Goal: Task Accomplishment & Management: Manage account settings

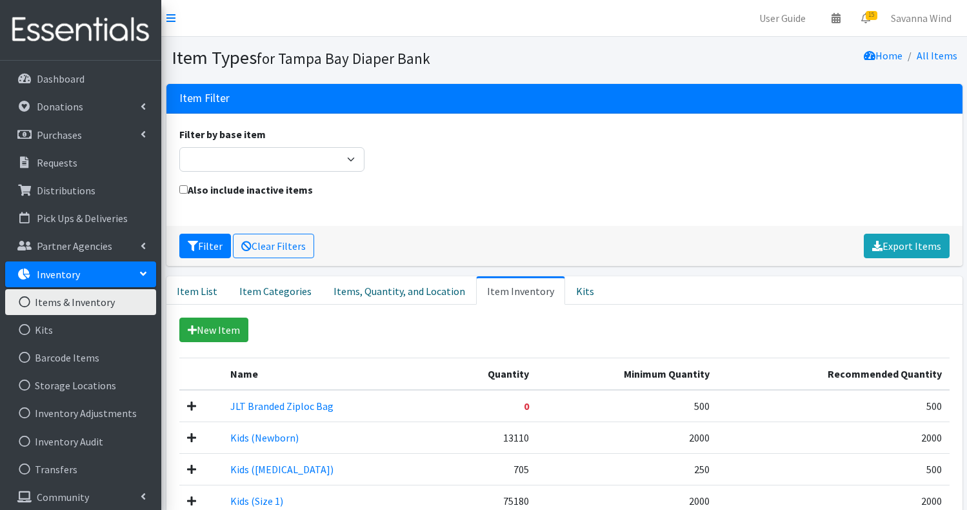
scroll to position [116, 0]
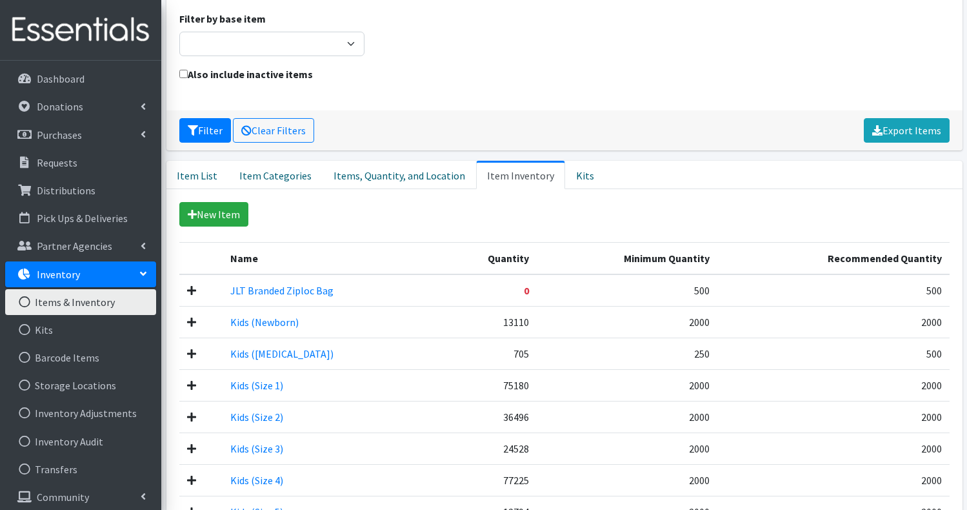
click at [469, 93] on div "Also include inactive items" at bounding box center [564, 81] width 780 height 31
click at [603, 96] on div "Also include inactive items" at bounding box center [564, 81] width 780 height 31
click at [729, 87] on div "Also include inactive items" at bounding box center [564, 81] width 780 height 31
click at [81, 79] on p "Dashboard" at bounding box center [61, 78] width 48 height 13
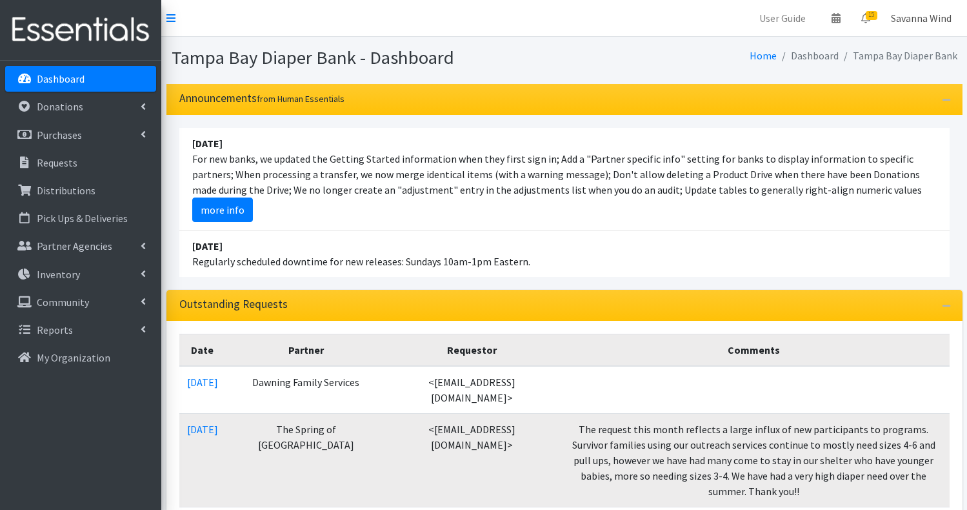
click at [914, 18] on link "Savanna Wind" at bounding box center [921, 18] width 81 height 26
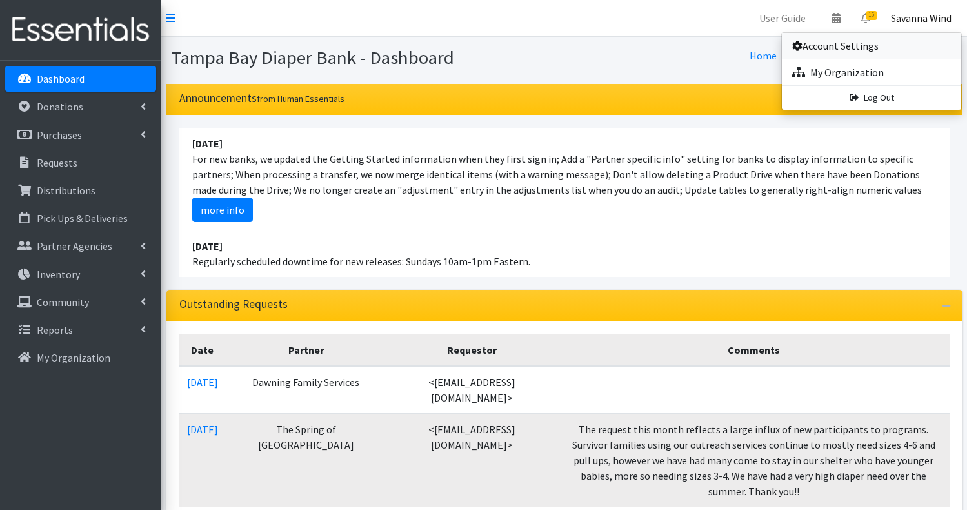
click at [838, 46] on link "Account Settings" at bounding box center [871, 46] width 179 height 26
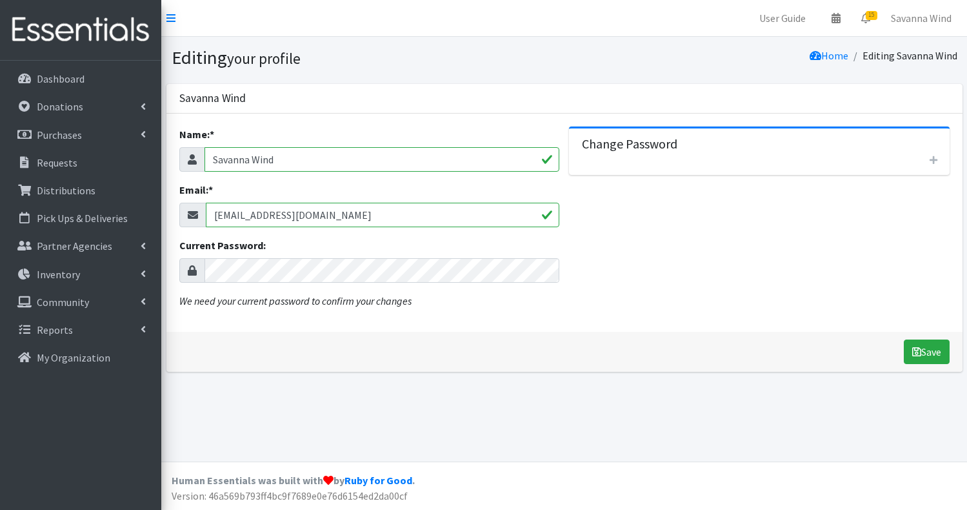
drag, startPoint x: 298, startPoint y: 161, endPoint x: 205, endPoint y: 157, distance: 93.7
click at [205, 157] on input "Savanna Wind" at bounding box center [383, 159] width 356 height 25
type input "O"
type input "TBDB Operations Manager"
drag, startPoint x: 348, startPoint y: 216, endPoint x: 205, endPoint y: 212, distance: 143.3
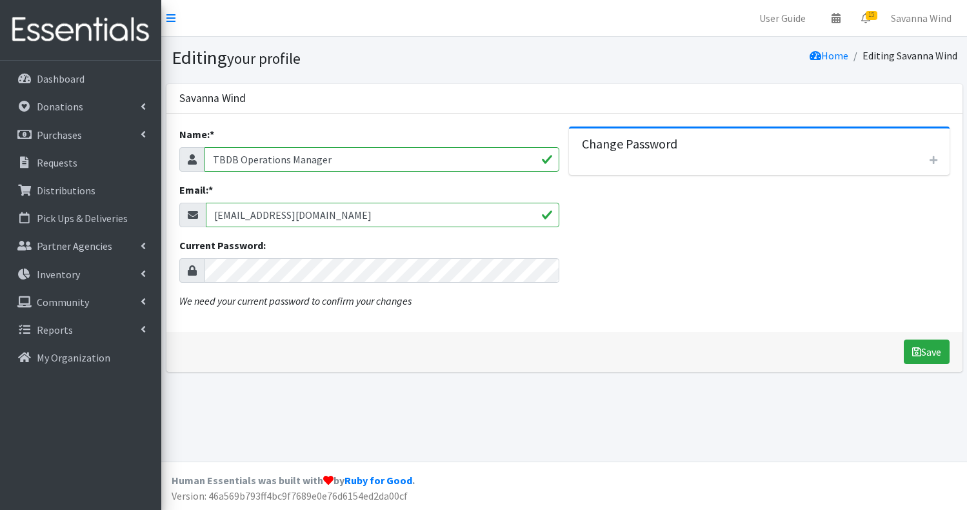
click at [206, 212] on input "diaperbankchair@jltampa.org" at bounding box center [383, 215] width 354 height 25
type input "[EMAIL_ADDRESS][DOMAIN_NAME]"
click at [936, 161] on icon "button" at bounding box center [934, 160] width 8 height 9
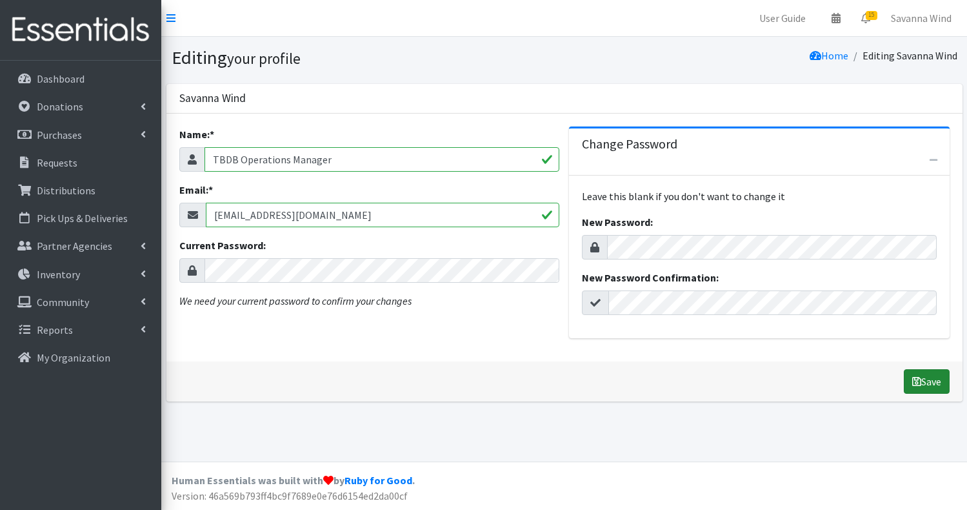
click at [918, 379] on button "Save" at bounding box center [927, 381] width 46 height 25
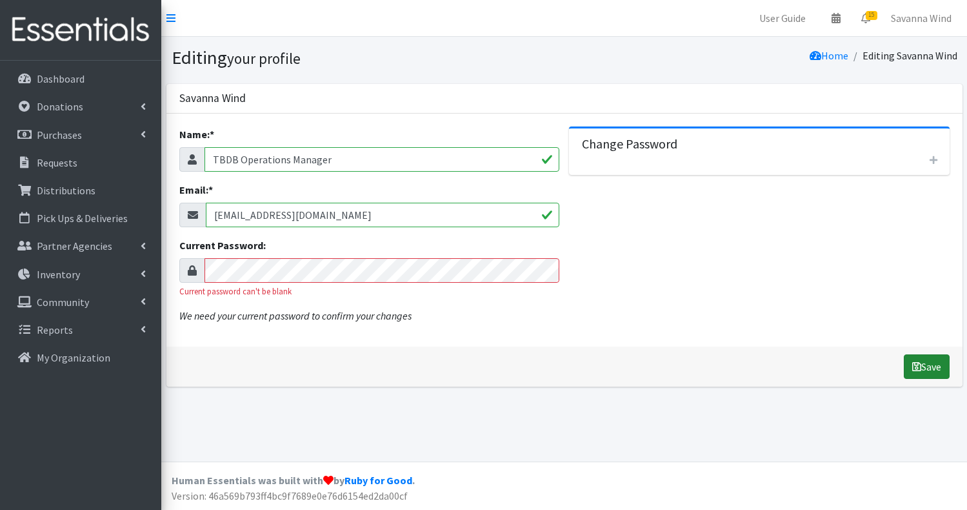
click at [920, 372] on button "Save" at bounding box center [927, 366] width 46 height 25
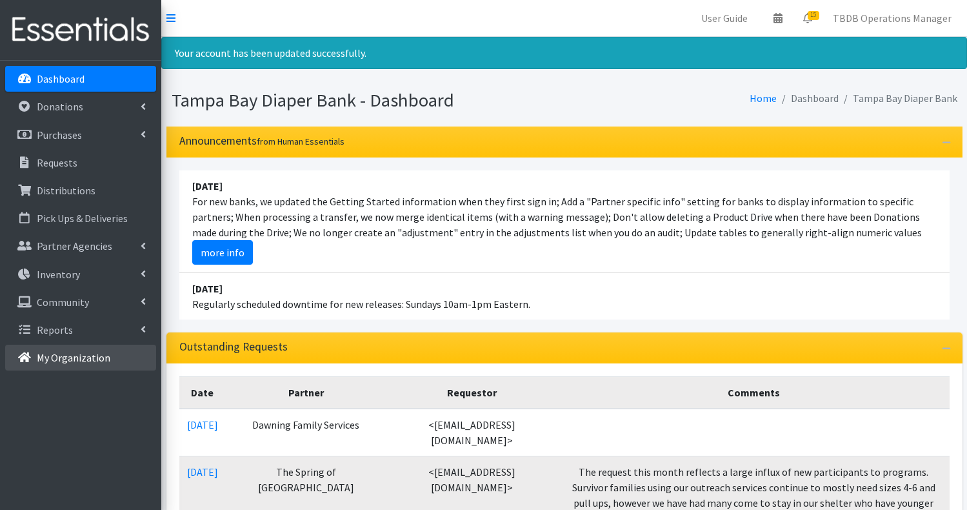
click at [91, 356] on p "My Organization" at bounding box center [74, 357] width 74 height 13
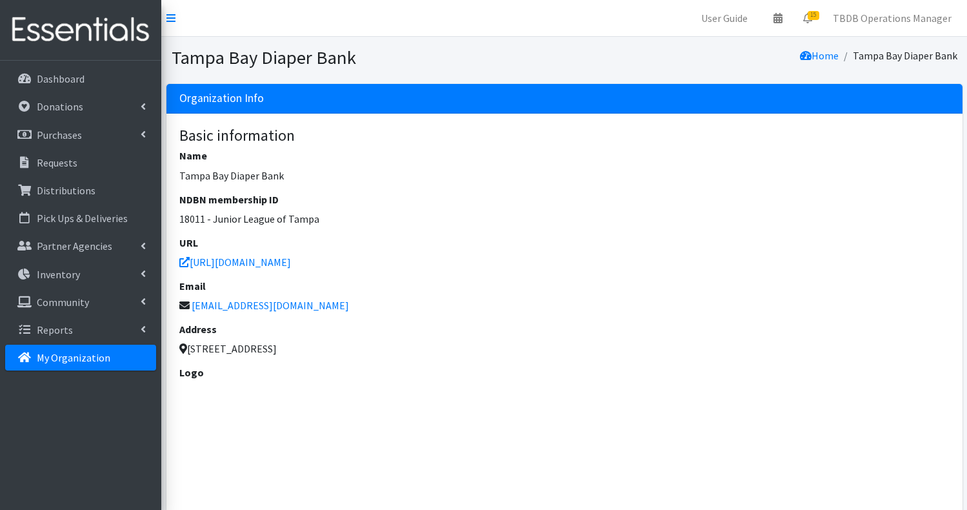
click at [430, 263] on p "[URL][DOMAIN_NAME]" at bounding box center [564, 261] width 771 height 15
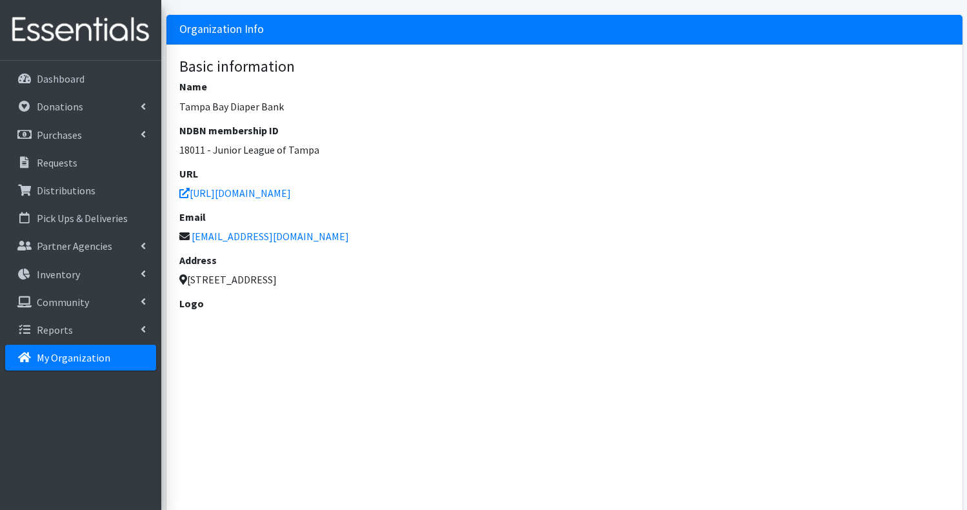
scroll to position [77, 0]
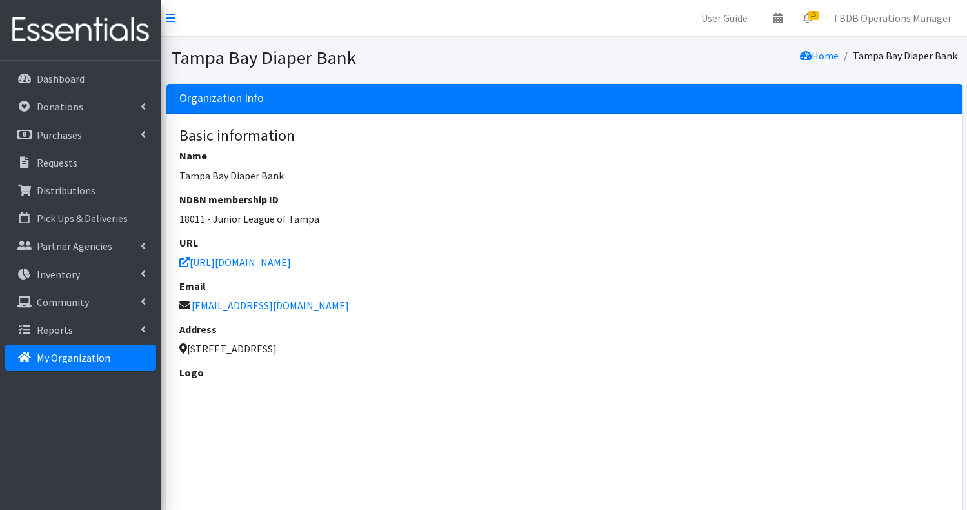
scroll to position [77, 0]
click at [908, 23] on link "TBDB Operations Manager" at bounding box center [892, 18] width 139 height 26
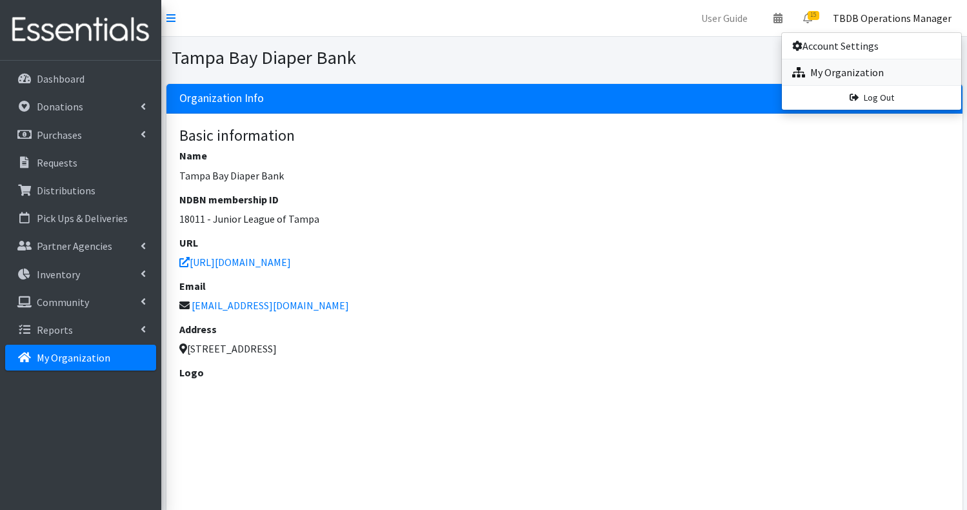
click at [855, 70] on link "My Organization" at bounding box center [871, 72] width 179 height 26
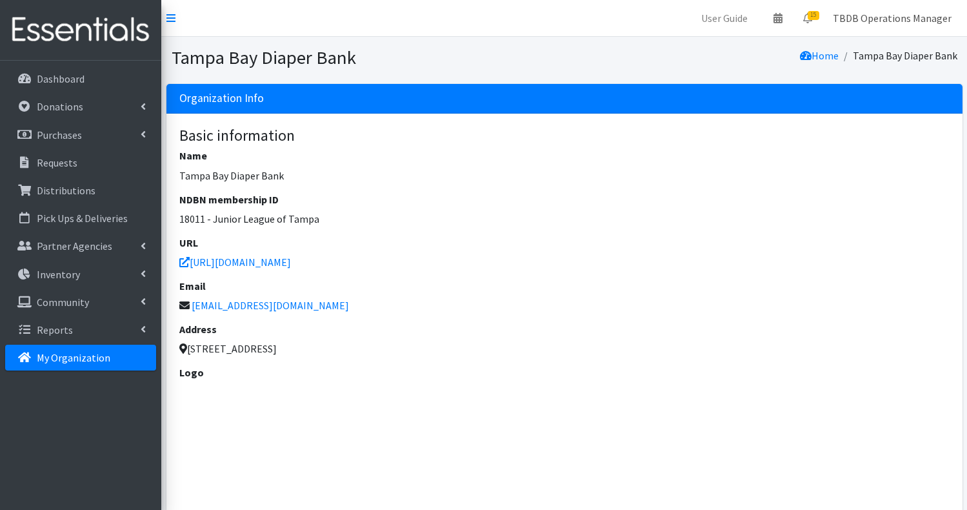
click at [912, 15] on link "TBDB Operations Manager" at bounding box center [892, 18] width 139 height 26
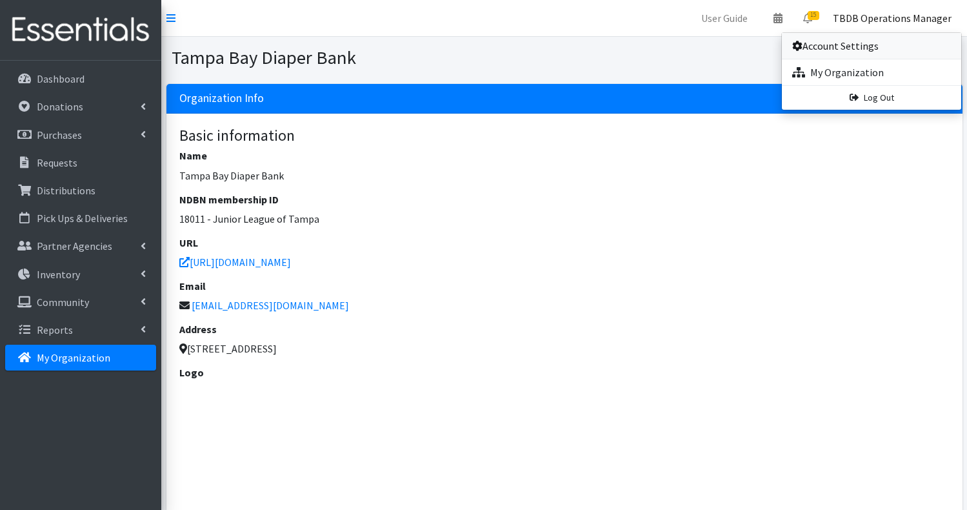
click at [855, 44] on link "Account Settings" at bounding box center [871, 46] width 179 height 26
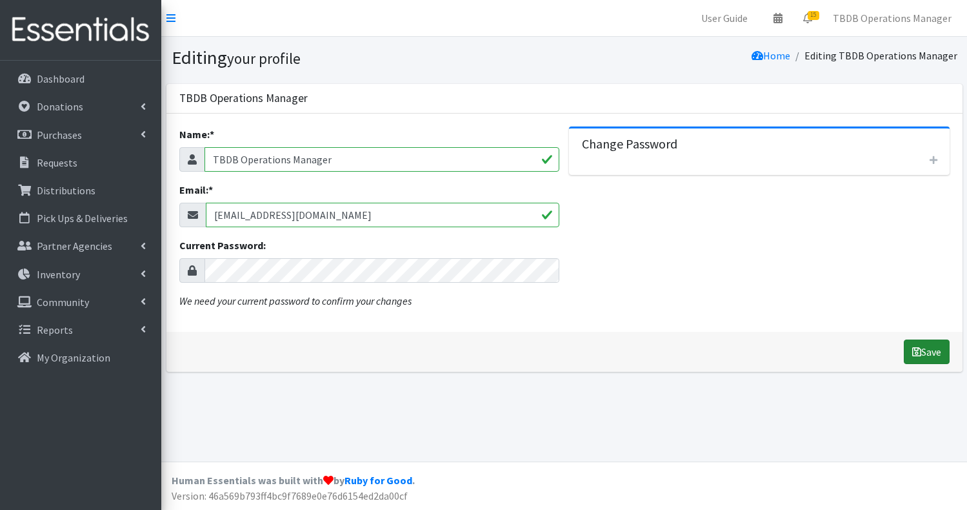
click at [931, 352] on button "Save" at bounding box center [927, 351] width 46 height 25
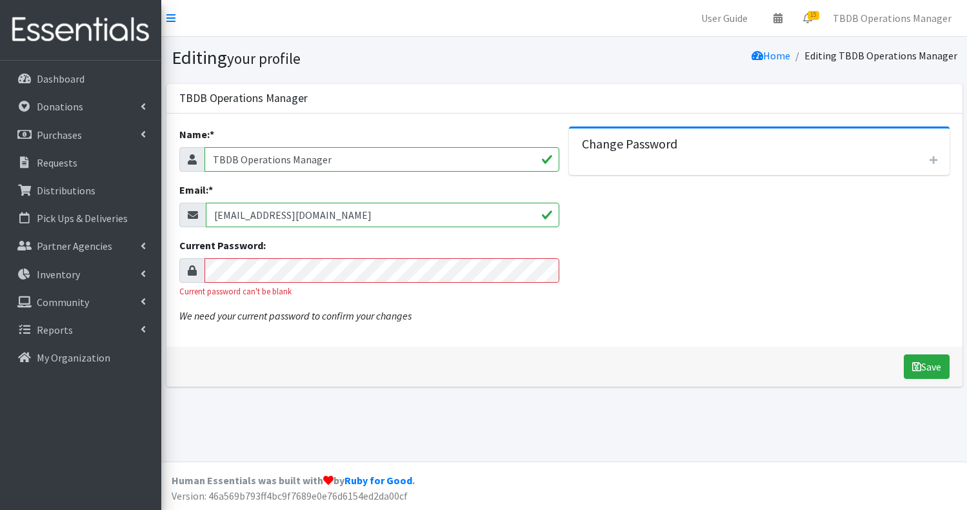
click at [904, 354] on button "Save" at bounding box center [927, 366] width 46 height 25
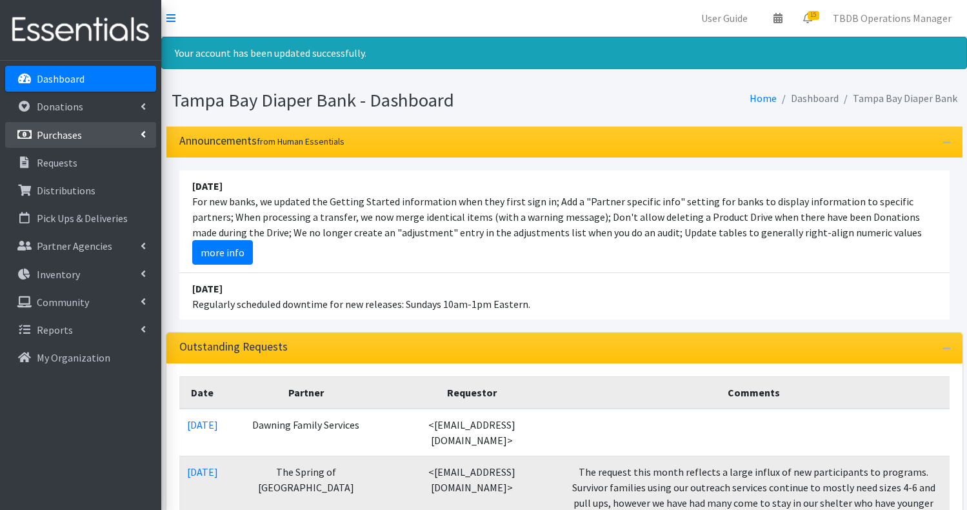
click at [77, 122] on link "Purchases" at bounding box center [80, 135] width 151 height 26
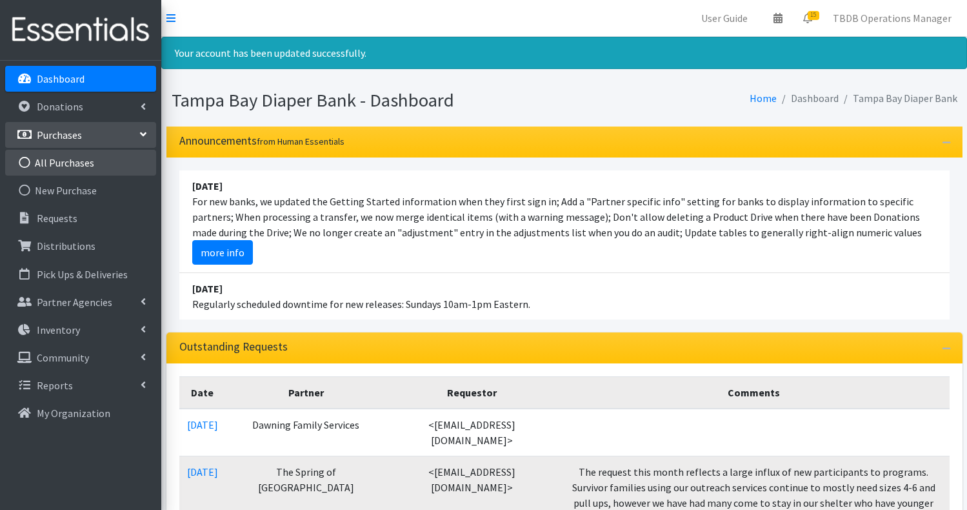
click at [74, 159] on link "All Purchases" at bounding box center [80, 163] width 151 height 26
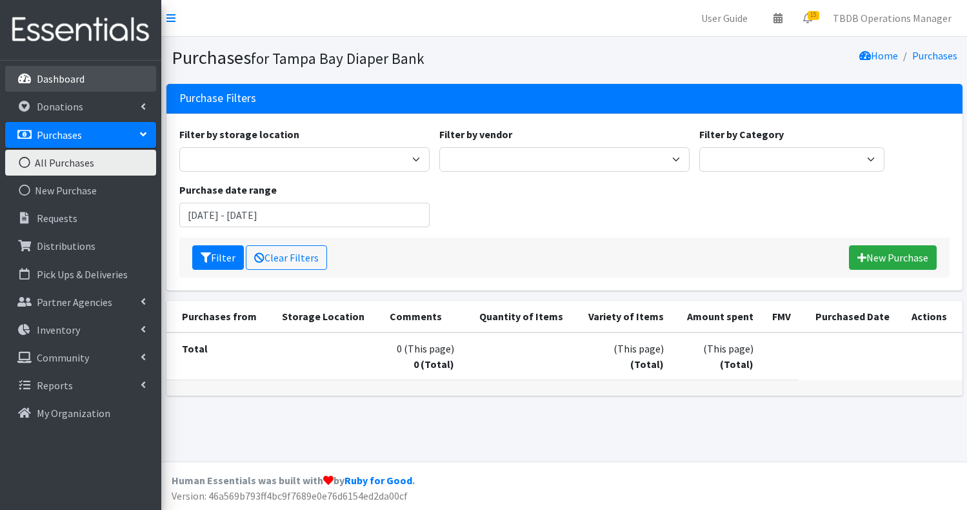
click at [76, 85] on p "Dashboard" at bounding box center [61, 78] width 48 height 13
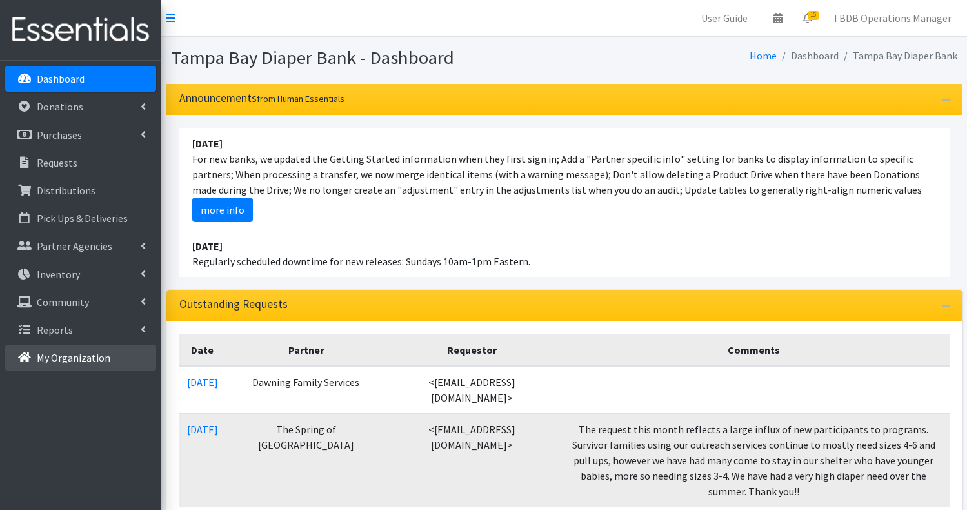
click at [77, 361] on p "My Organization" at bounding box center [74, 357] width 74 height 13
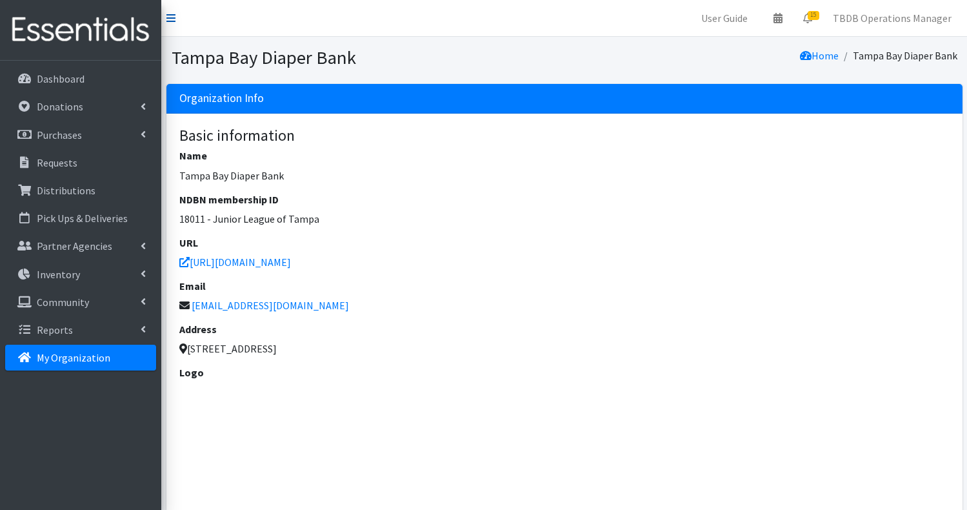
click at [172, 19] on icon at bounding box center [170, 18] width 9 height 10
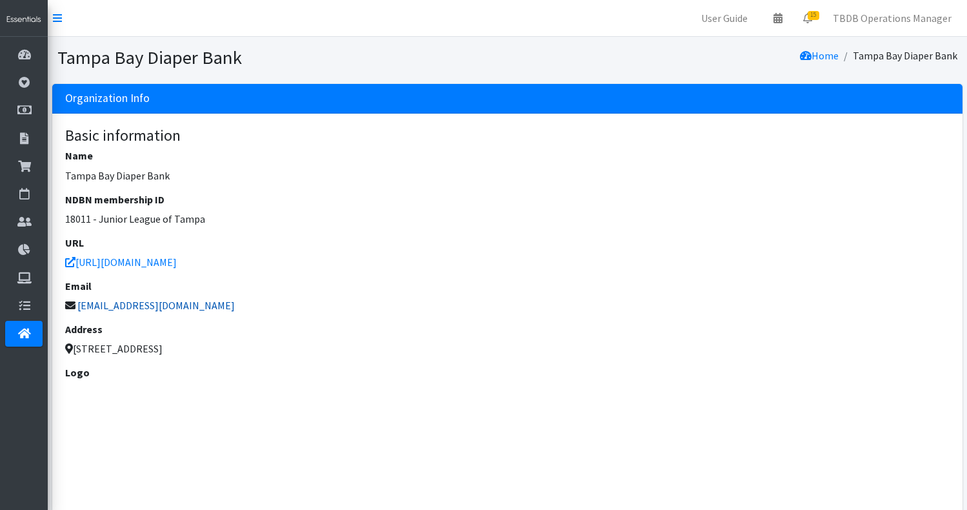
click at [110, 306] on link "diaperbankchair@jltampa.org" at bounding box center [155, 305] width 157 height 13
click at [59, 17] on icon at bounding box center [57, 18] width 9 height 10
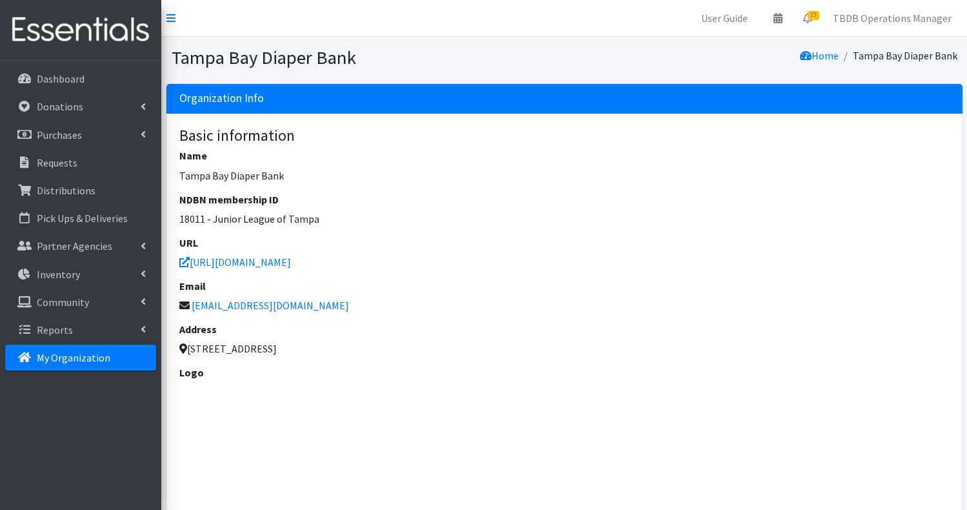
click at [93, 32] on img at bounding box center [80, 29] width 151 height 43
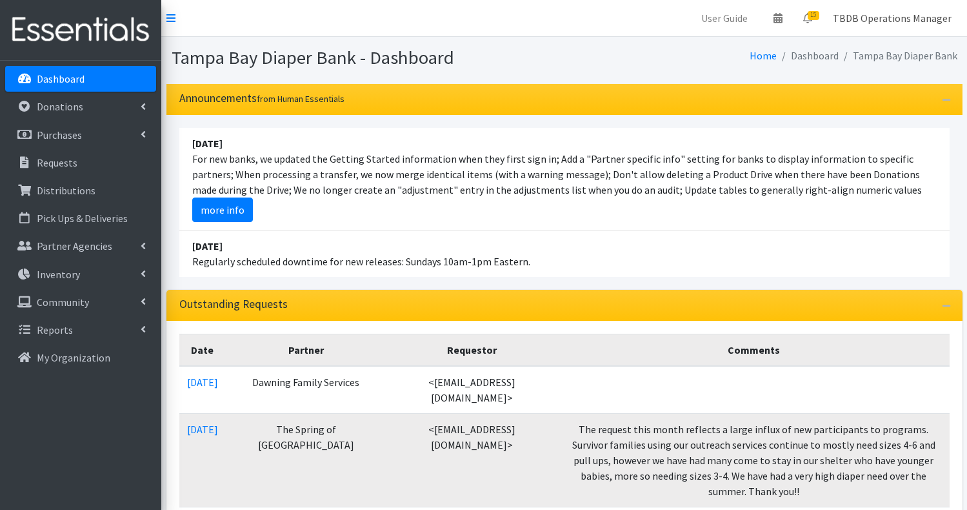
click at [921, 17] on link "TBDB Operations Manager" at bounding box center [892, 18] width 139 height 26
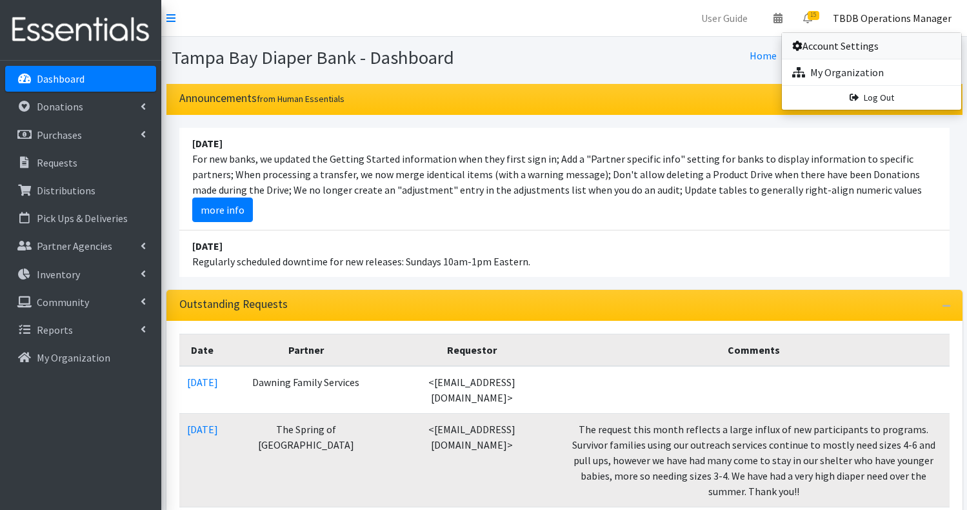
click at [856, 43] on link "Account Settings" at bounding box center [871, 46] width 179 height 26
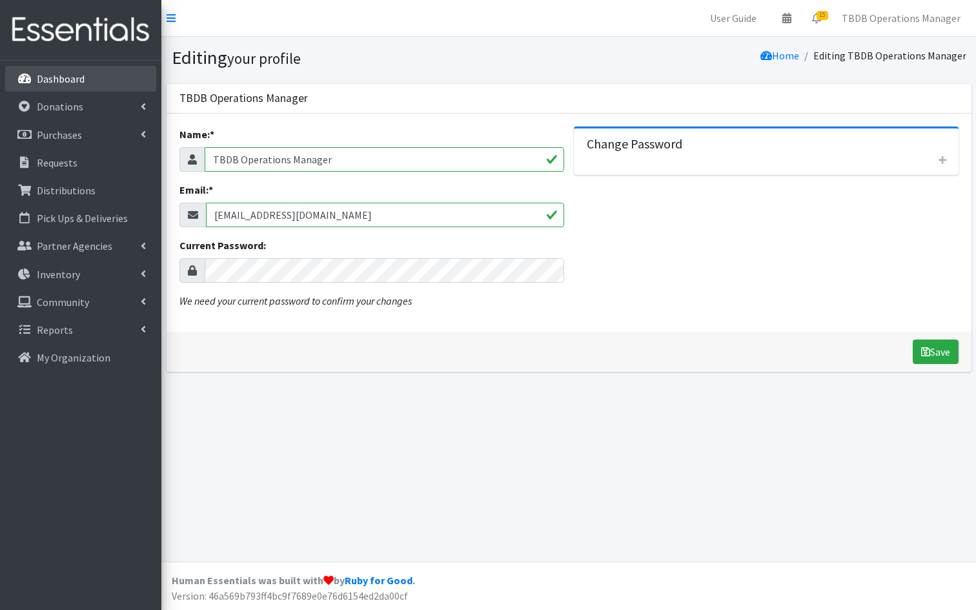
click at [75, 76] on p "Dashboard" at bounding box center [61, 78] width 48 height 13
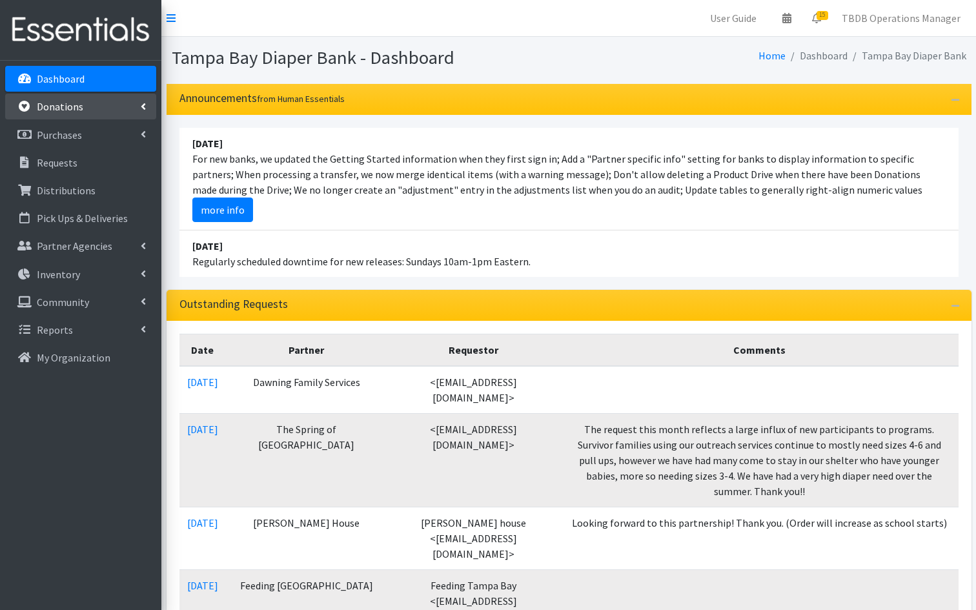
click at [81, 107] on link "Donations" at bounding box center [80, 107] width 151 height 26
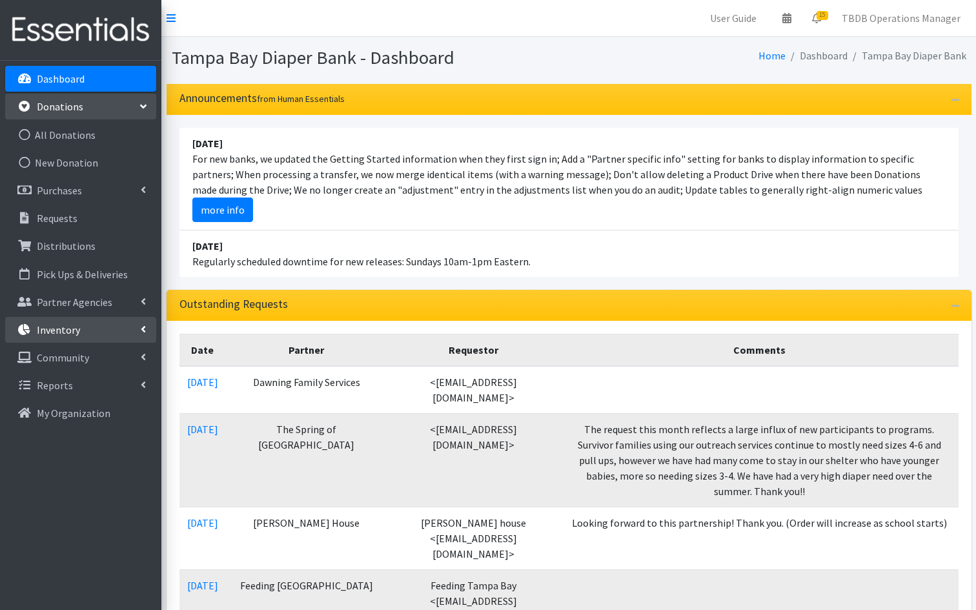
click at [70, 329] on p "Inventory" at bounding box center [58, 329] width 43 height 13
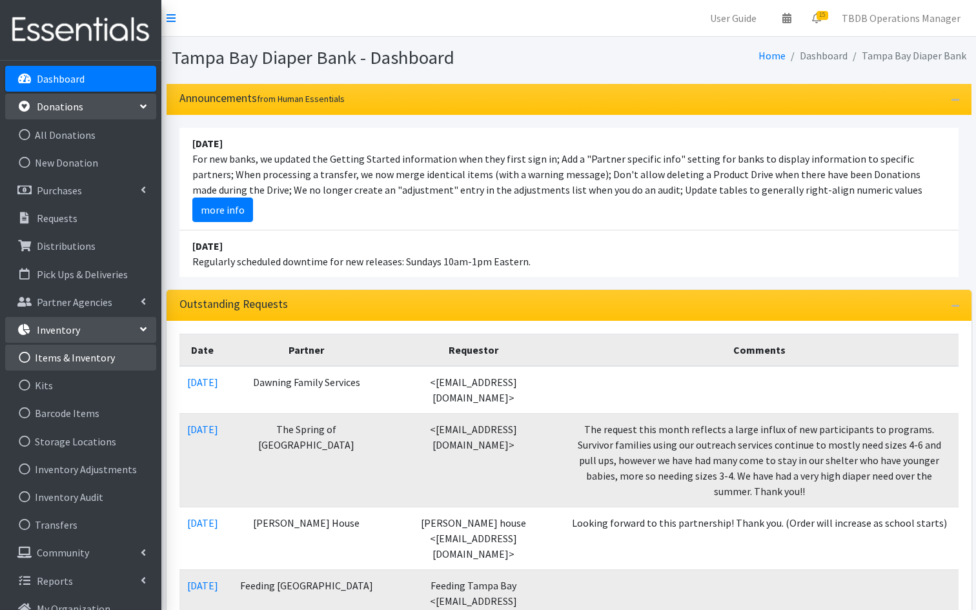
click at [74, 356] on link "Items & Inventory" at bounding box center [80, 358] width 151 height 26
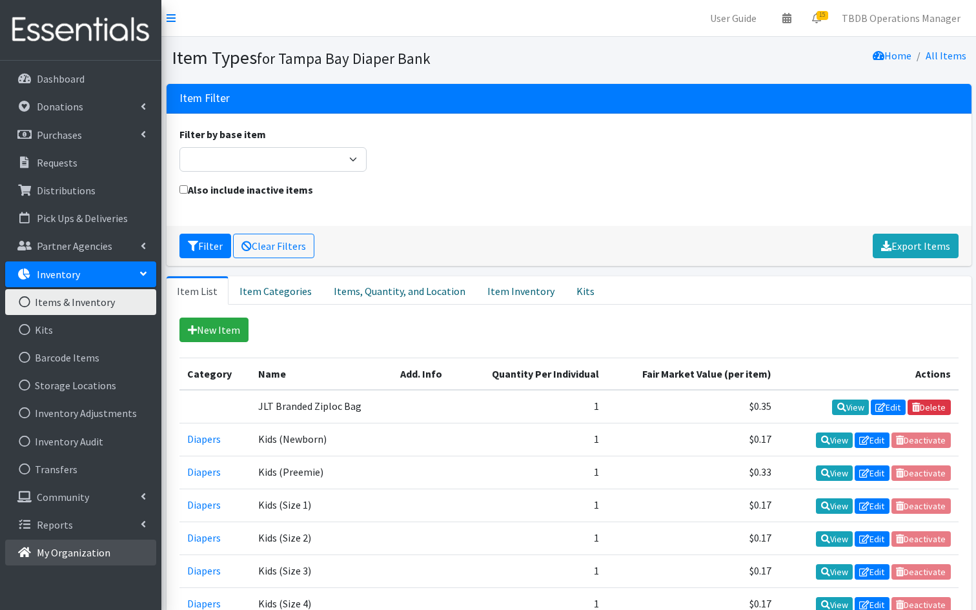
click at [82, 552] on p "My Organization" at bounding box center [74, 552] width 74 height 13
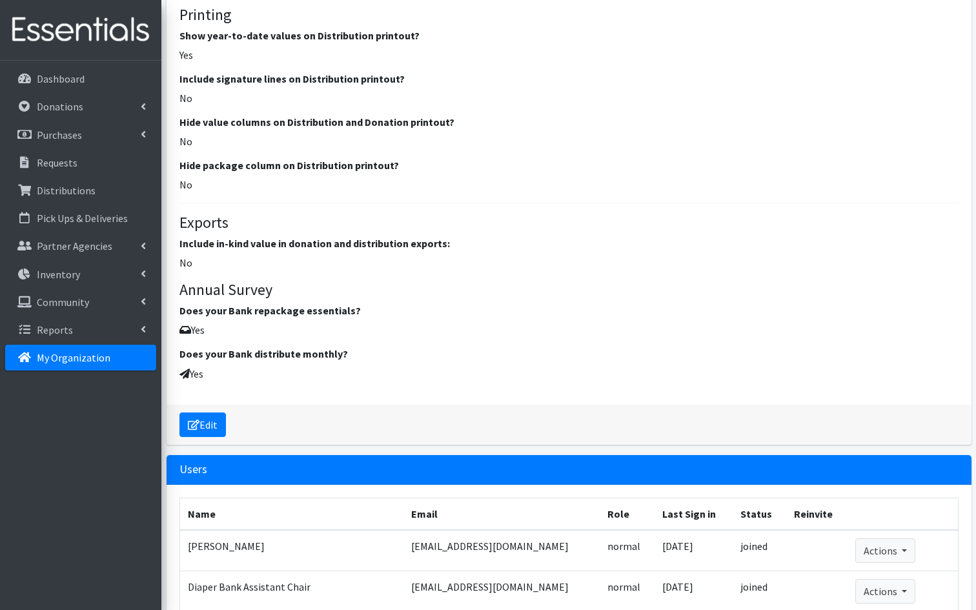
scroll to position [2143, 0]
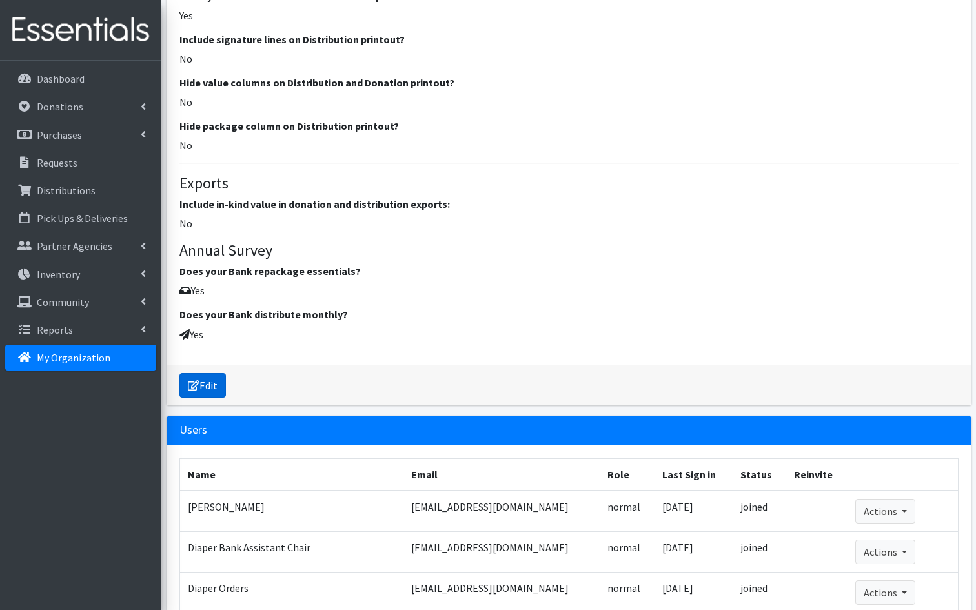
click at [206, 385] on link "Edit" at bounding box center [202, 385] width 46 height 25
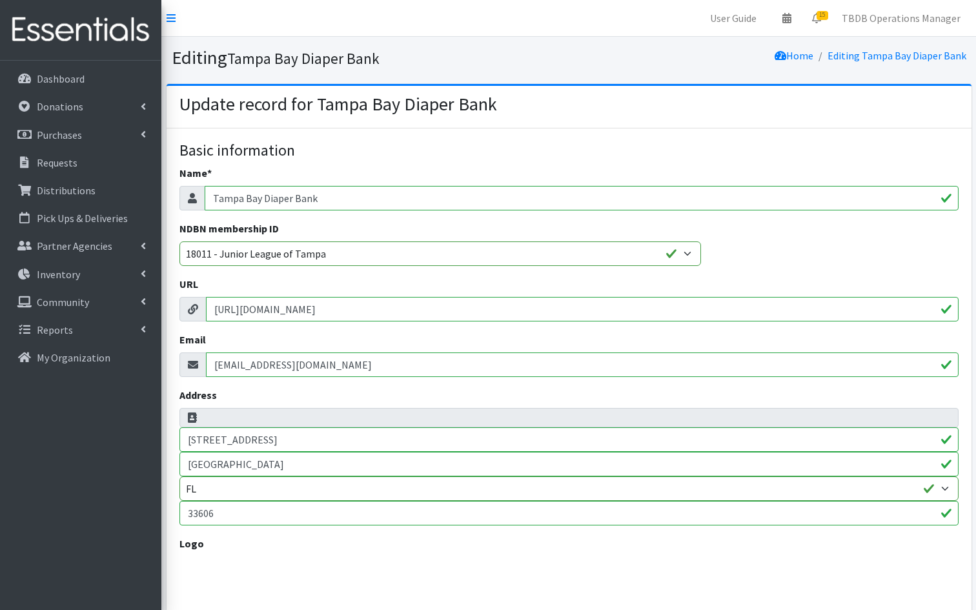
select select
drag, startPoint x: 353, startPoint y: 363, endPoint x: 192, endPoint y: 361, distance: 160.7
click at [192, 361] on div "[EMAIL_ADDRESS][DOMAIN_NAME]" at bounding box center [568, 364] width 779 height 25
type input "[EMAIL_ADDRESS][DOMAIN_NAME]"
drag, startPoint x: 272, startPoint y: 439, endPoint x: 182, endPoint y: 439, distance: 89.7
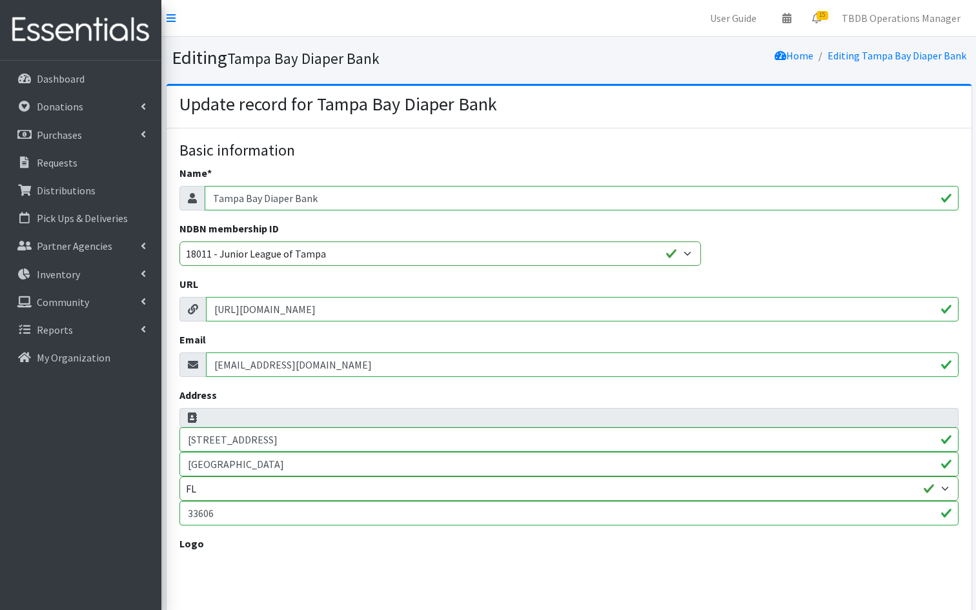
click at [182, 439] on input "87 Columbia Drive" at bounding box center [568, 439] width 779 height 25
type input "P.O. Box 10276"
click at [219, 515] on input "33606" at bounding box center [568, 513] width 779 height 25
type input "33679"
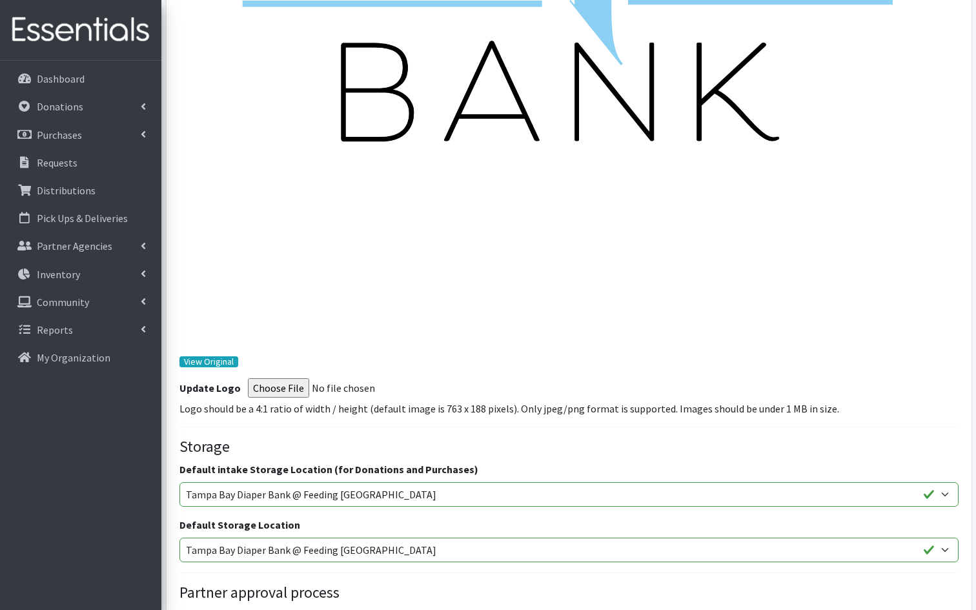
scroll to position [1007, 0]
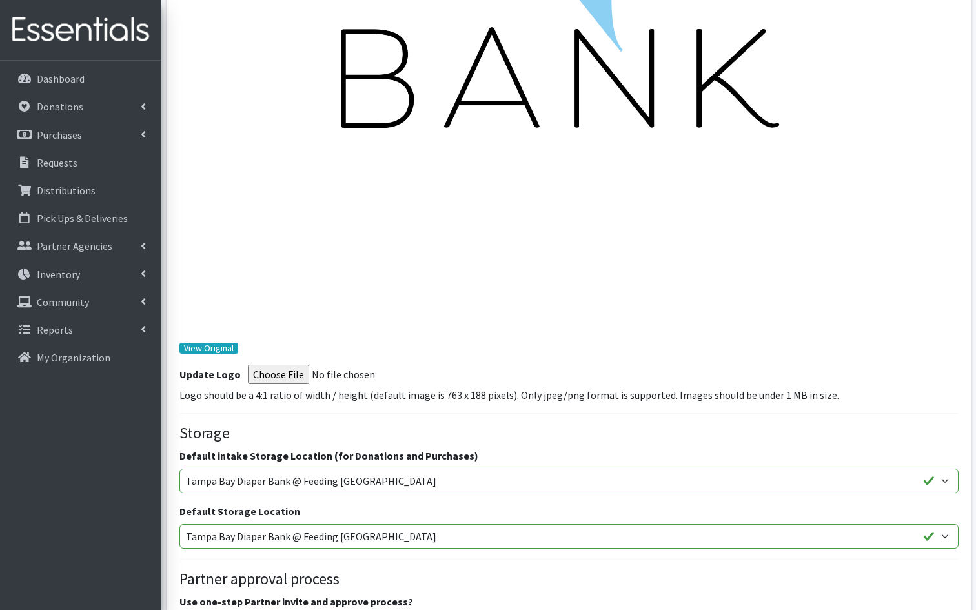
click at [277, 372] on input "Logo" at bounding box center [336, 374] width 176 height 19
type input "C:\fakepath\TampaBayDiaperBank-Horizontal_FullColor.png"
click at [275, 376] on input "Logo" at bounding box center [336, 374] width 176 height 19
click at [449, 439] on h4 "Storage" at bounding box center [568, 433] width 779 height 19
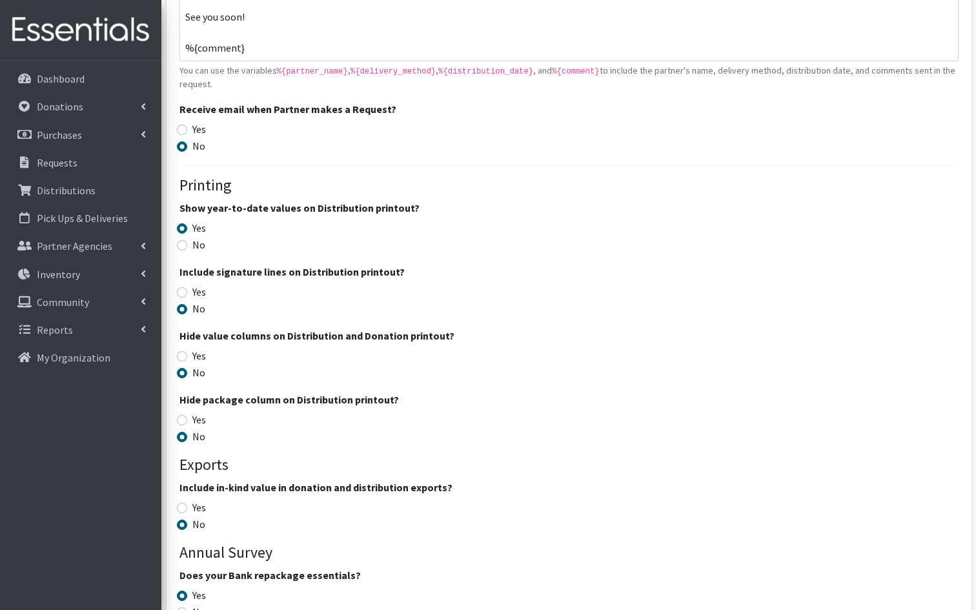
scroll to position [2478, 0]
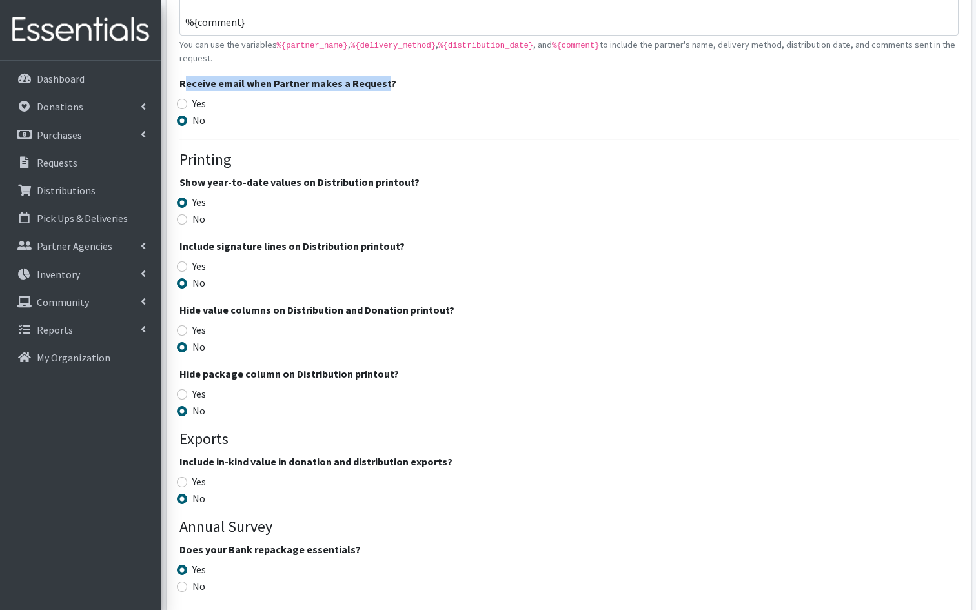
drag, startPoint x: 185, startPoint y: 86, endPoint x: 384, endPoint y: 85, distance: 198.8
click at [384, 85] on legend "Receive email when Partner makes a Request?" at bounding box center [568, 86] width 779 height 20
drag, startPoint x: 180, startPoint y: 86, endPoint x: 379, endPoint y: 87, distance: 199.4
click at [379, 87] on legend "Receive email when Partner makes a Request?" at bounding box center [568, 86] width 779 height 20
click at [285, 189] on legend "Show year-to-date values on Distribution printout?" at bounding box center [568, 184] width 779 height 20
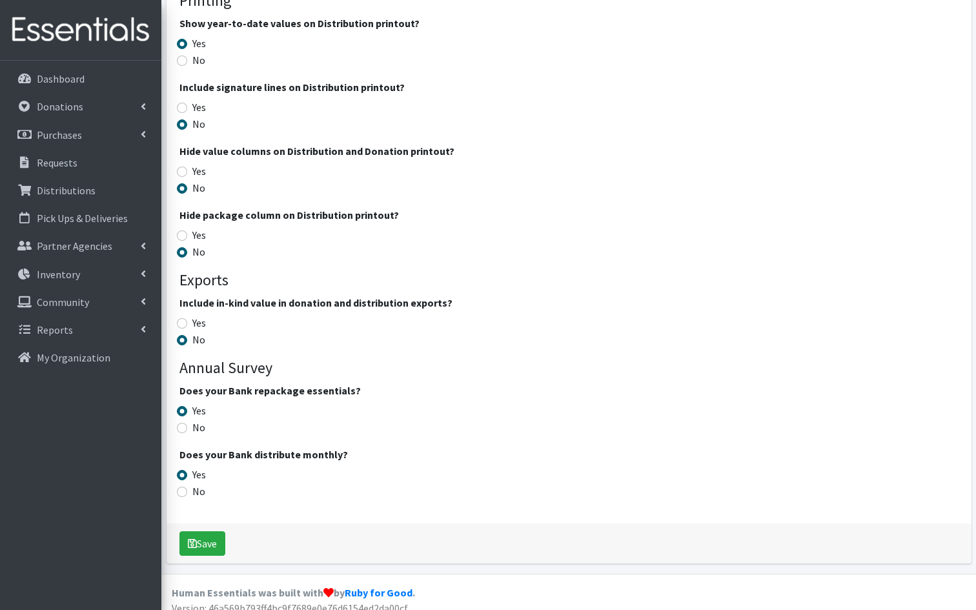
scroll to position [2648, 0]
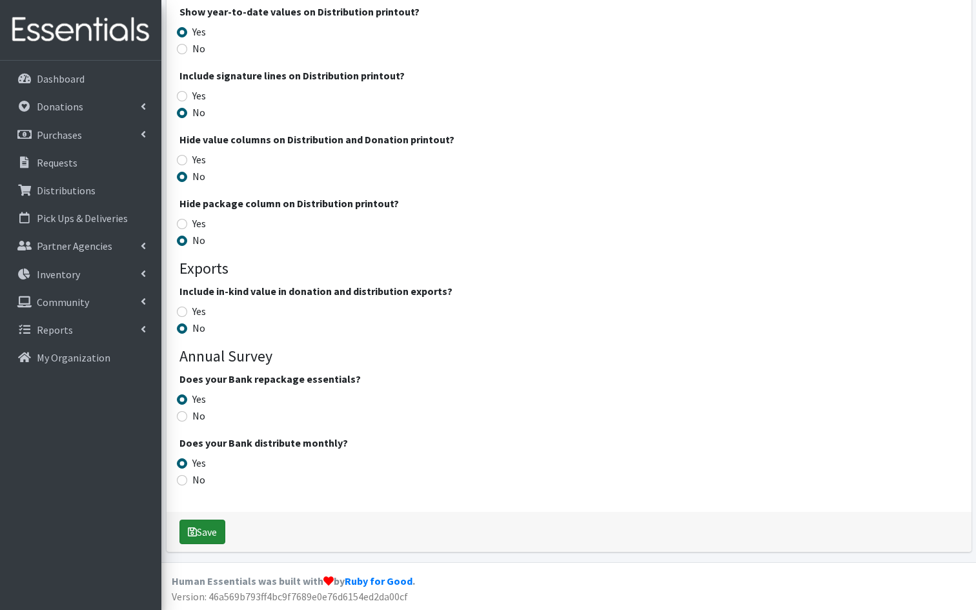
click at [210, 529] on button "Save" at bounding box center [202, 531] width 46 height 25
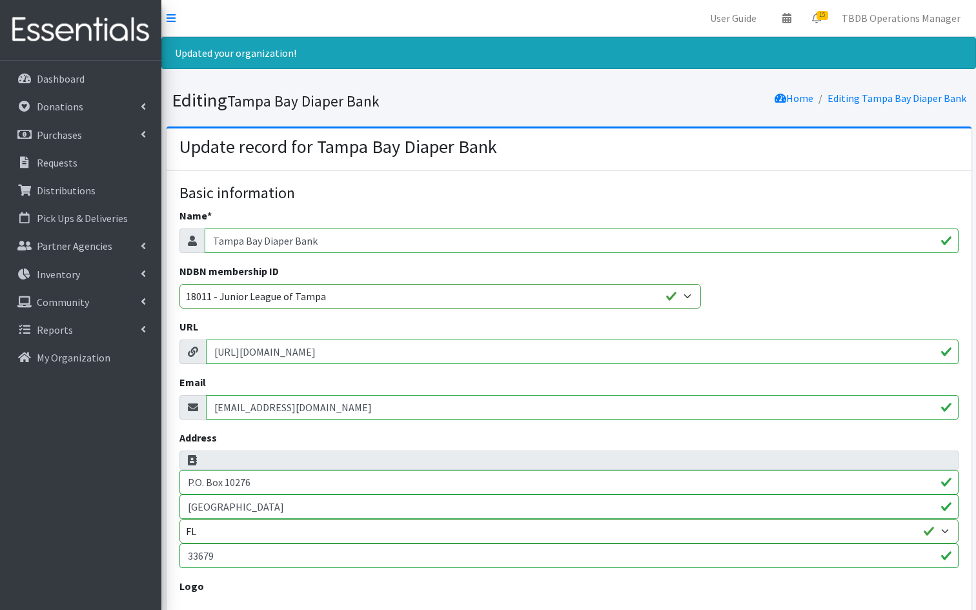
select select
click at [74, 359] on p "My Organization" at bounding box center [74, 357] width 74 height 13
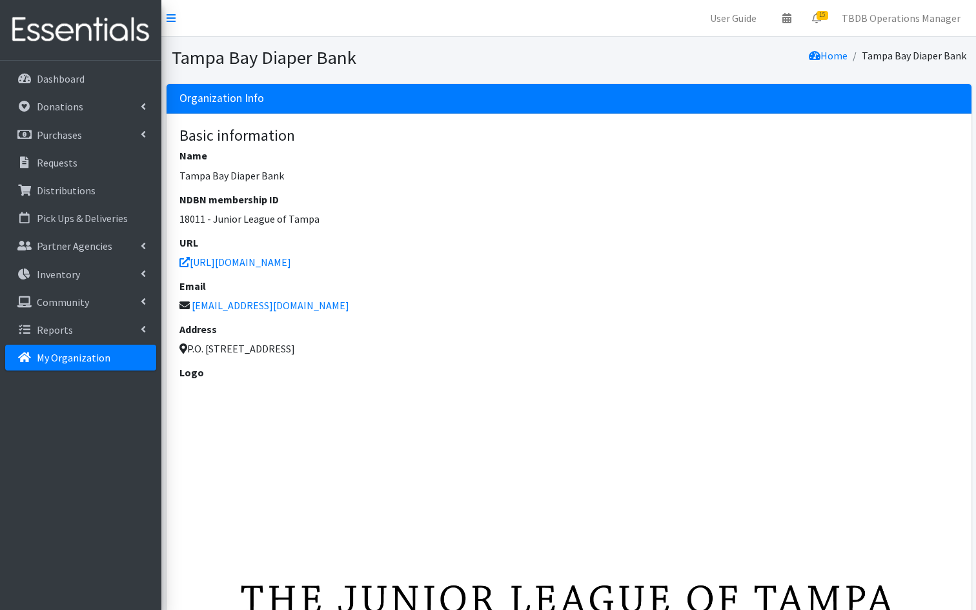
click at [431, 283] on h6 "Email" at bounding box center [568, 286] width 779 height 12
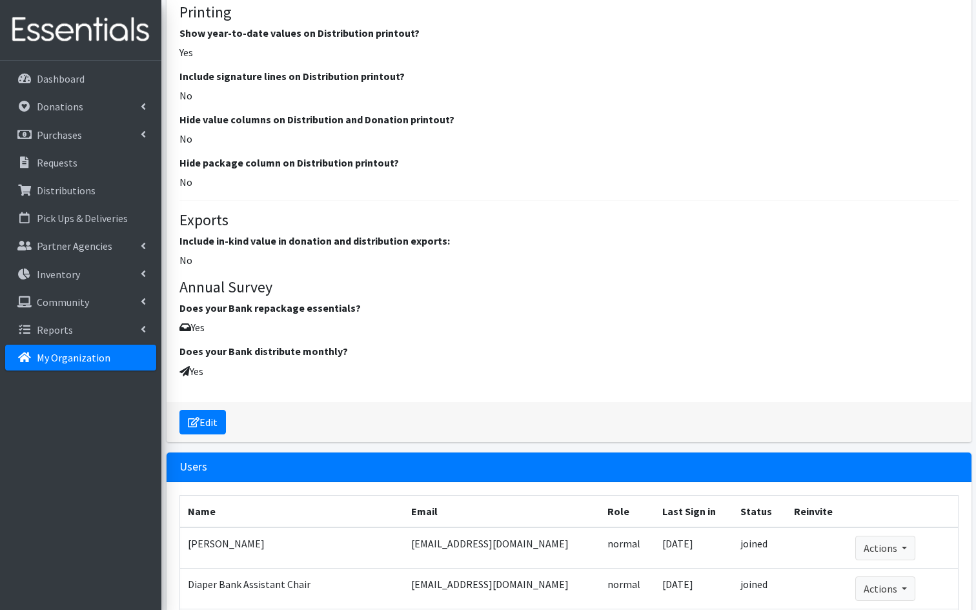
scroll to position [2117, 0]
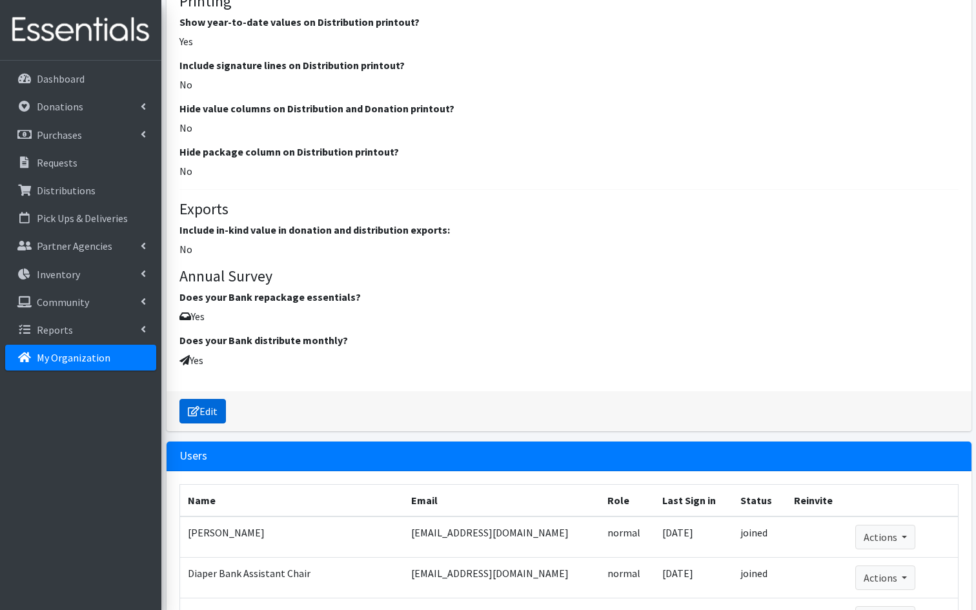
click at [212, 404] on link "Edit" at bounding box center [202, 411] width 46 height 25
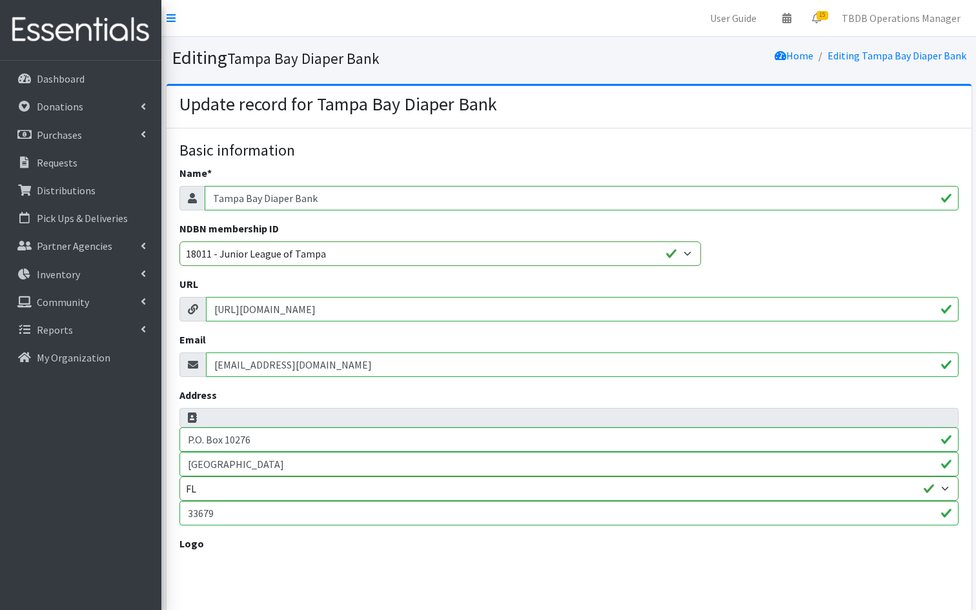
select select
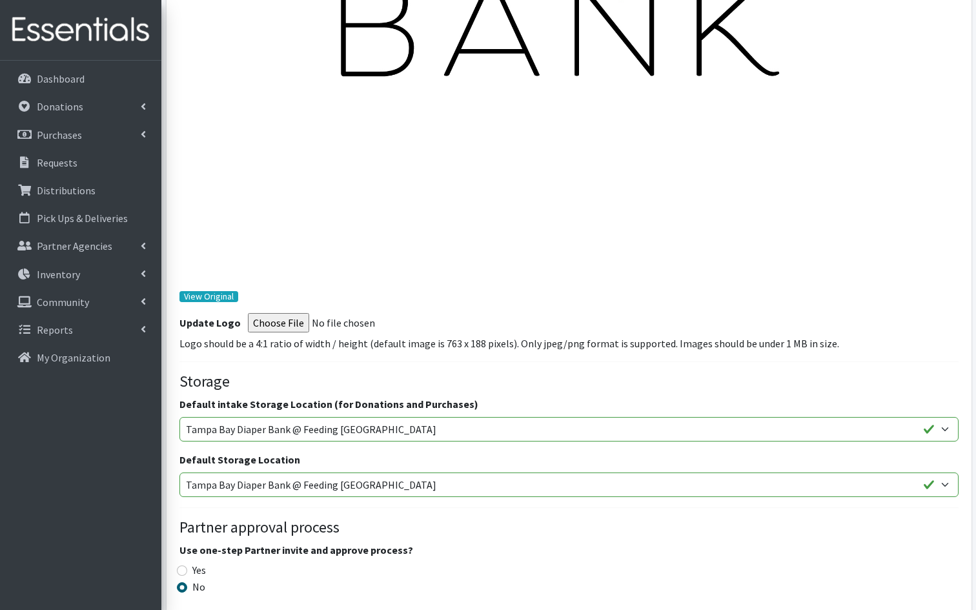
scroll to position [1084, 0]
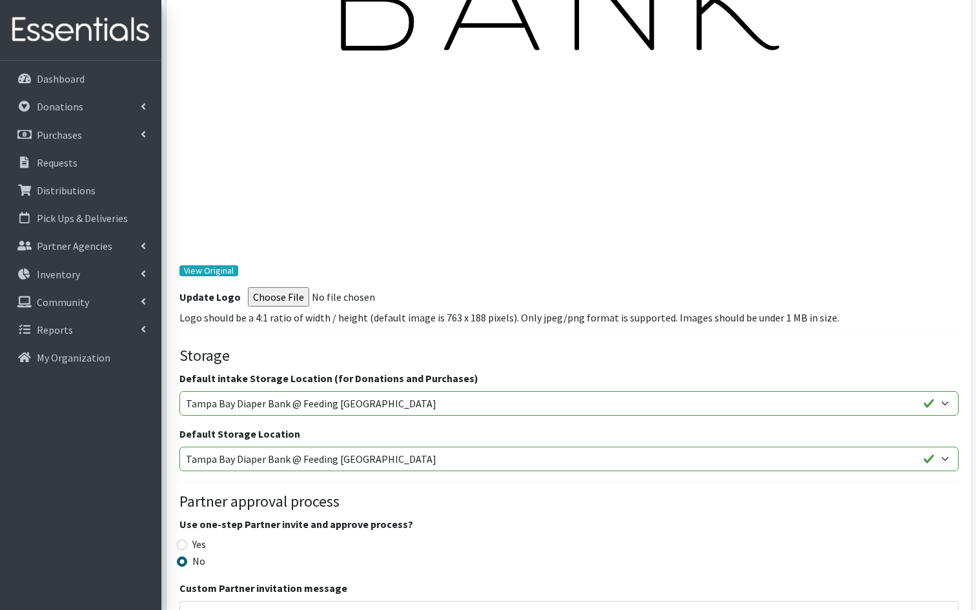
click at [270, 295] on input "Logo" at bounding box center [336, 296] width 176 height 19
type input "C:\fakepath\TampaBayDiaperBank-Horizontal_FullColor.png"
click at [438, 344] on div "Basic information Name * Tampa Bay Diaper Bank NDBN membership ID 20040 - (914)…" at bounding box center [568, 555] width 779 height 2996
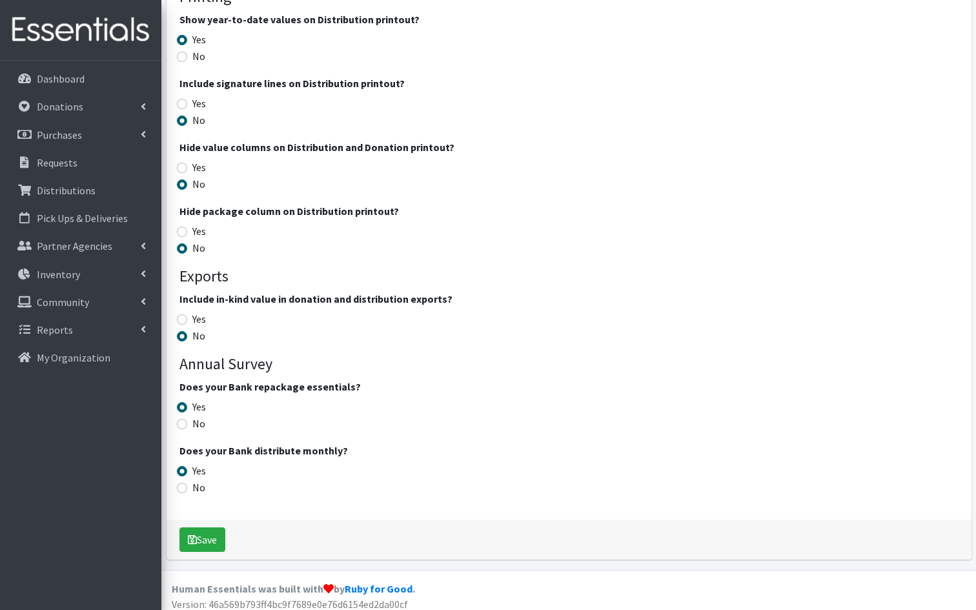
scroll to position [2648, 0]
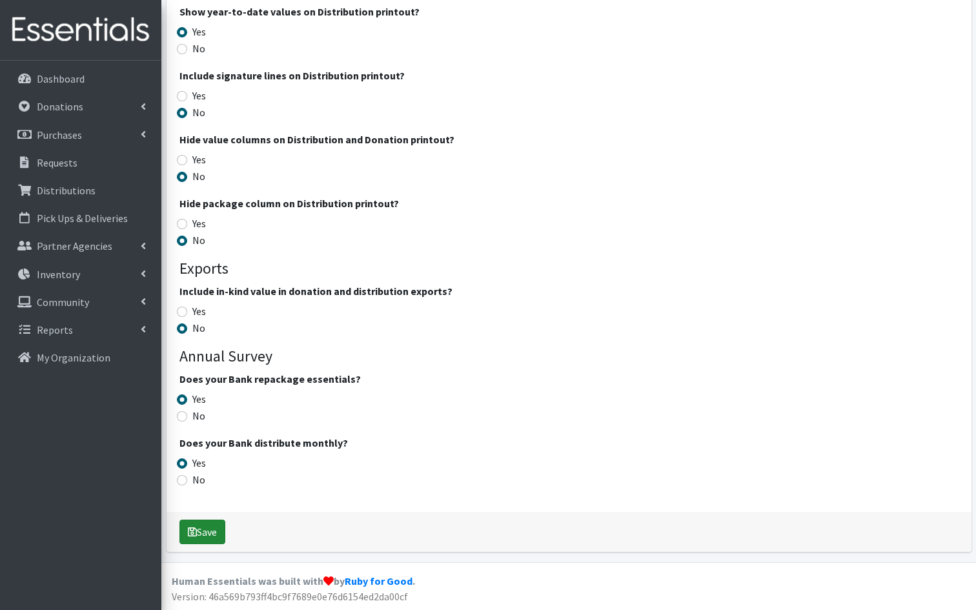
click at [214, 531] on button "Save" at bounding box center [202, 531] width 46 height 25
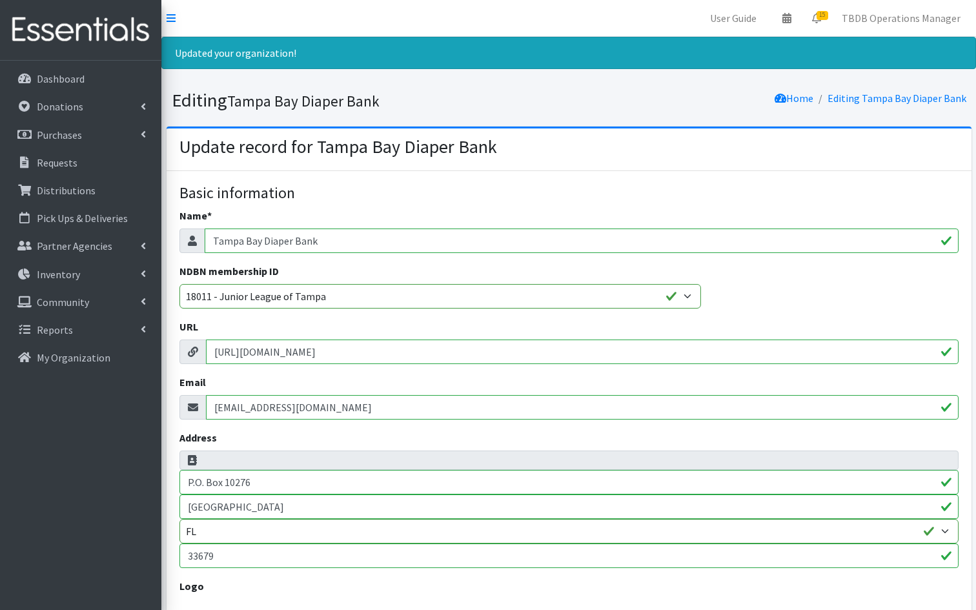
select select
click at [791, 21] on icon at bounding box center [786, 18] width 9 height 10
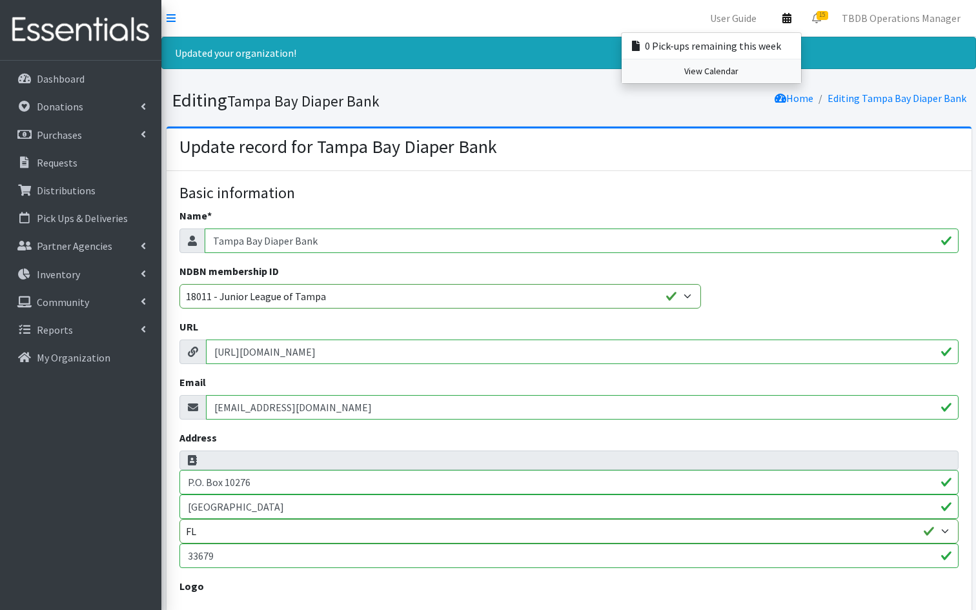
click at [727, 70] on link "View Calendar" at bounding box center [710, 71] width 179 height 24
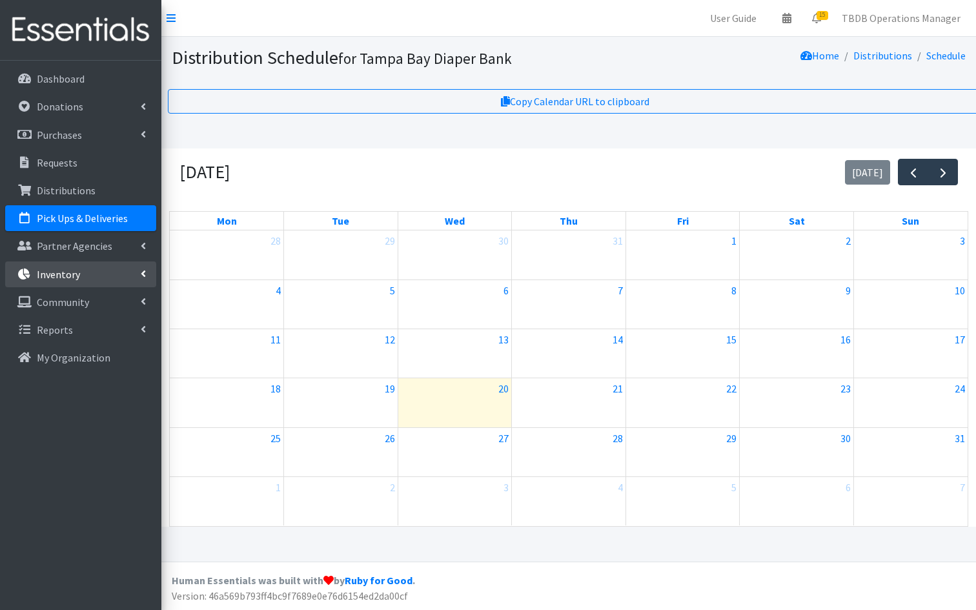
click at [144, 272] on icon at bounding box center [143, 273] width 5 height 10
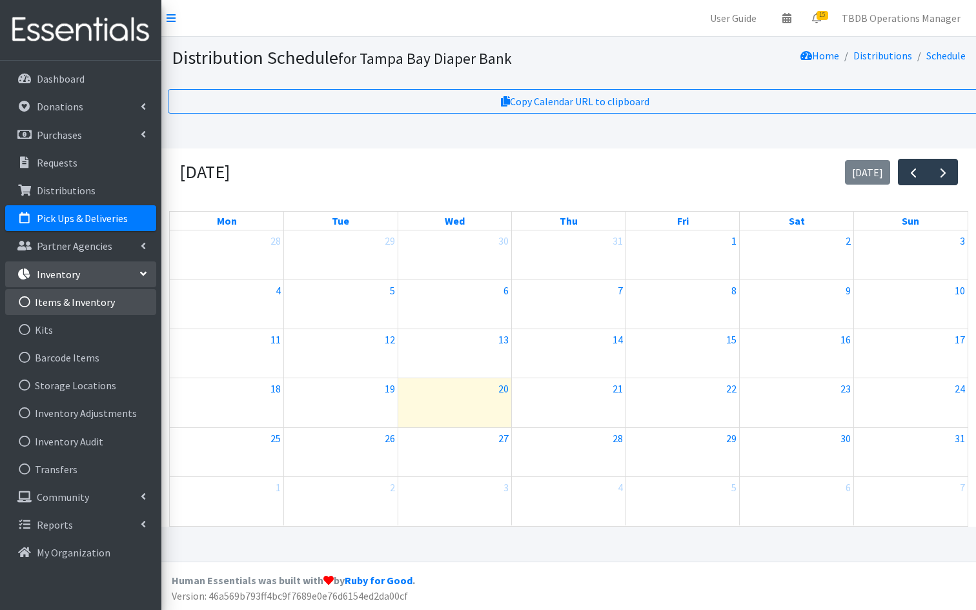
click at [88, 309] on link "Items & Inventory" at bounding box center [80, 302] width 151 height 26
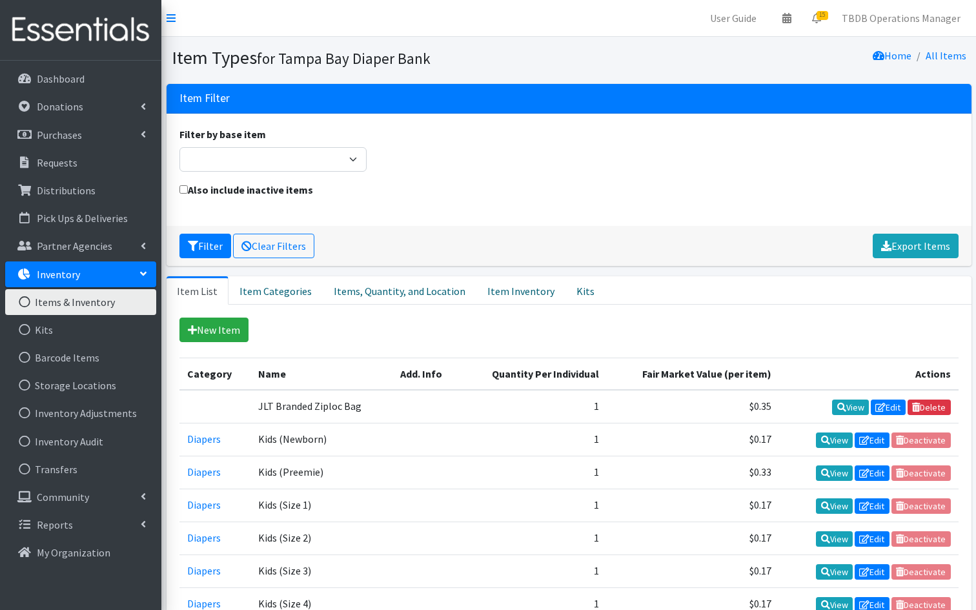
click at [477, 229] on div "Filter Clear Filters Export Items" at bounding box center [568, 246] width 805 height 40
click at [143, 523] on icon at bounding box center [143, 524] width 5 height 10
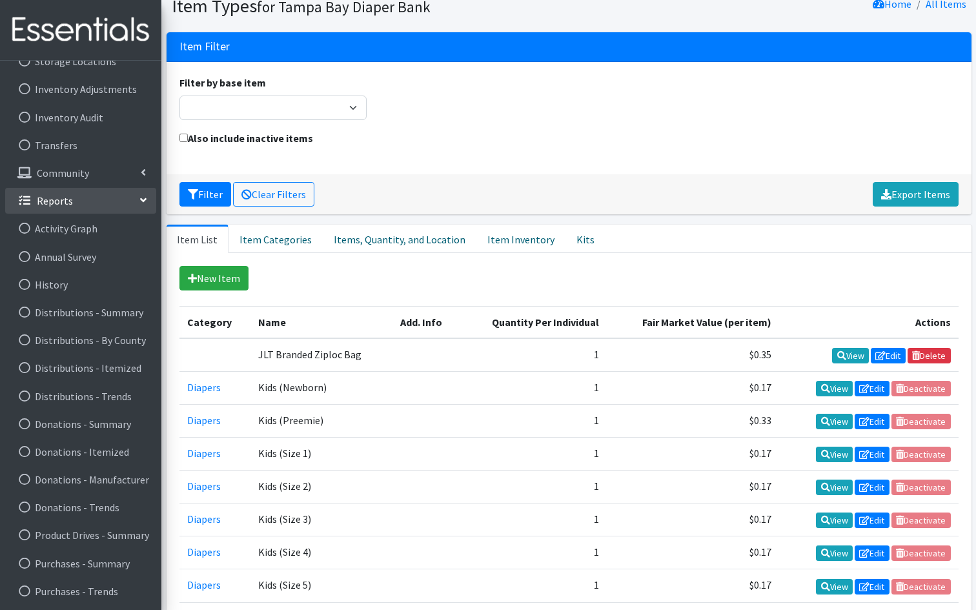
scroll to position [77, 0]
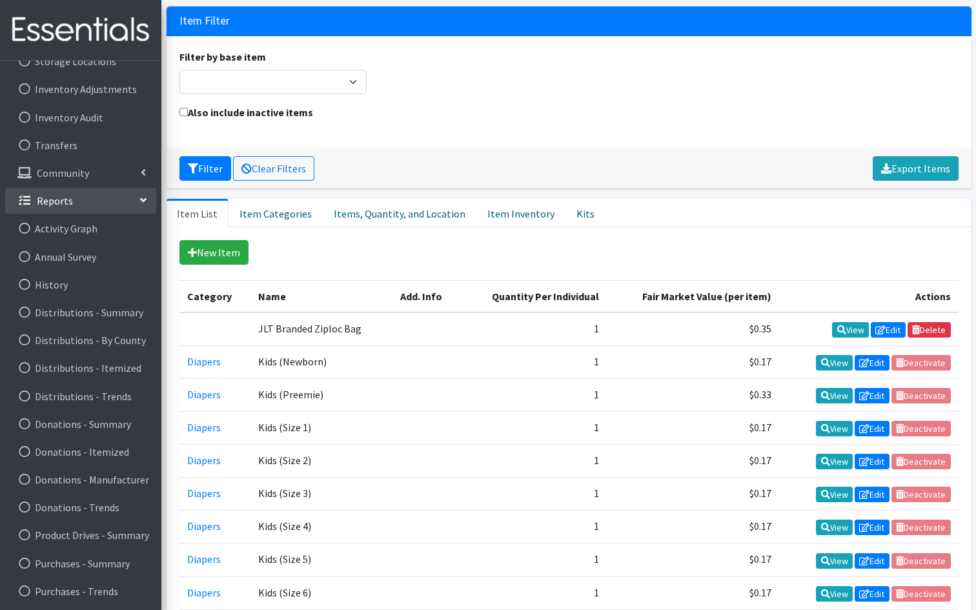
drag, startPoint x: 163, startPoint y: 510, endPoint x: 163, endPoint y: 563, distance: 52.3
click at [141, 198] on icon at bounding box center [143, 199] width 10 height 5
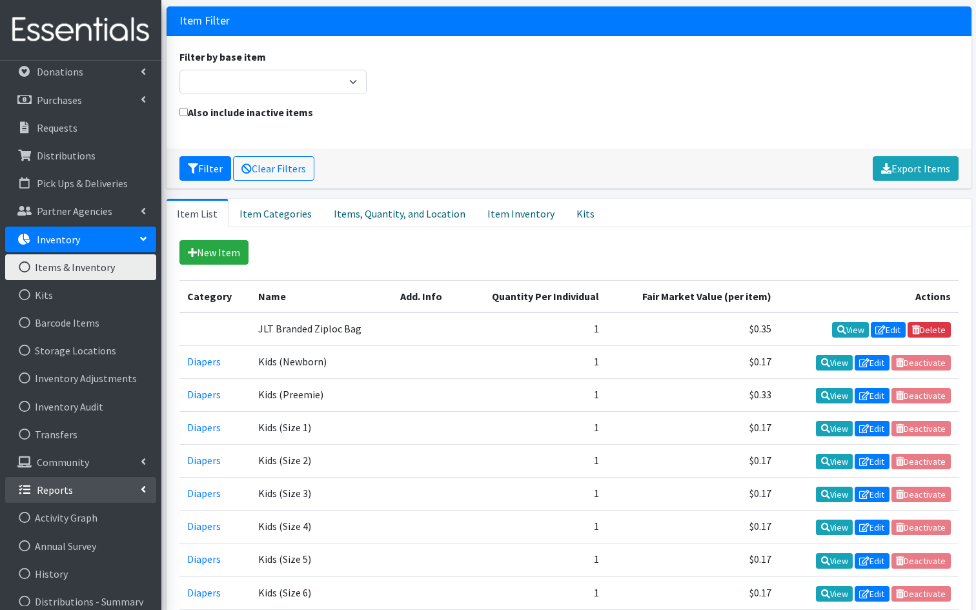
scroll to position [0, 0]
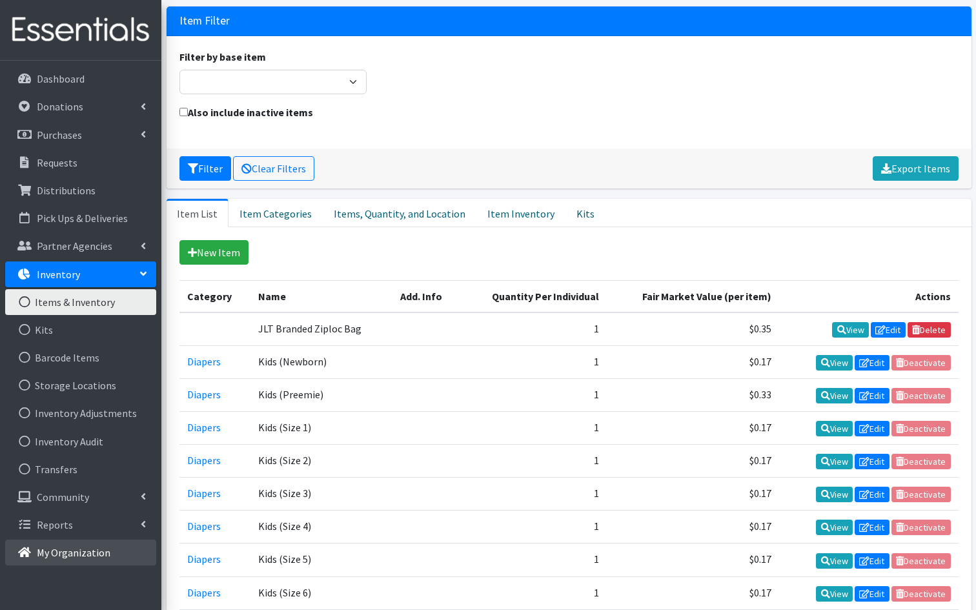
click at [65, 552] on p "My Organization" at bounding box center [74, 552] width 74 height 13
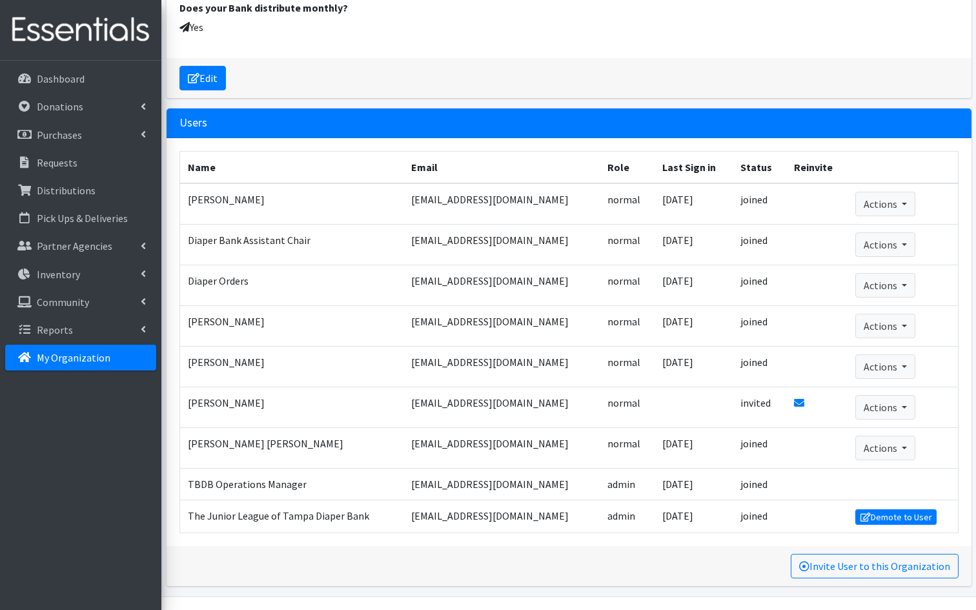
scroll to position [1833, 0]
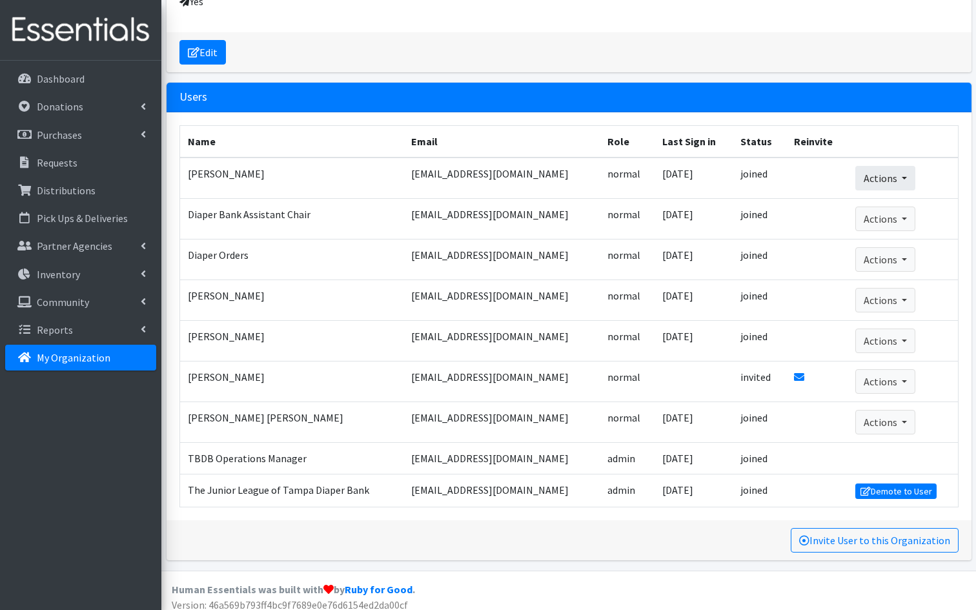
click at [906, 172] on button "Actions" at bounding box center [885, 178] width 60 height 25
click at [901, 221] on link "Remove User" at bounding box center [891, 223] width 70 height 15
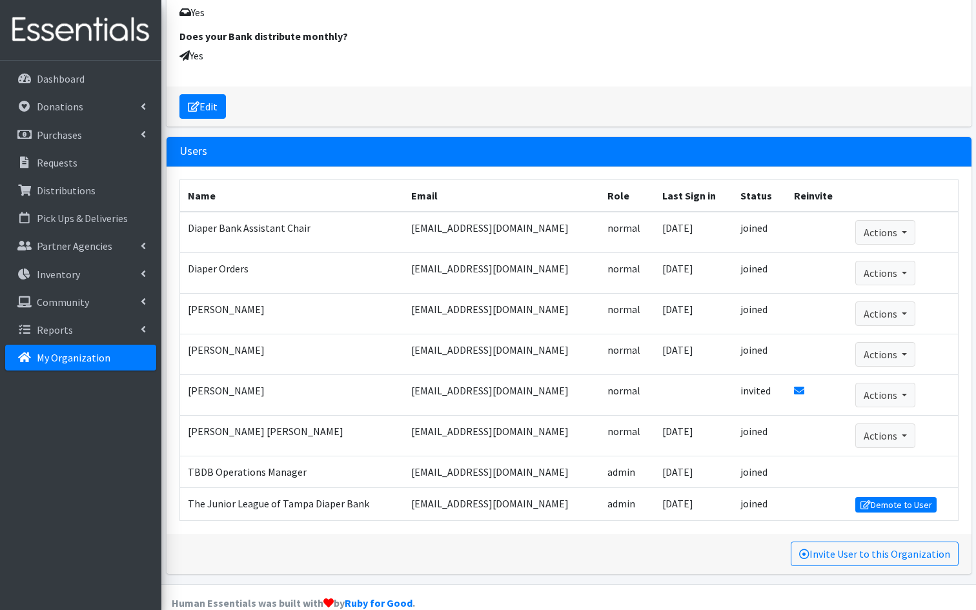
scroll to position [1837, 0]
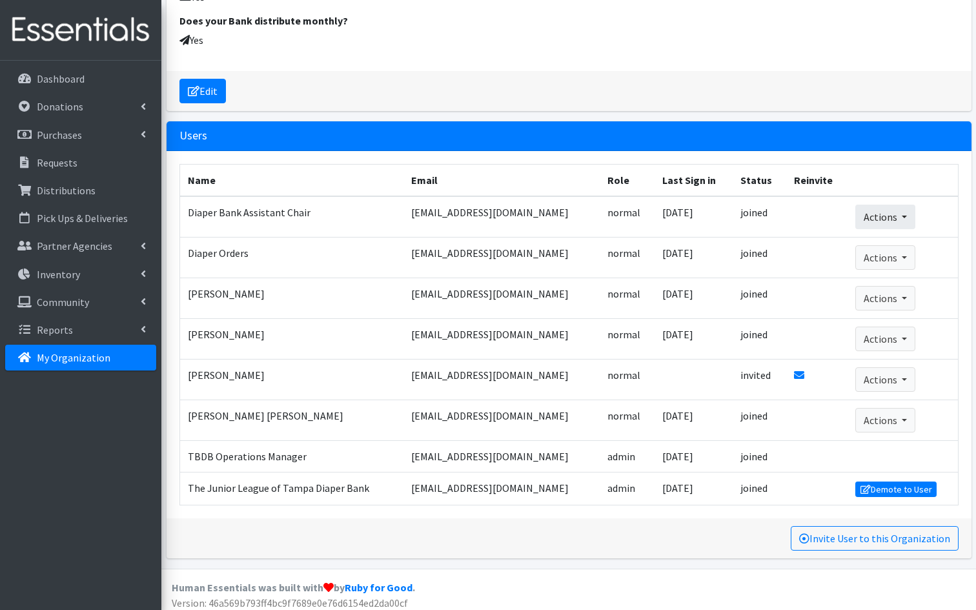
click at [909, 213] on button "Actions" at bounding box center [885, 217] width 60 height 25
click at [899, 261] on link "Remove User" at bounding box center [891, 261] width 70 height 15
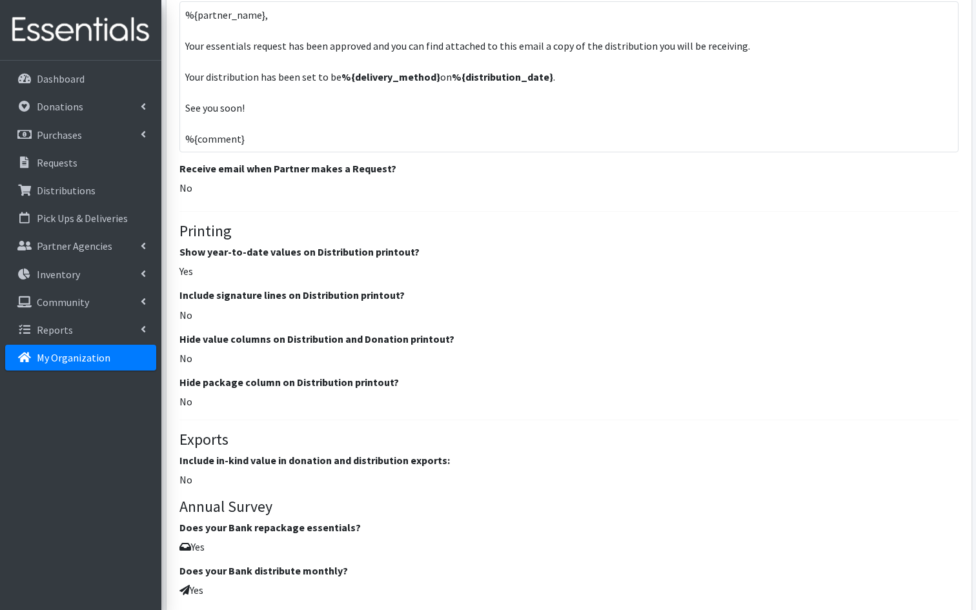
scroll to position [1803, 0]
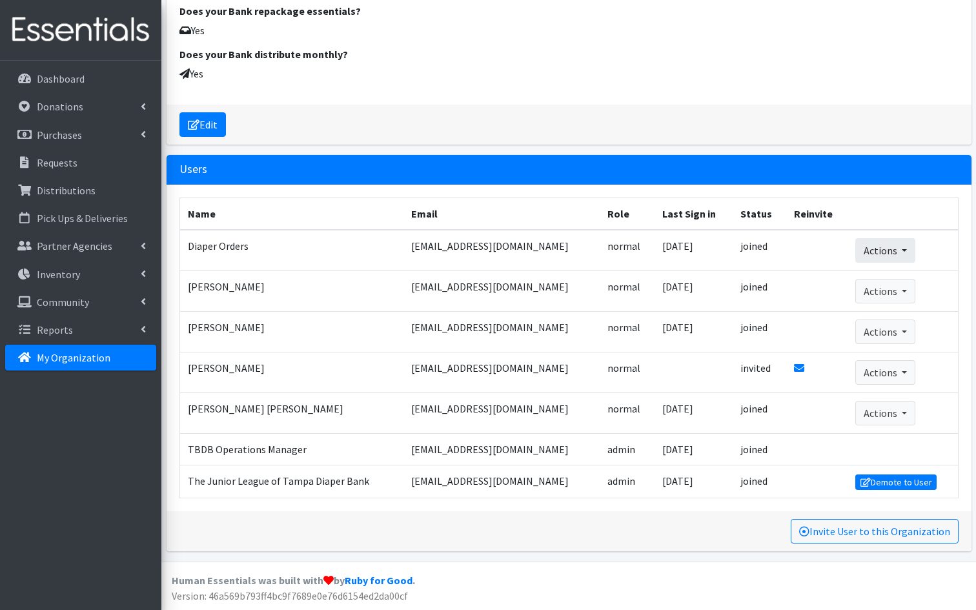
click at [898, 255] on button "Actions" at bounding box center [885, 250] width 60 height 25
click at [891, 296] on link "Remove User" at bounding box center [891, 295] width 70 height 15
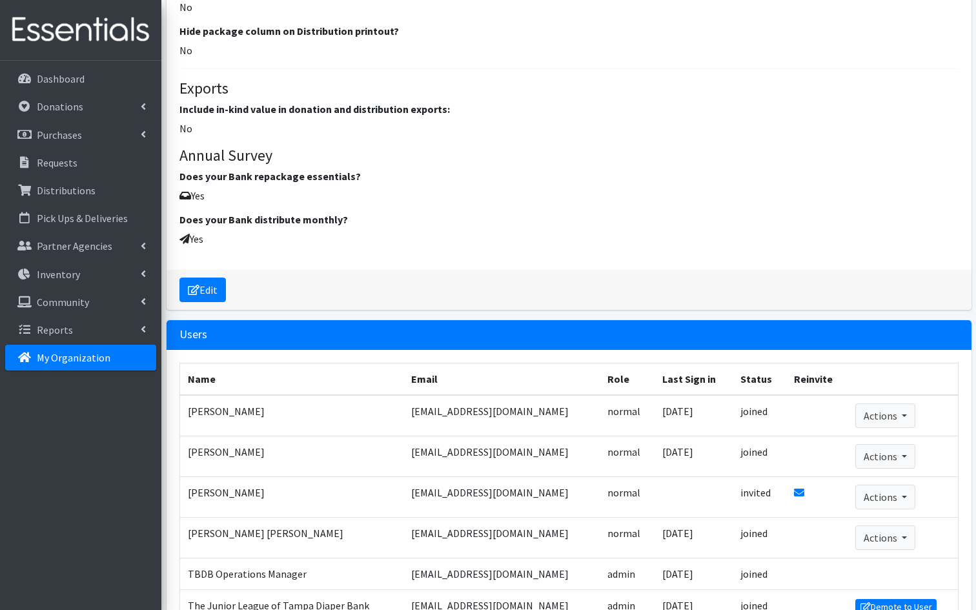
scroll to position [1762, 0]
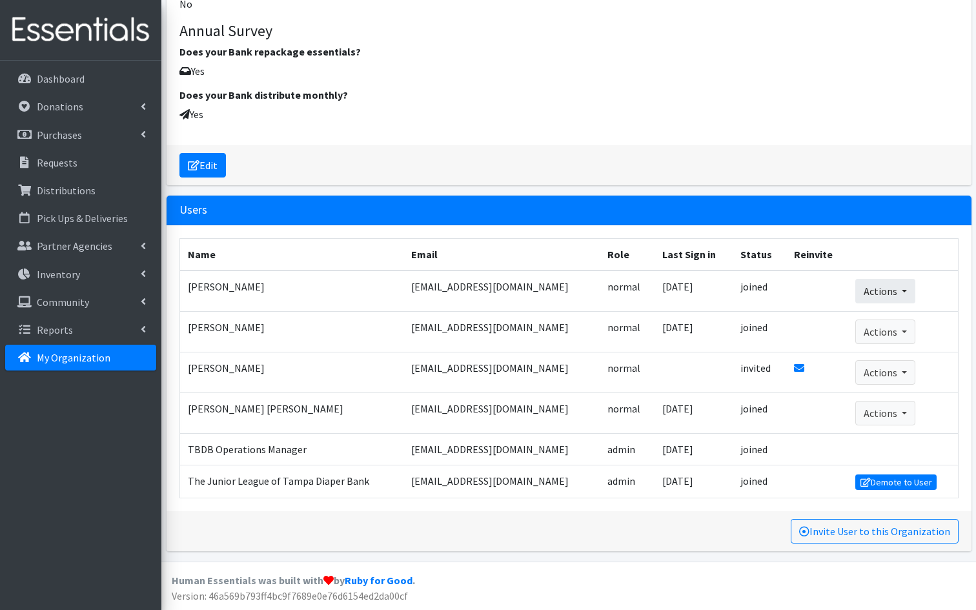
click at [902, 295] on button "Actions" at bounding box center [885, 291] width 60 height 25
click at [896, 335] on link "Remove User" at bounding box center [891, 335] width 70 height 15
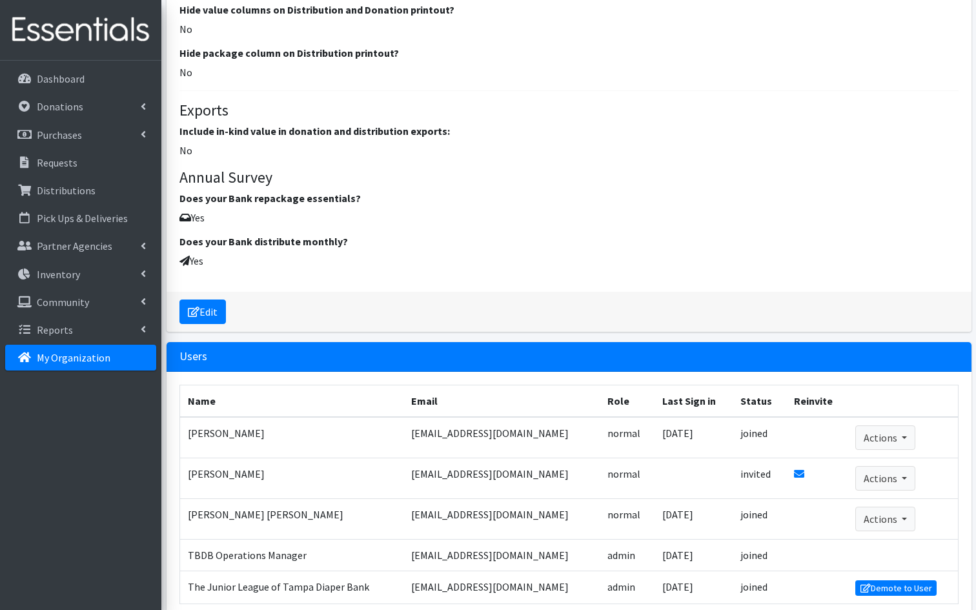
scroll to position [1722, 0]
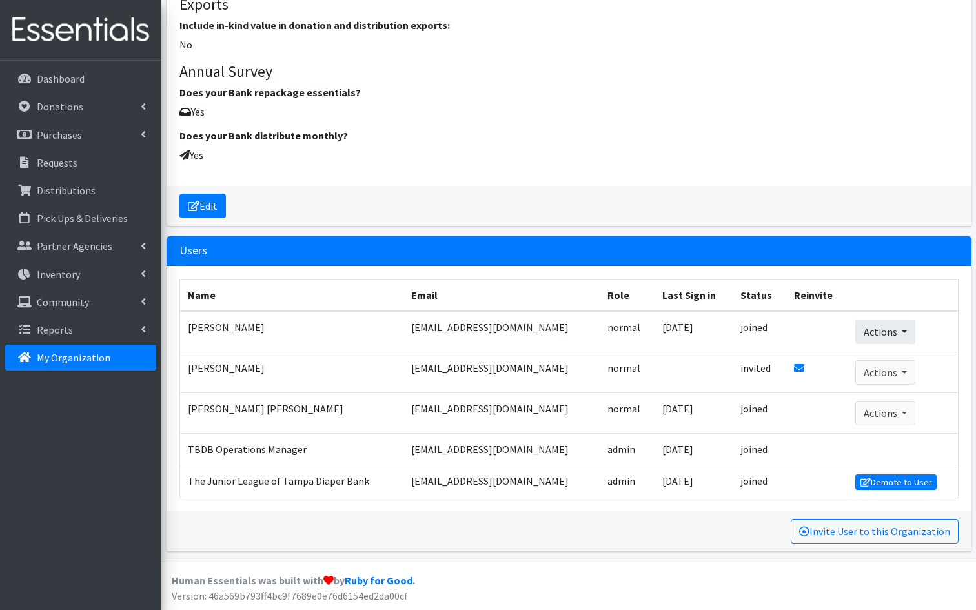
click at [905, 337] on button "Actions" at bounding box center [885, 331] width 60 height 25
click at [895, 376] on link "Remove User" at bounding box center [891, 376] width 70 height 15
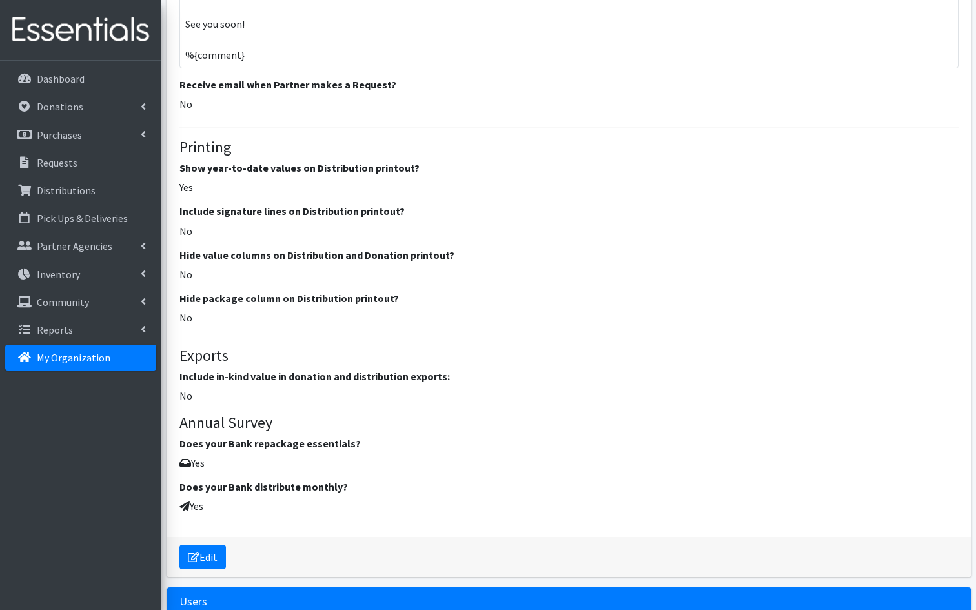
scroll to position [1681, 0]
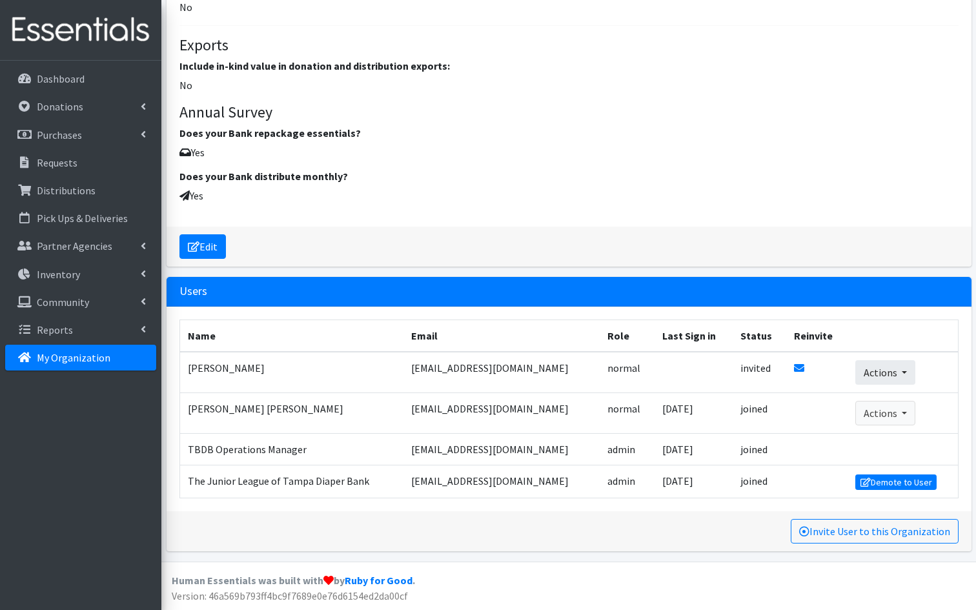
click at [898, 377] on button "Actions" at bounding box center [885, 372] width 60 height 25
click at [882, 419] on link "Remove User" at bounding box center [891, 417] width 70 height 15
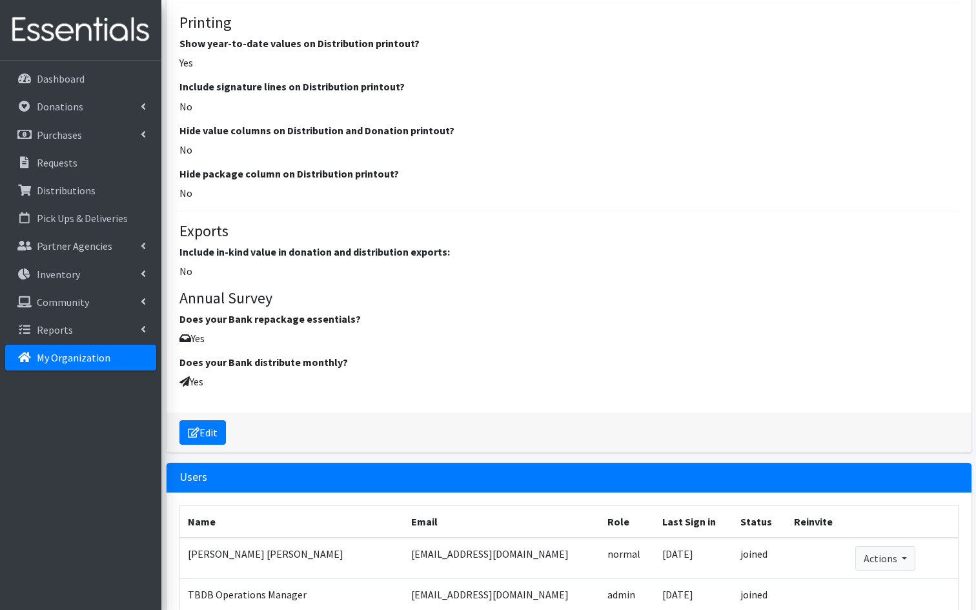
scroll to position [1640, 0]
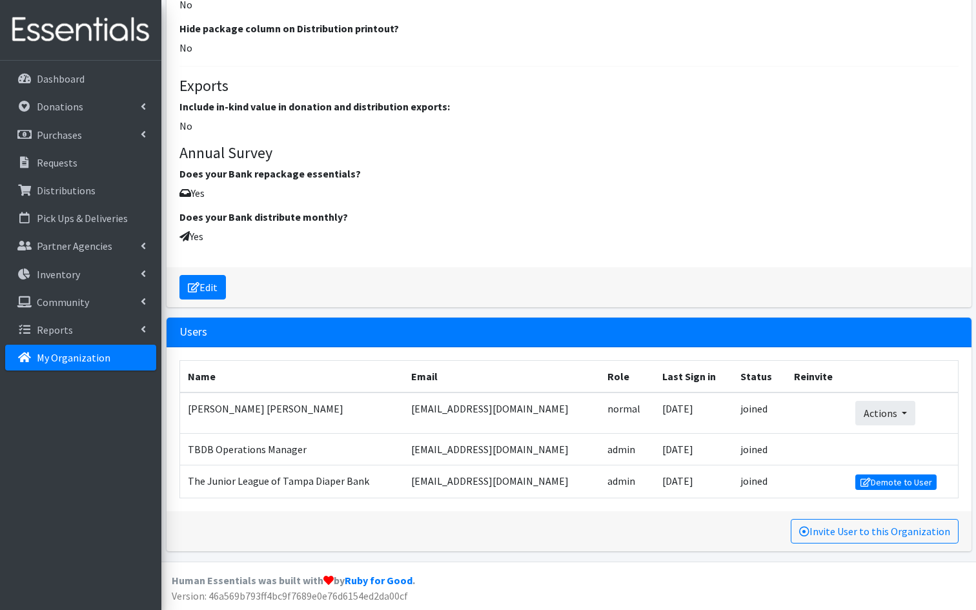
click at [900, 418] on button "Actions" at bounding box center [885, 413] width 60 height 25
click at [895, 457] on link "Remove User" at bounding box center [891, 457] width 70 height 15
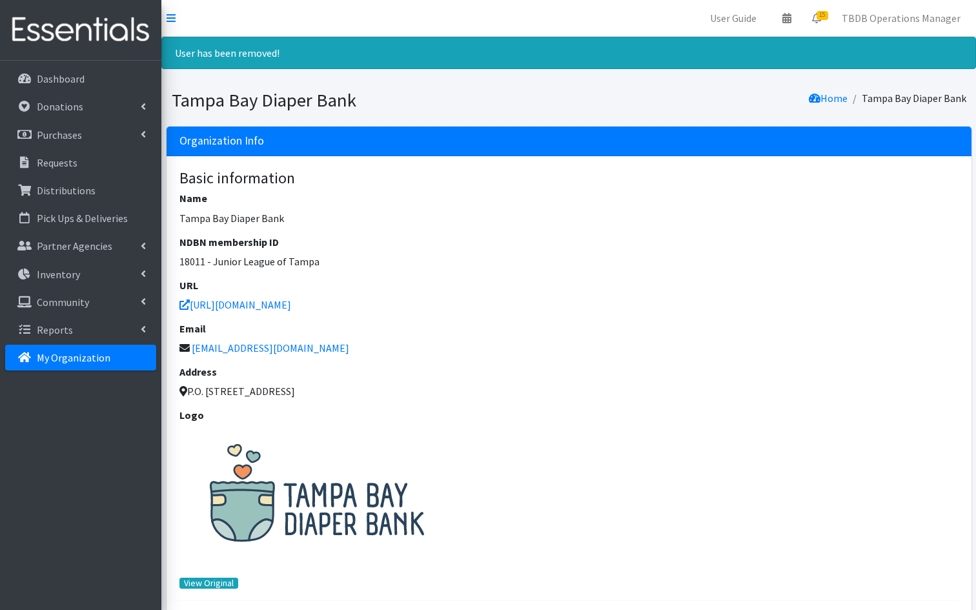
click at [954, 83] on header "Tampa Bay Diaper Bank Home Tampa Bay Diaper Bank" at bounding box center [568, 102] width 814 height 47
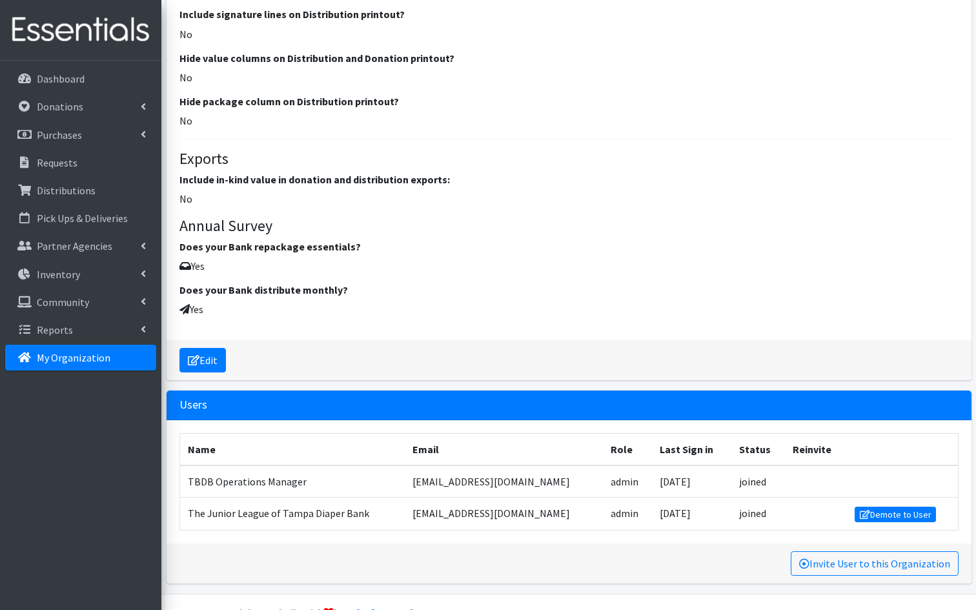
scroll to position [1600, 0]
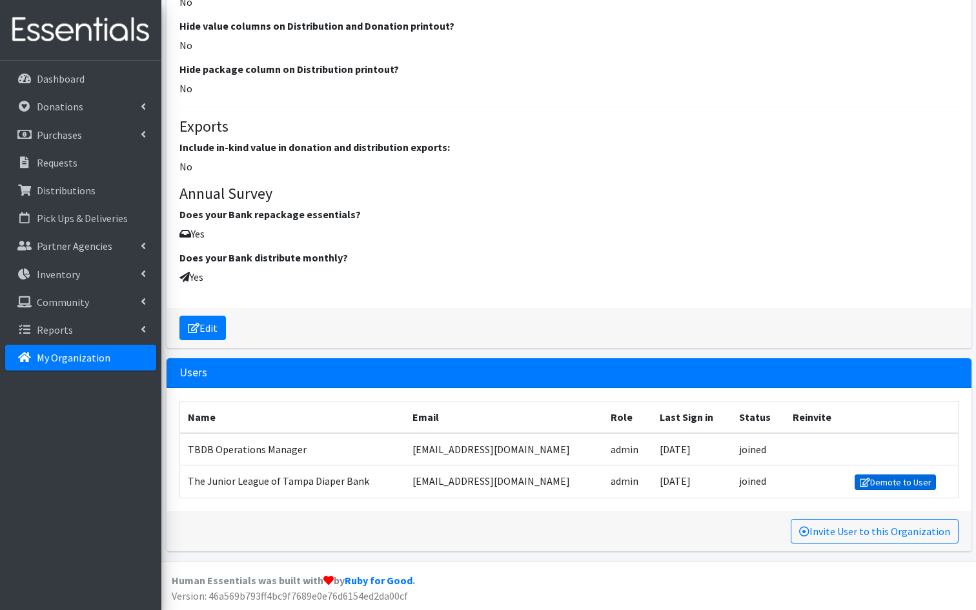
click at [913, 485] on link "Demote to User" at bounding box center [894, 481] width 81 height 15
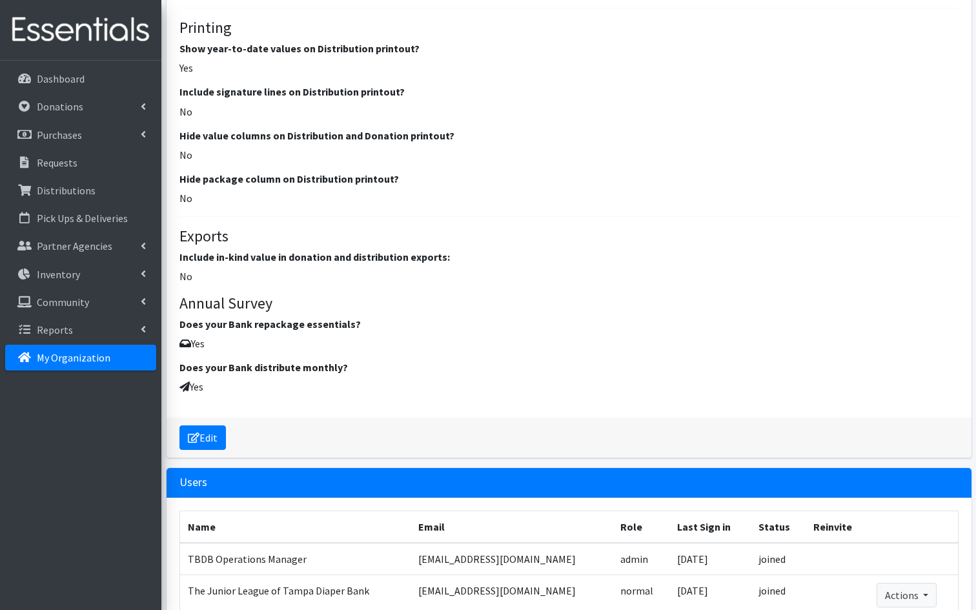
scroll to position [1608, 0]
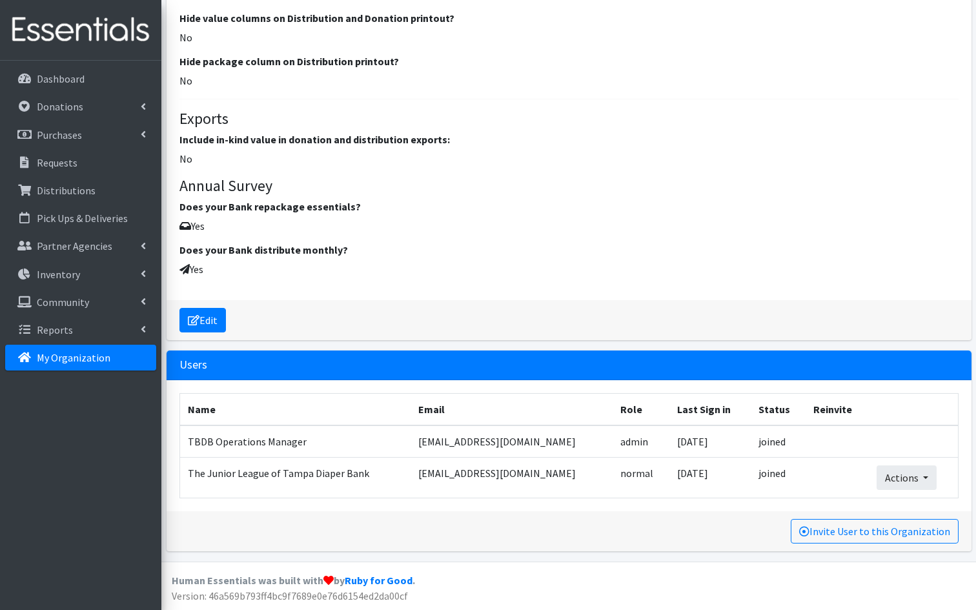
click at [922, 478] on button "Actions" at bounding box center [906, 477] width 60 height 25
click at [882, 521] on link "Remove User" at bounding box center [868, 522] width 70 height 15
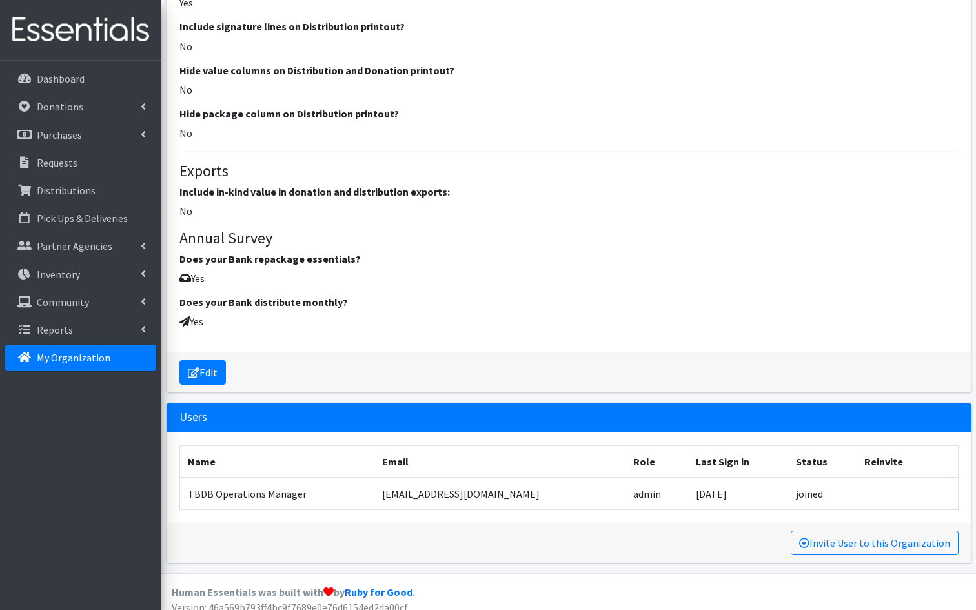
scroll to position [1567, 0]
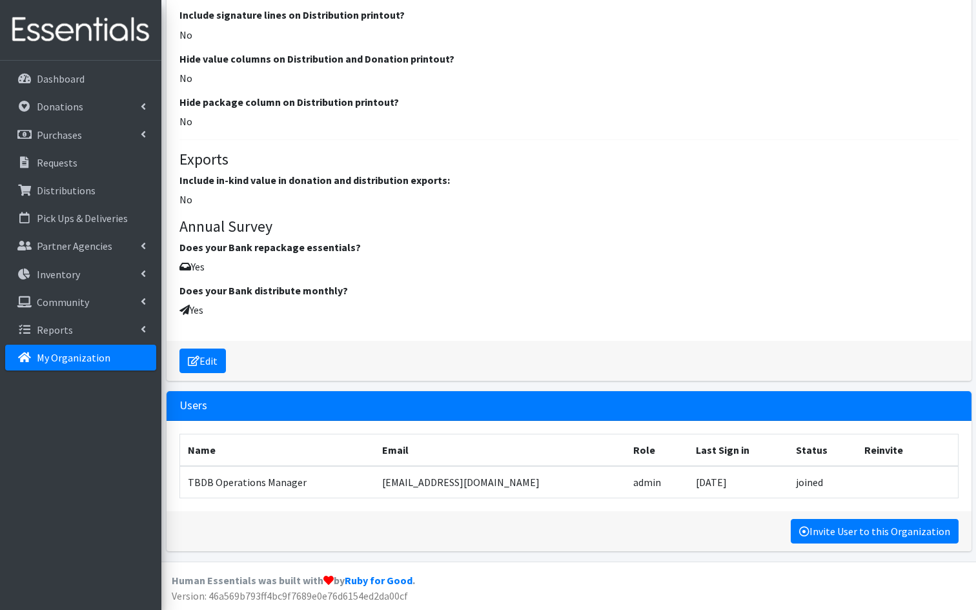
click at [876, 535] on link "Invite User to this Organization" at bounding box center [875, 531] width 168 height 25
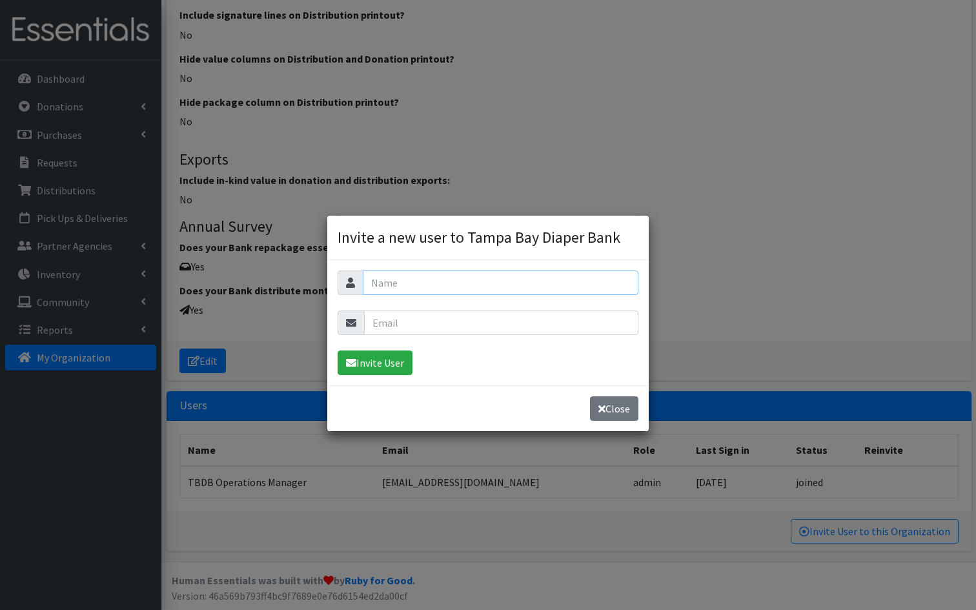
click at [473, 285] on input "text" at bounding box center [501, 282] width 276 height 25
type input "[PERSON_NAME]"
click at [465, 319] on input "email" at bounding box center [501, 322] width 274 height 25
type input "[EMAIL_ADDRESS][DOMAIN_NAME]"
click at [394, 365] on button "Invite User" at bounding box center [375, 362] width 75 height 25
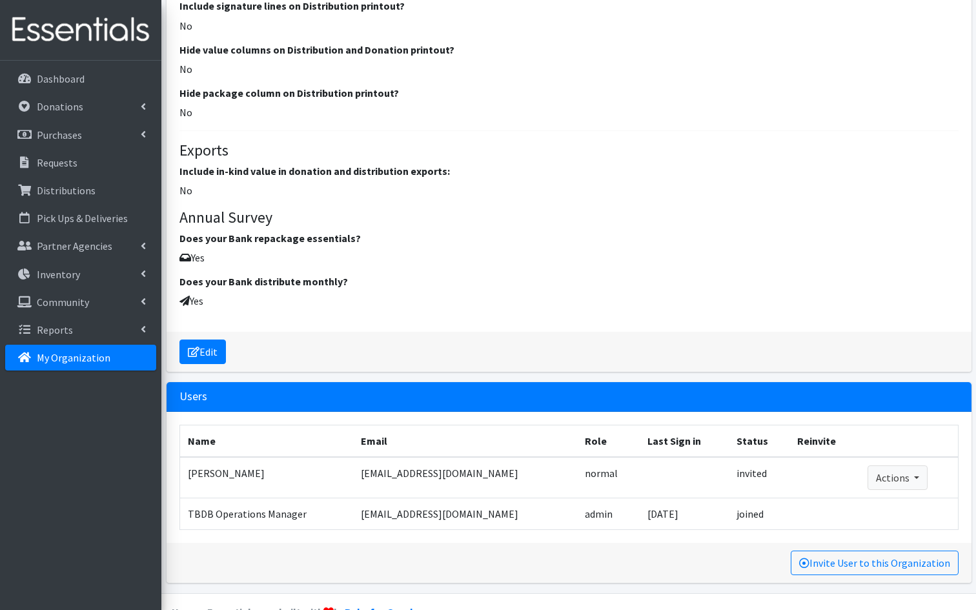
scroll to position [1608, 0]
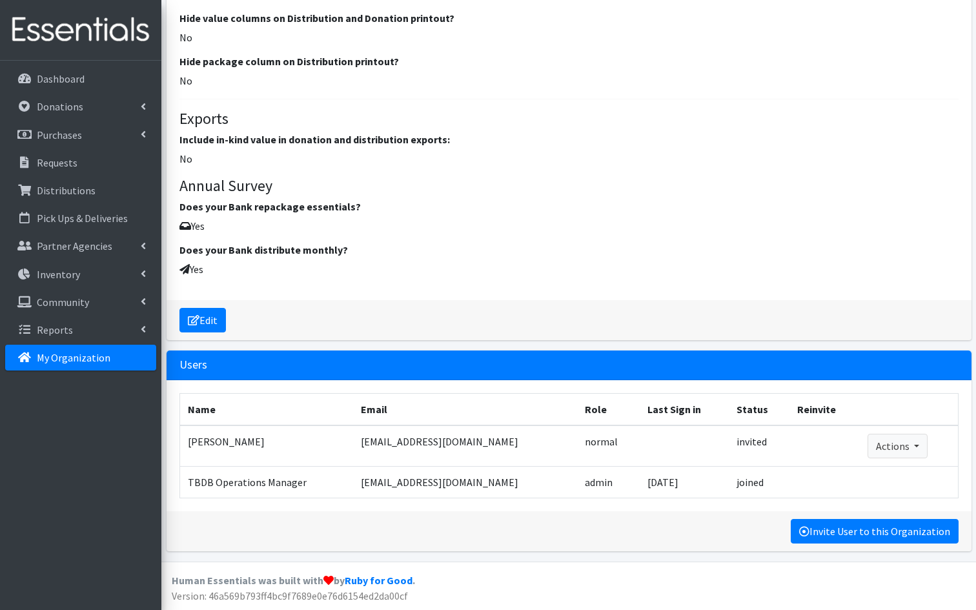
click at [885, 533] on link "Invite User to this Organization" at bounding box center [875, 531] width 168 height 25
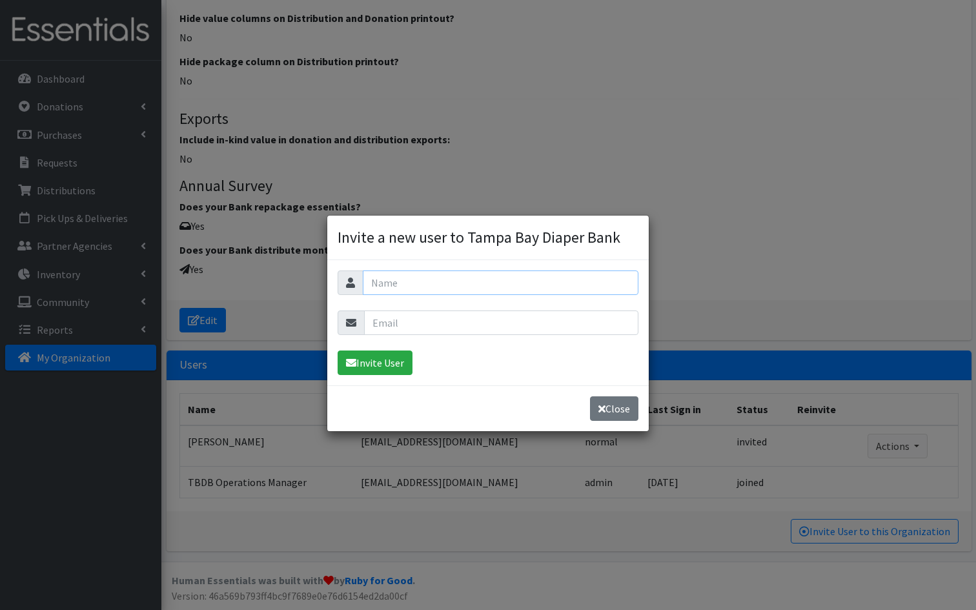
click at [424, 281] on input "text" at bounding box center [501, 282] width 276 height 25
type input "[PERSON_NAME]"
click at [416, 321] on input "email" at bounding box center [501, 322] width 274 height 25
type input "[EMAIL_ADDRESS][DOMAIN_NAME]"
click at [385, 364] on button "Invite User" at bounding box center [375, 362] width 75 height 25
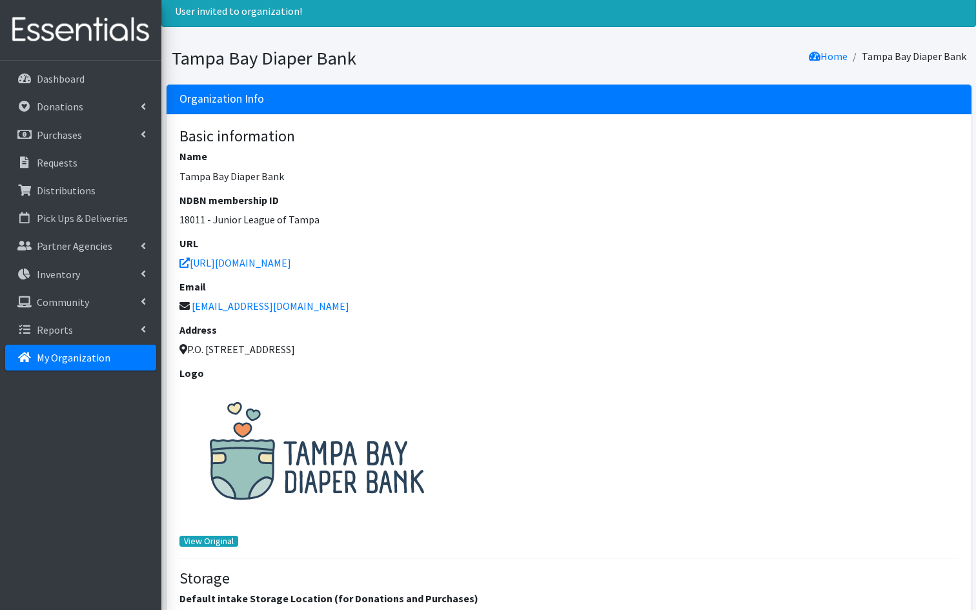
scroll to position [52, 0]
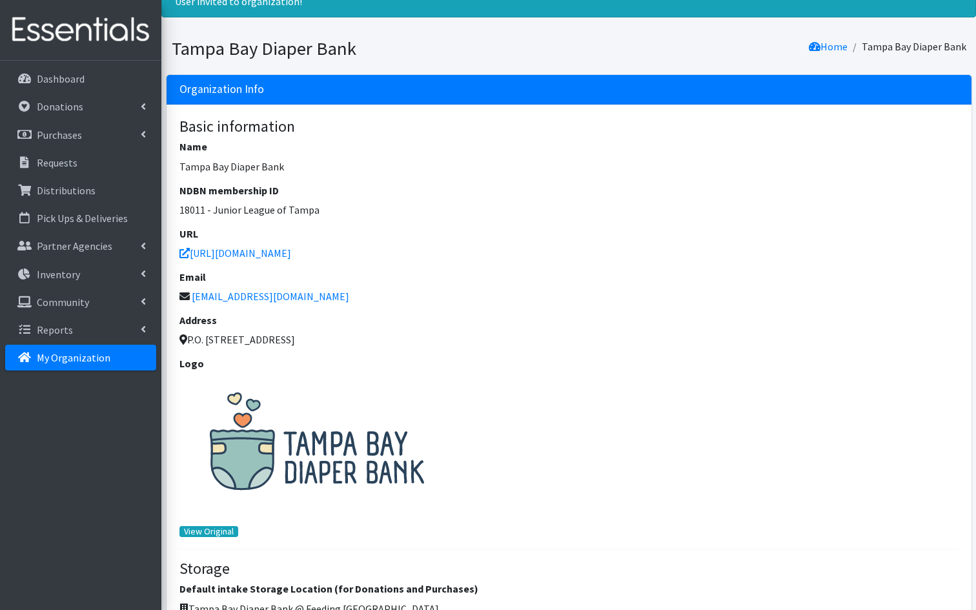
click at [933, 130] on h4 "Basic information" at bounding box center [568, 126] width 779 height 19
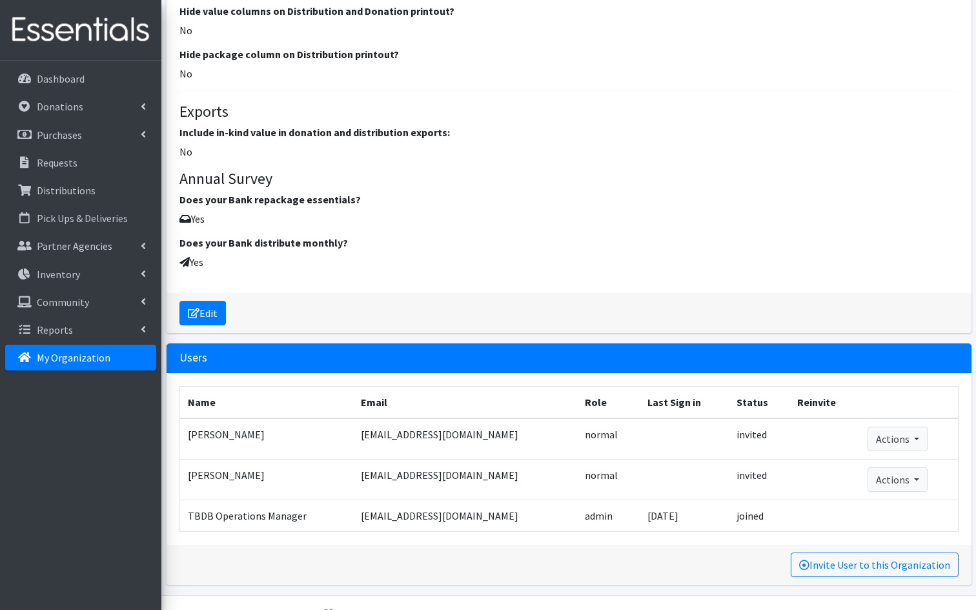
scroll to position [1648, 0]
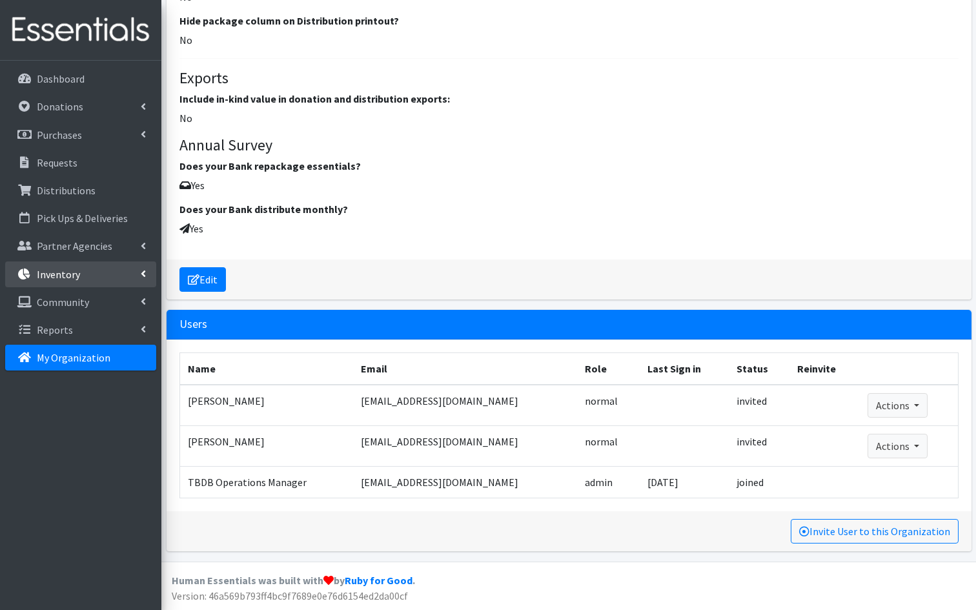
click at [143, 272] on icon at bounding box center [143, 273] width 5 height 10
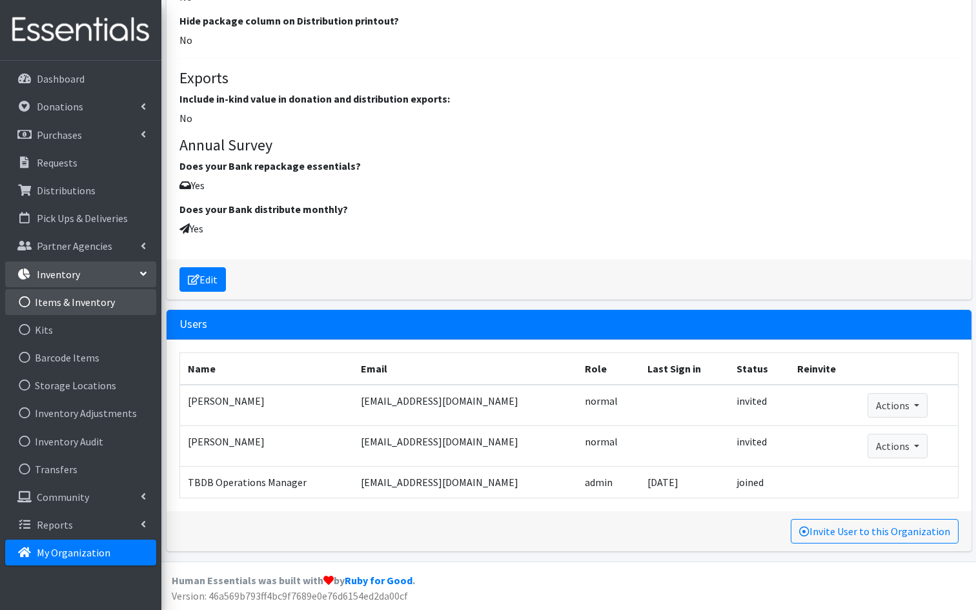
click at [91, 305] on link "Items & Inventory" at bounding box center [80, 302] width 151 height 26
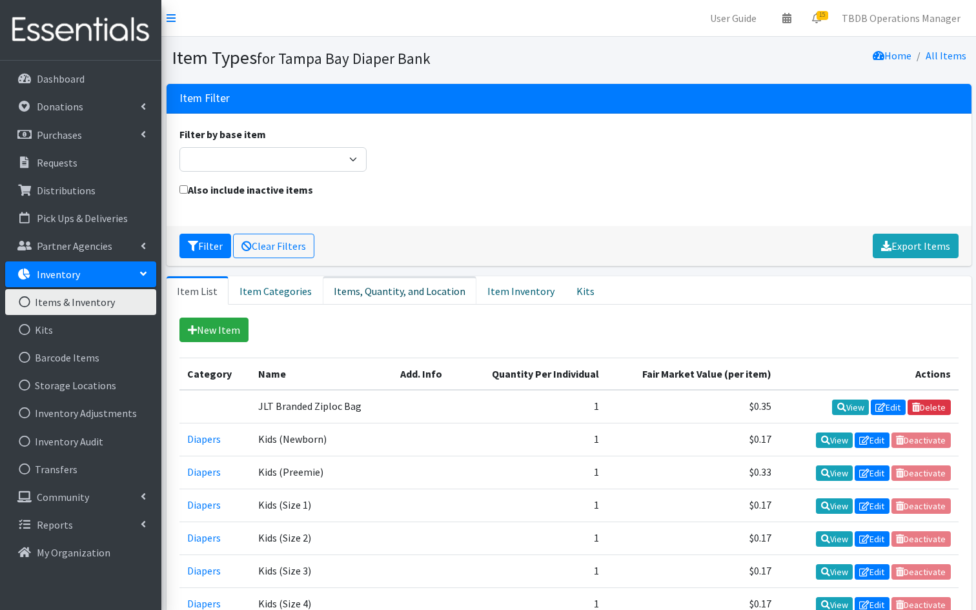
click at [361, 292] on link "Items, Quantity, and Location" at bounding box center [400, 290] width 154 height 28
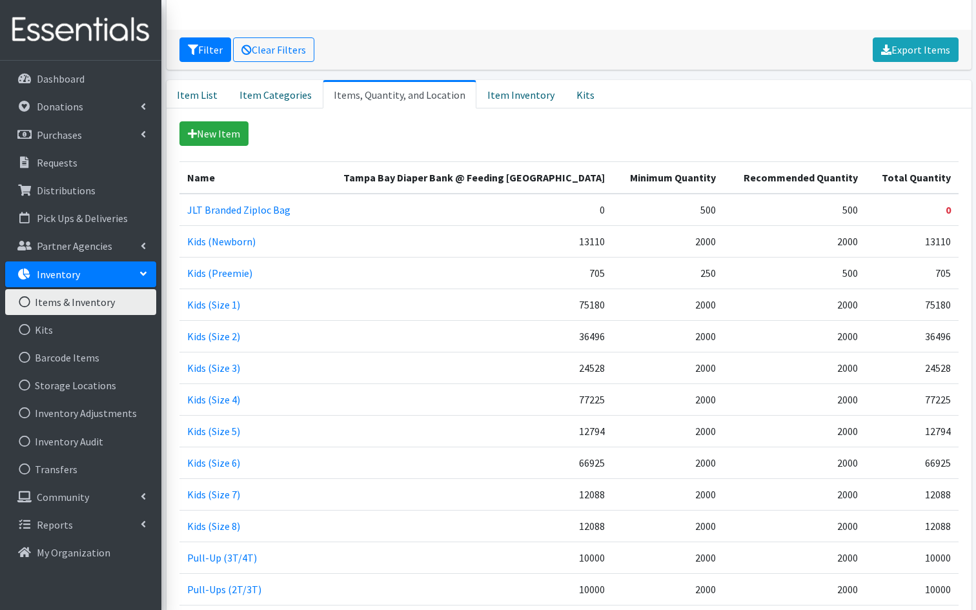
scroll to position [170, 0]
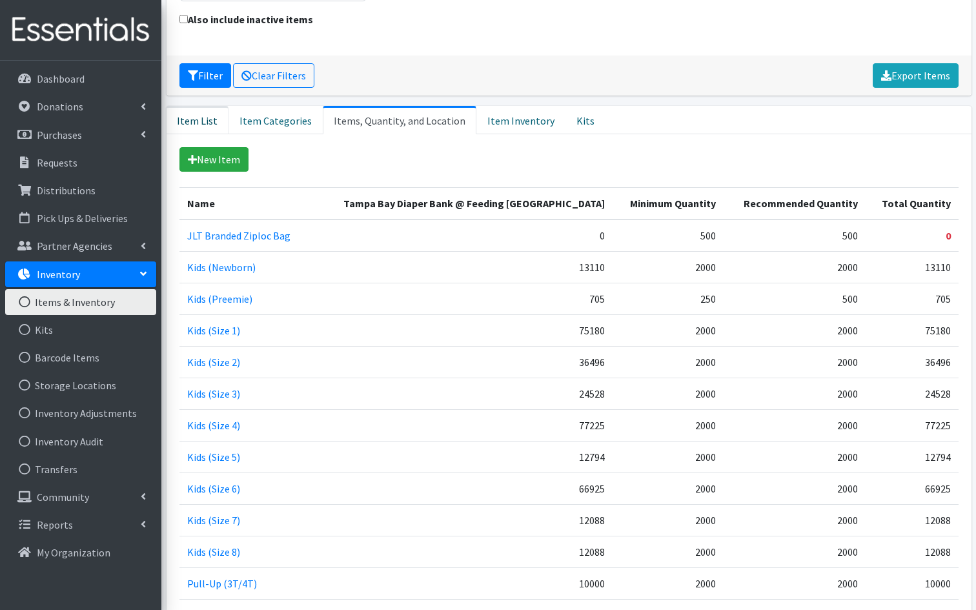
click at [205, 117] on link "Item List" at bounding box center [197, 120] width 62 height 28
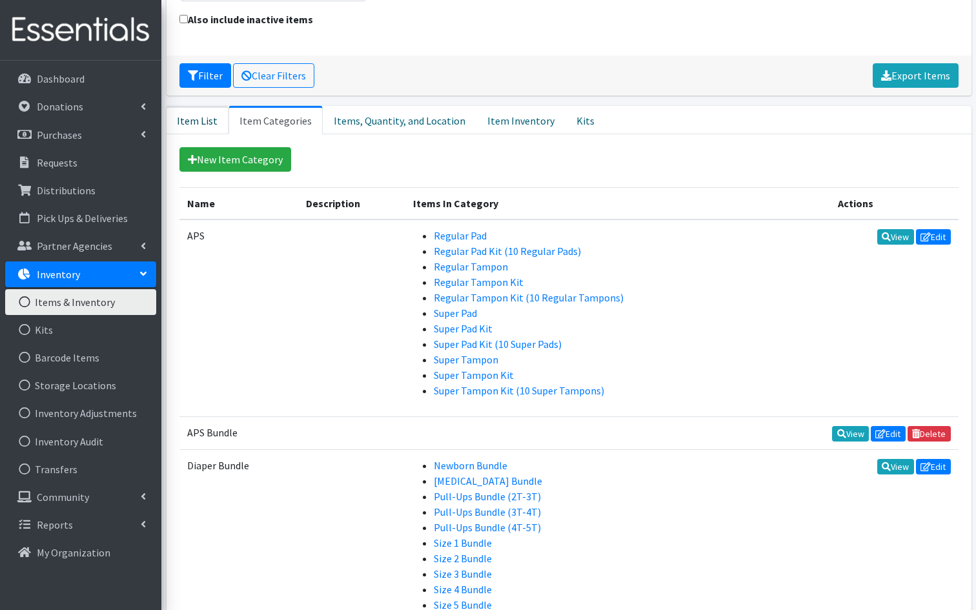
click at [210, 117] on link "Item List" at bounding box center [197, 120] width 62 height 28
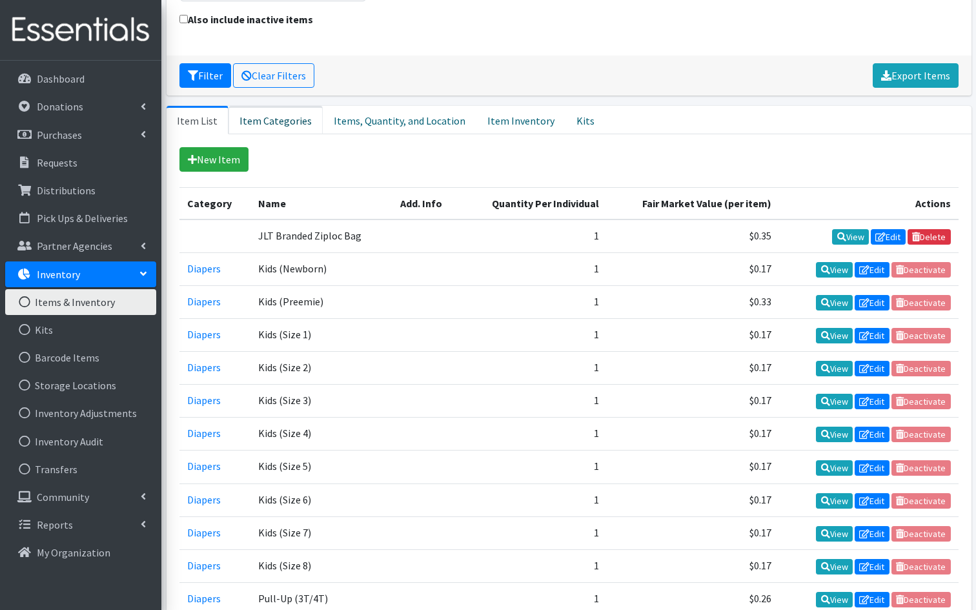
click at [282, 123] on link "Item Categories" at bounding box center [275, 120] width 94 height 28
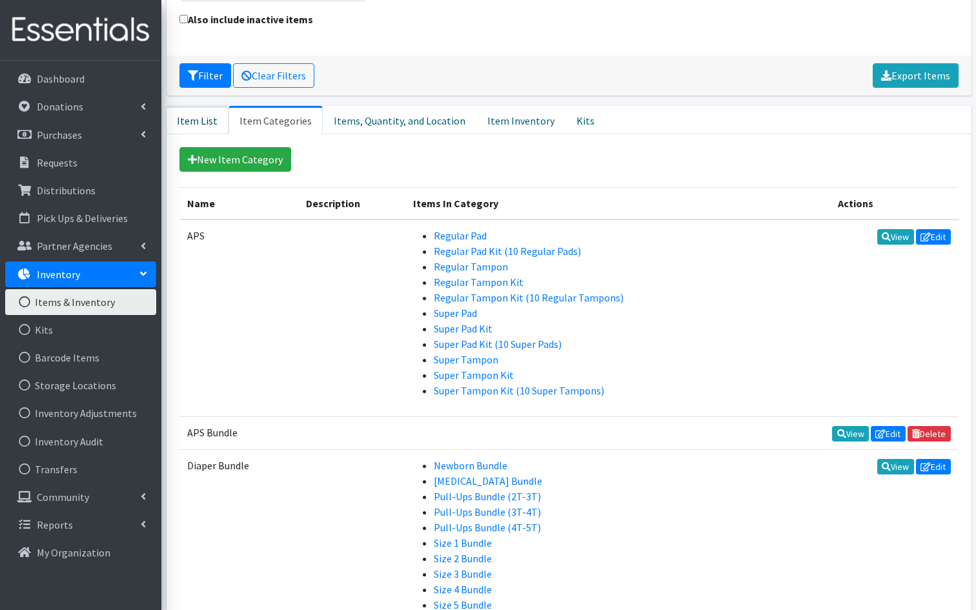
click at [212, 119] on link "Item List" at bounding box center [197, 120] width 62 height 28
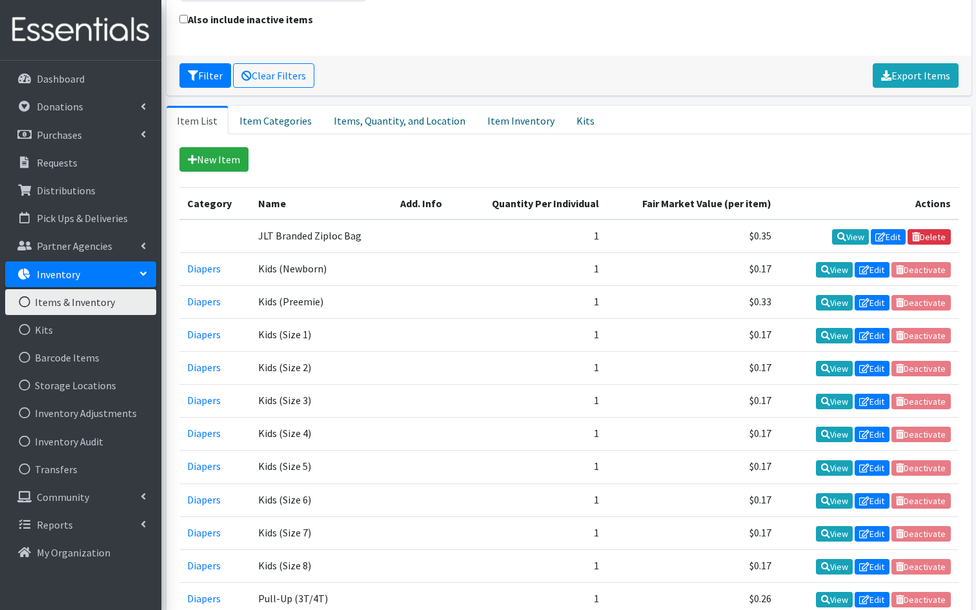
click at [532, 148] on div "New Item" at bounding box center [568, 159] width 779 height 25
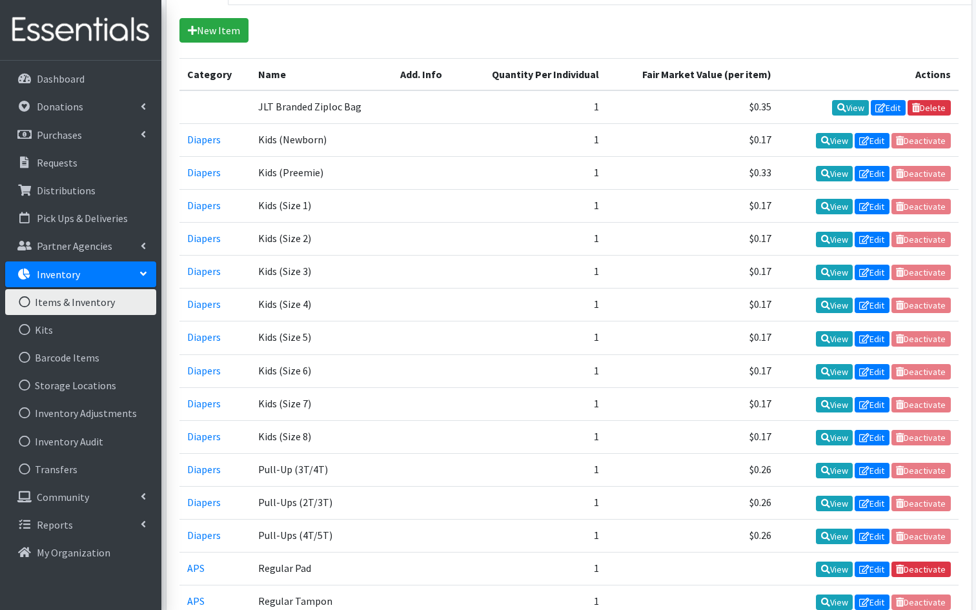
scroll to position [325, 0]
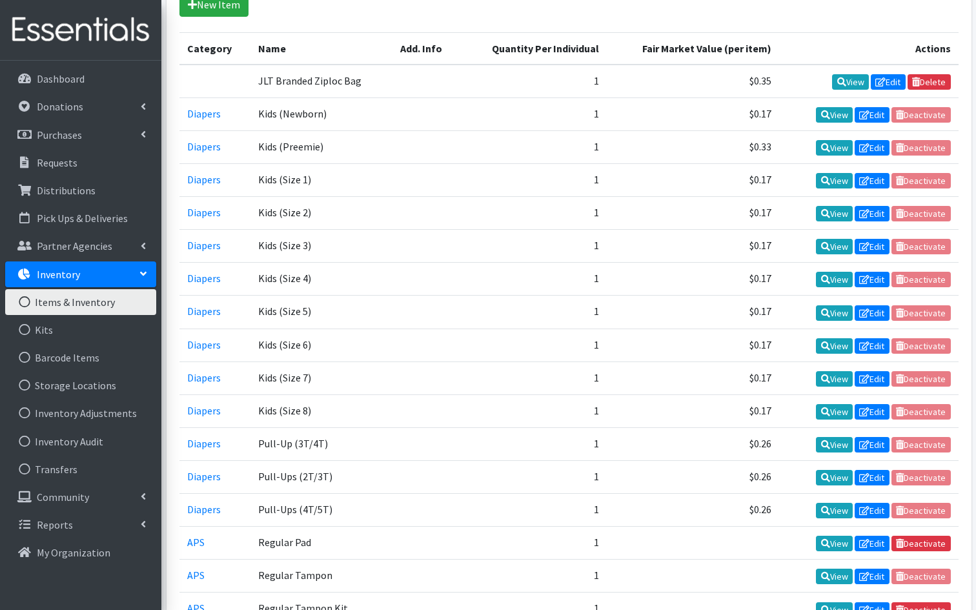
click at [932, 409] on td "View Edit Deactivate" at bounding box center [868, 410] width 179 height 33
click at [878, 407] on link "Edit" at bounding box center [871, 411] width 35 height 15
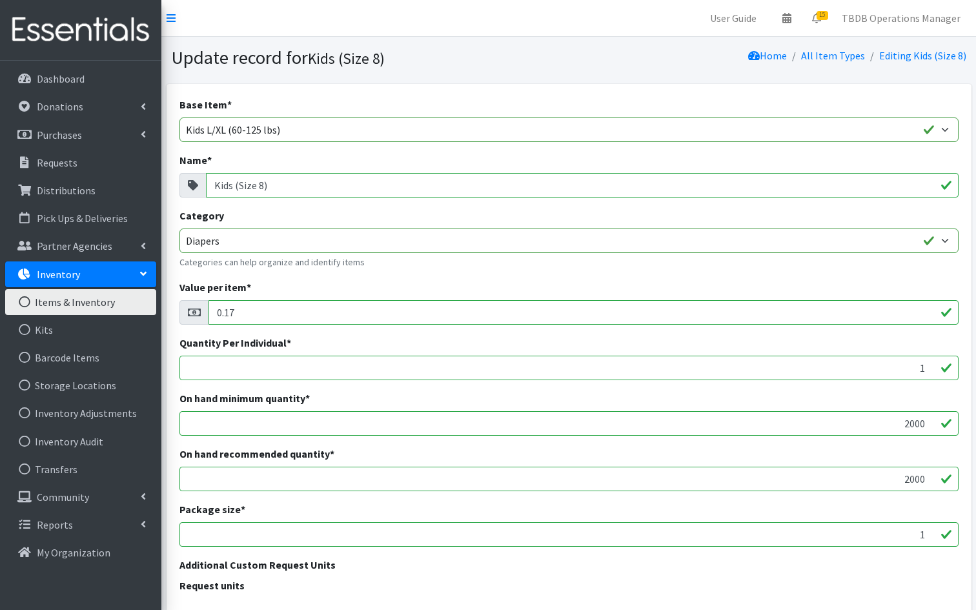
click at [410, 565] on div "Additional Custom Request Units Request units" at bounding box center [568, 577] width 779 height 41
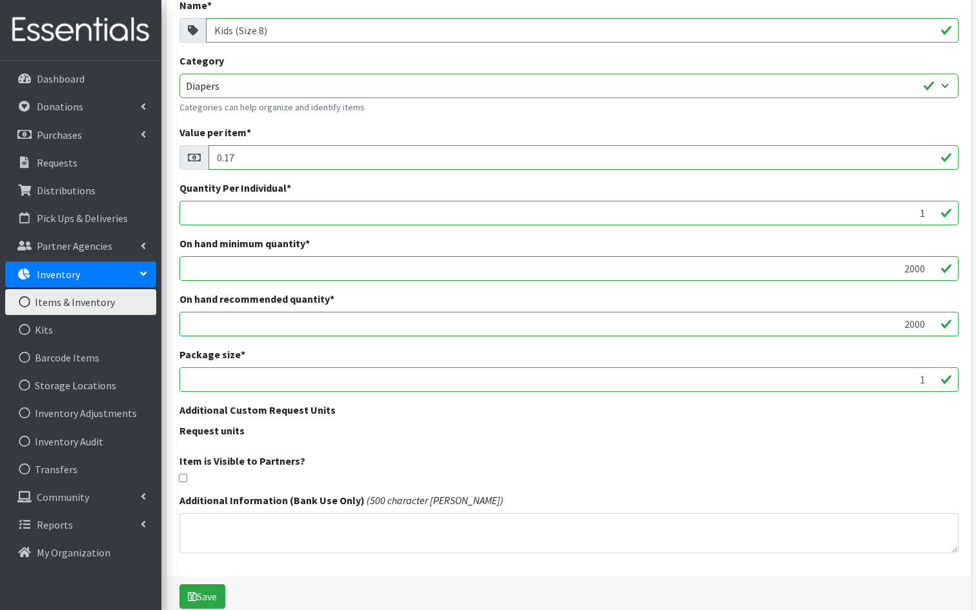
scroll to position [181, 0]
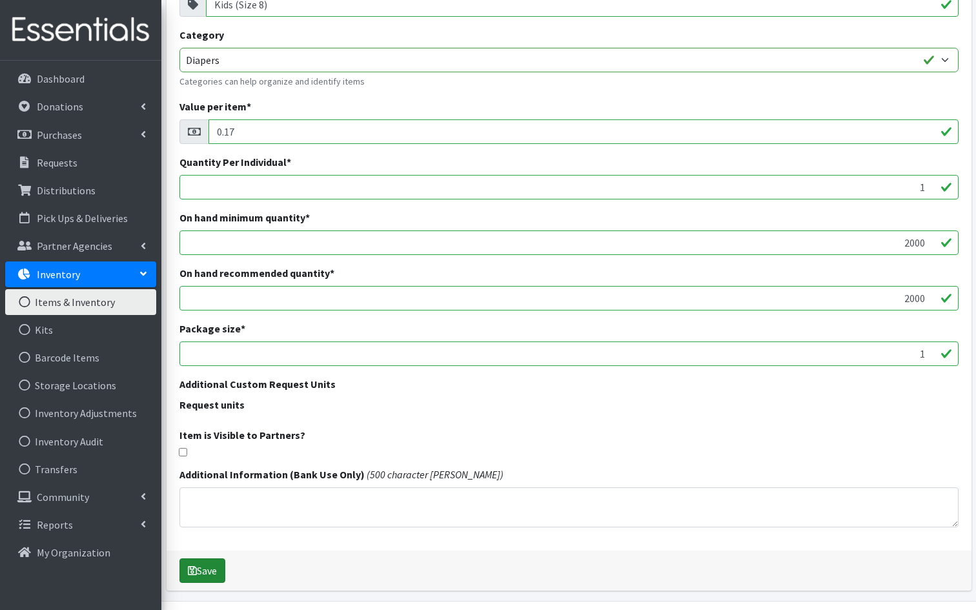
click at [205, 574] on button "Save" at bounding box center [202, 570] width 46 height 25
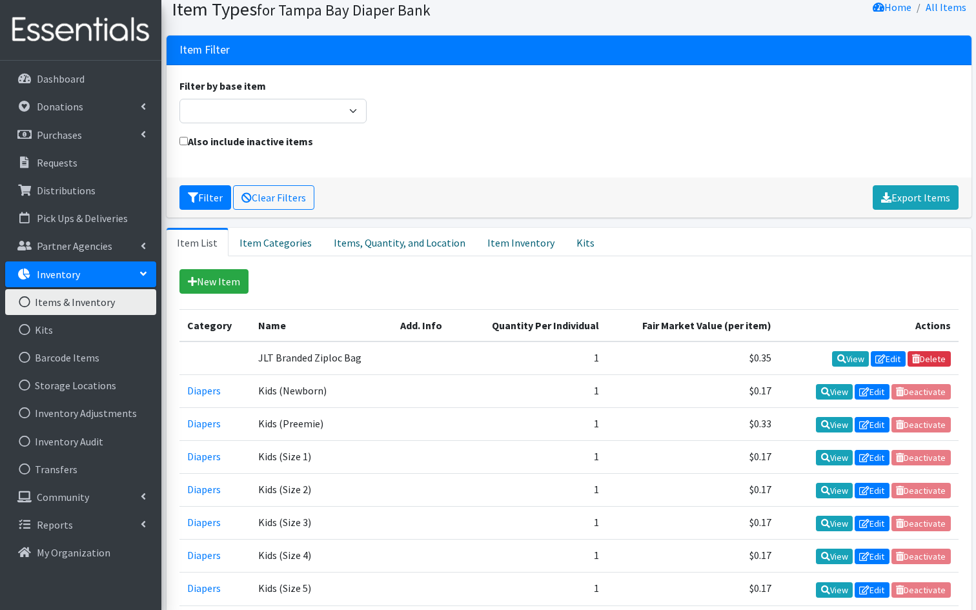
scroll to position [103, 0]
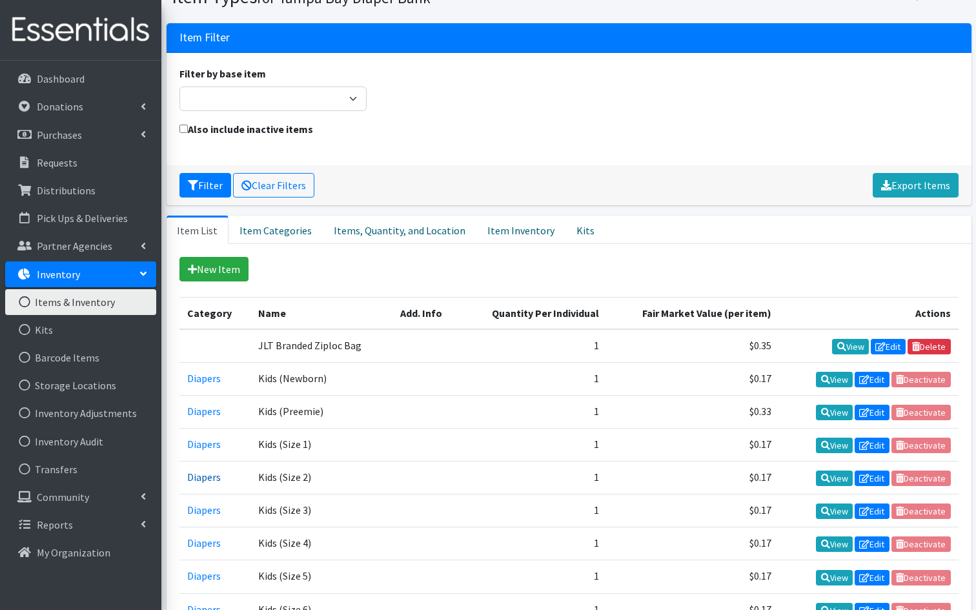
click at [207, 476] on link "Diapers" at bounding box center [204, 476] width 34 height 13
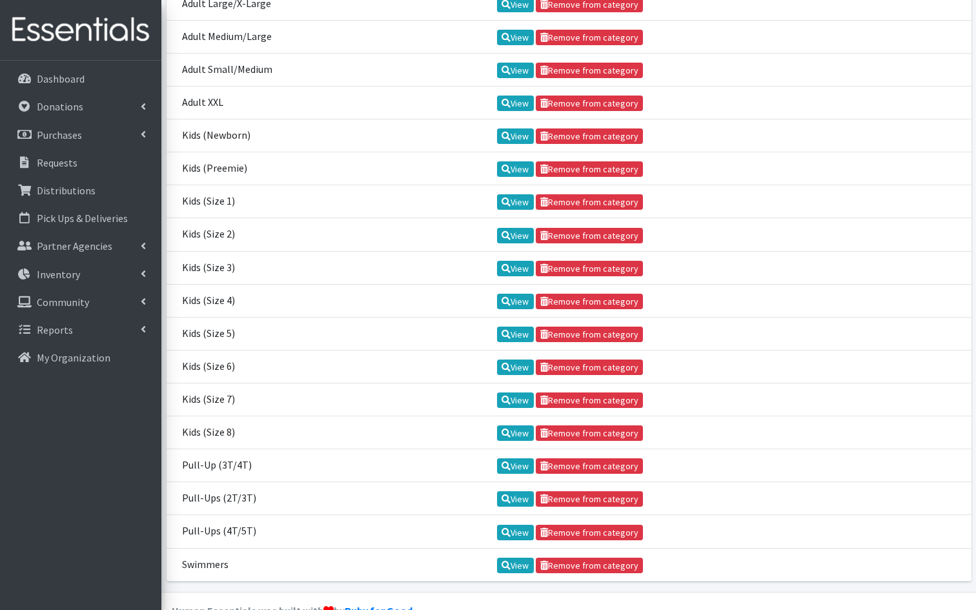
scroll to position [308, 0]
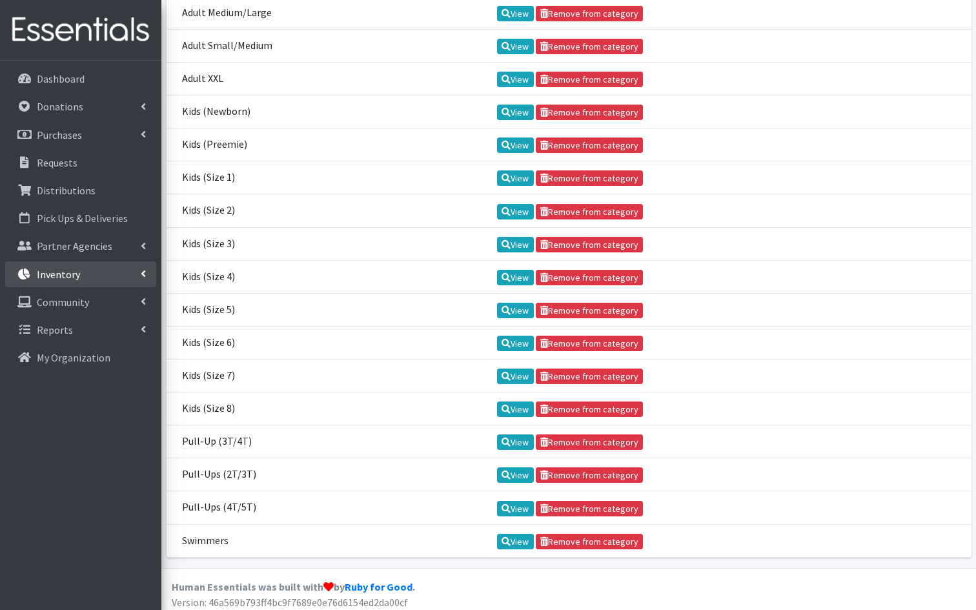
click at [69, 276] on p "Inventory" at bounding box center [58, 274] width 43 height 13
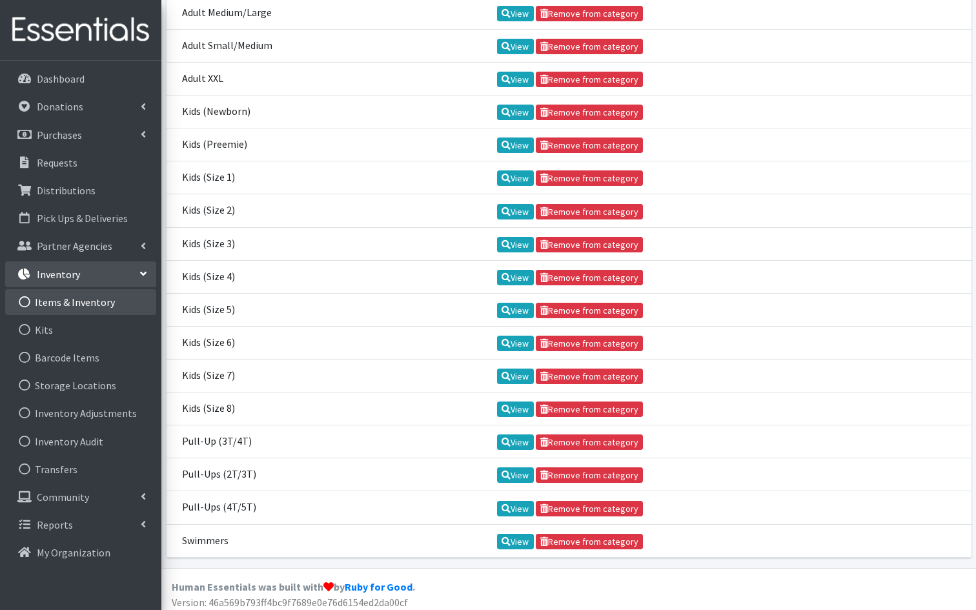
click at [81, 301] on link "Items & Inventory" at bounding box center [80, 302] width 151 height 26
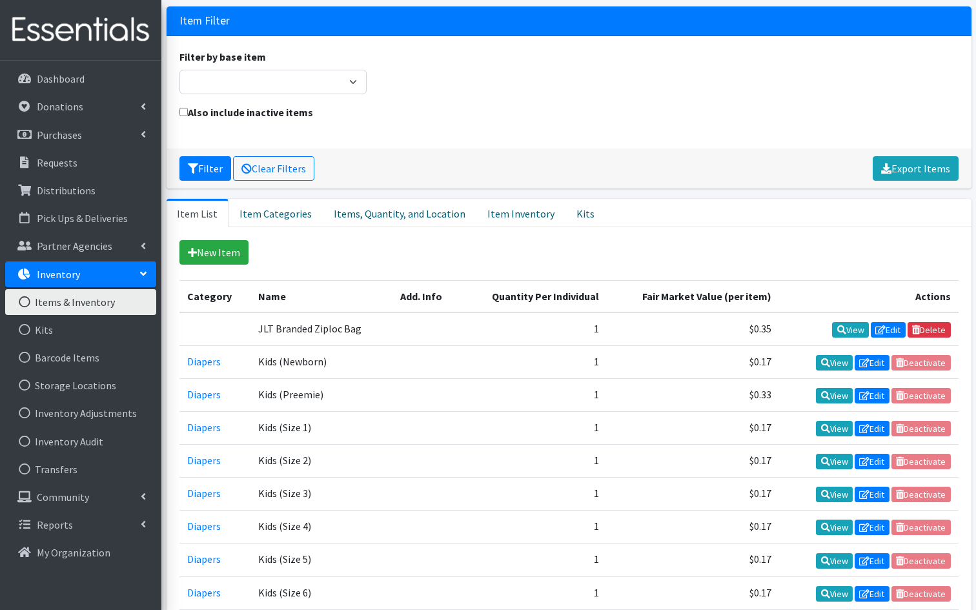
scroll to position [103, 0]
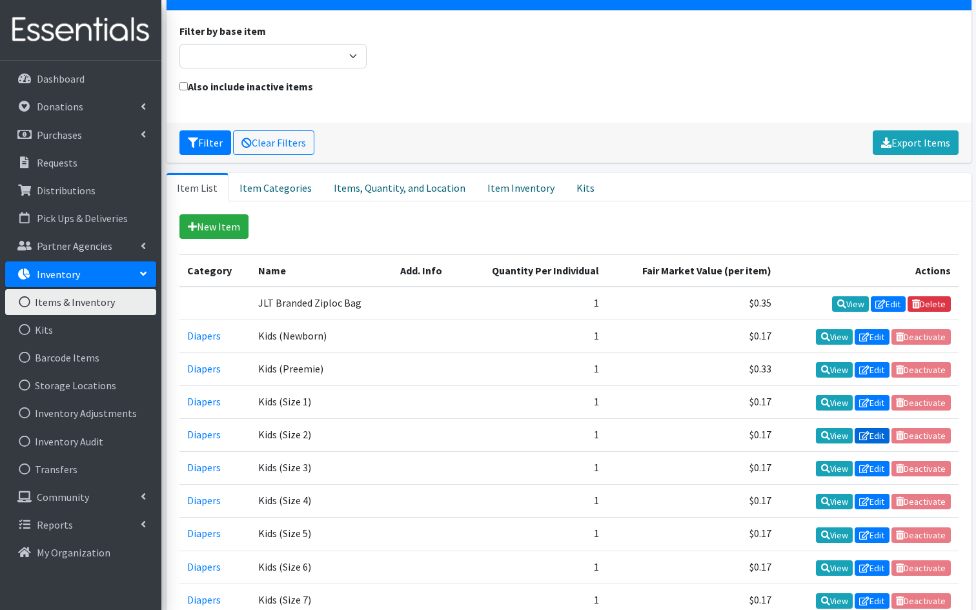
click at [875, 437] on link "Edit" at bounding box center [871, 435] width 35 height 15
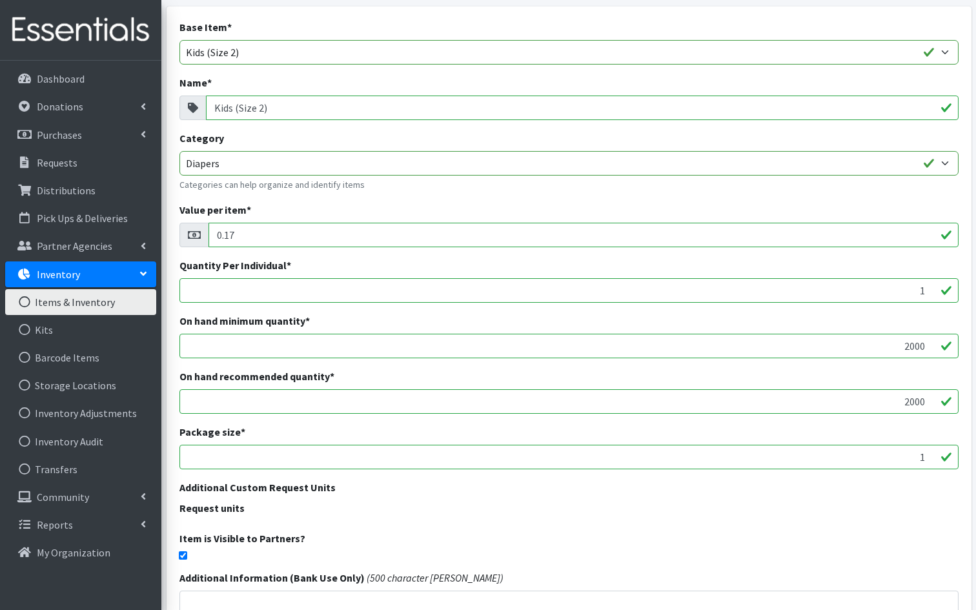
scroll to position [103, 0]
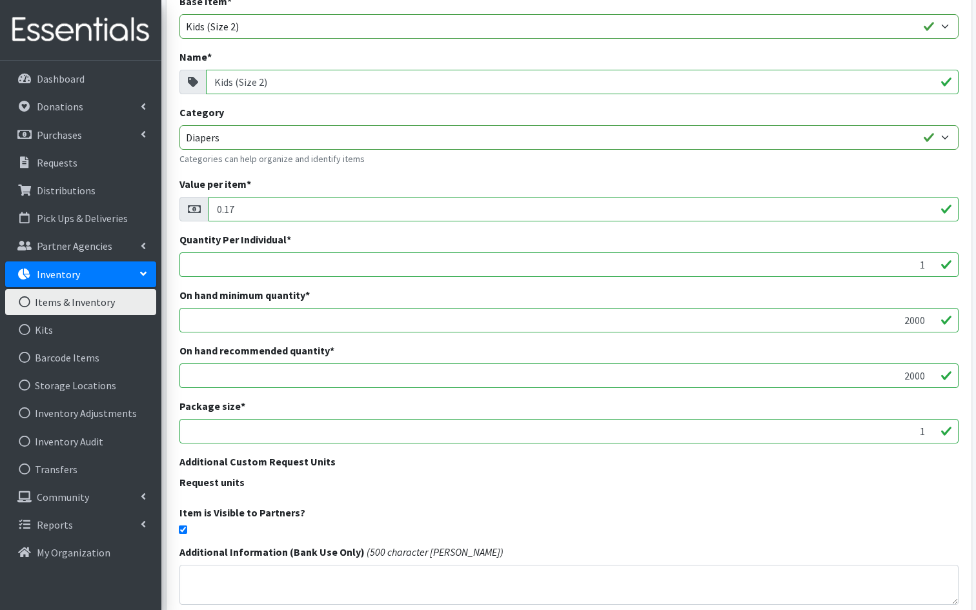
click at [81, 298] on link "Items & Inventory" at bounding box center [80, 302] width 151 height 26
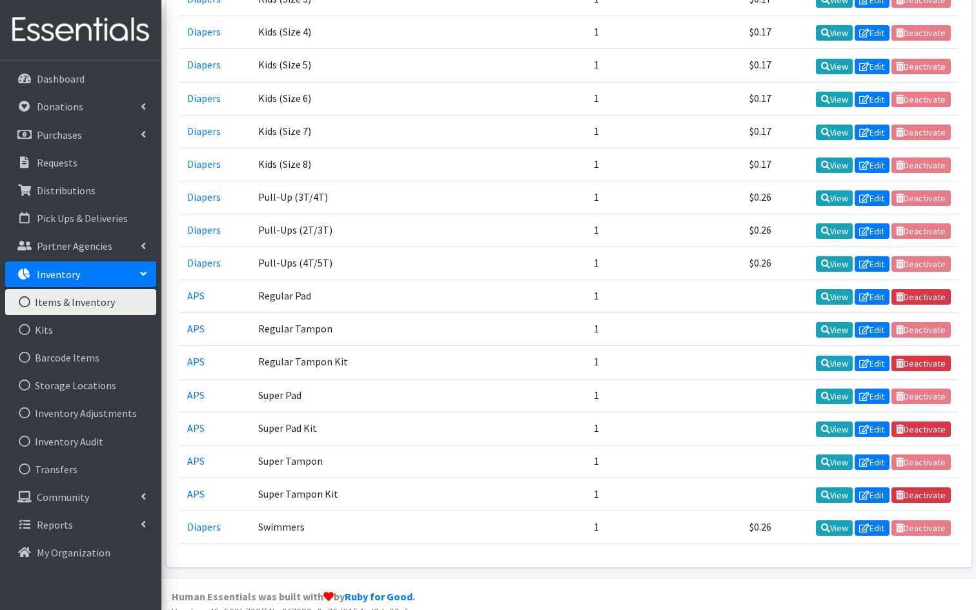
scroll to position [581, 0]
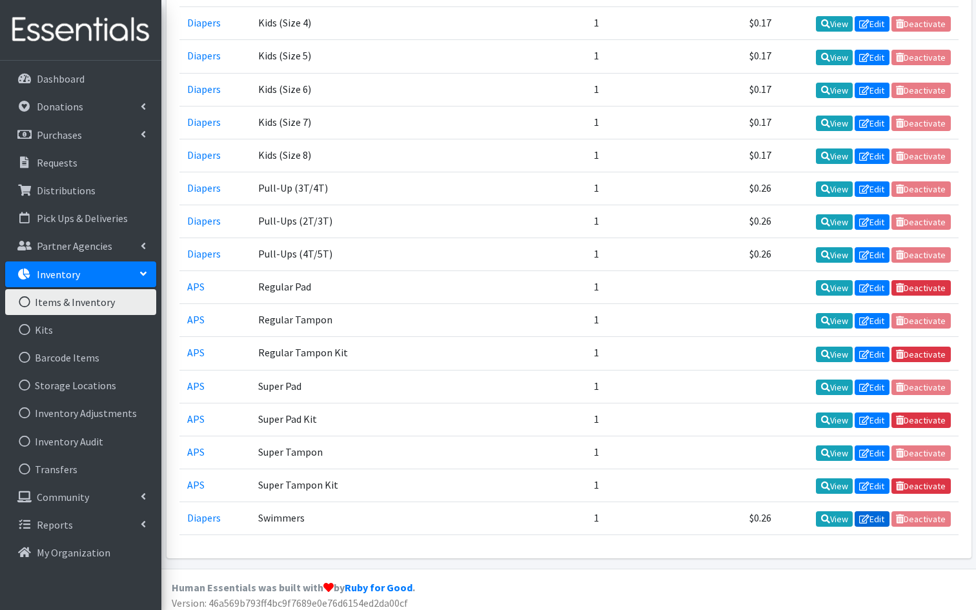
click at [871, 513] on link "Edit" at bounding box center [871, 518] width 35 height 15
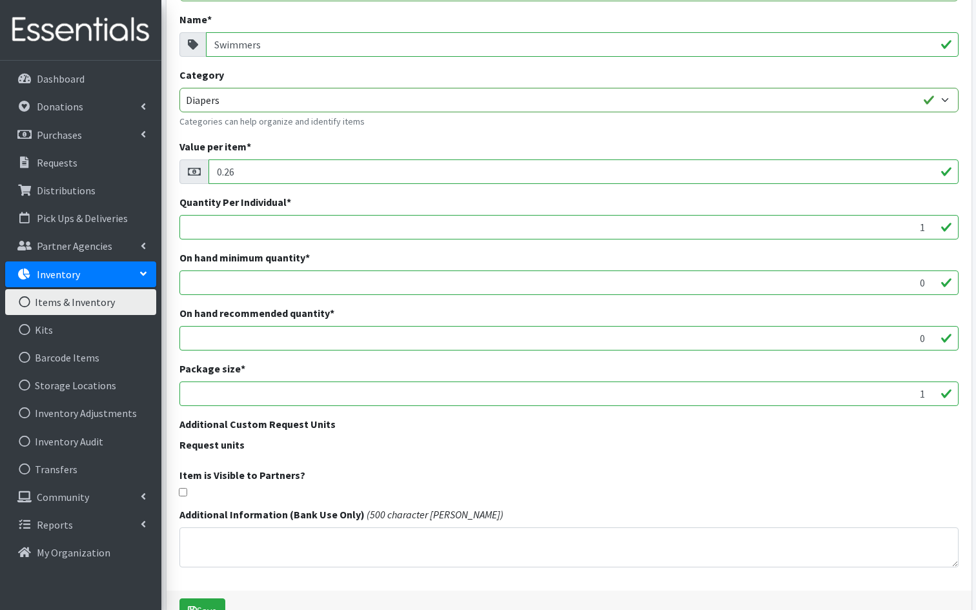
scroll to position [155, 0]
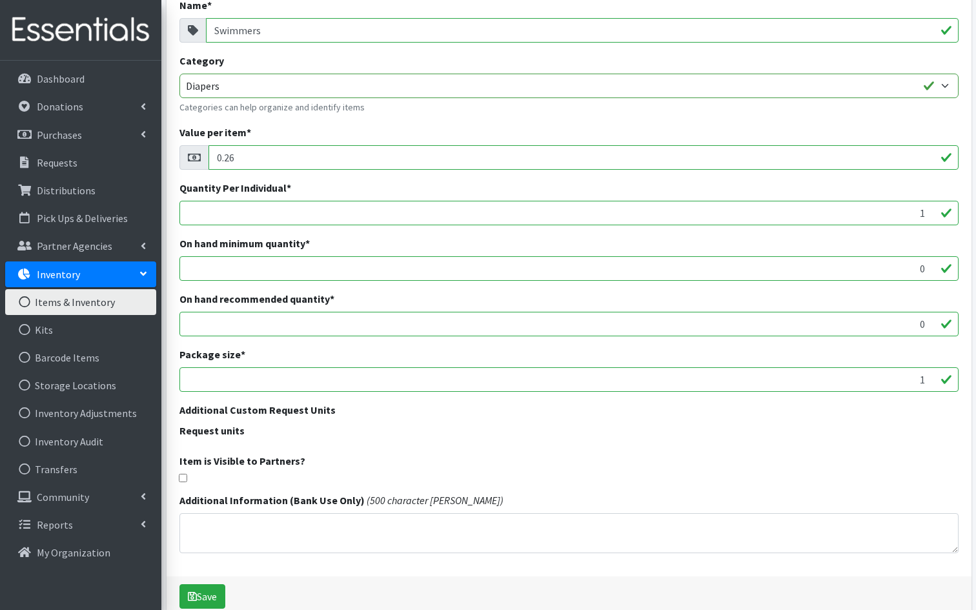
click at [63, 299] on link "Items & Inventory" at bounding box center [80, 302] width 151 height 26
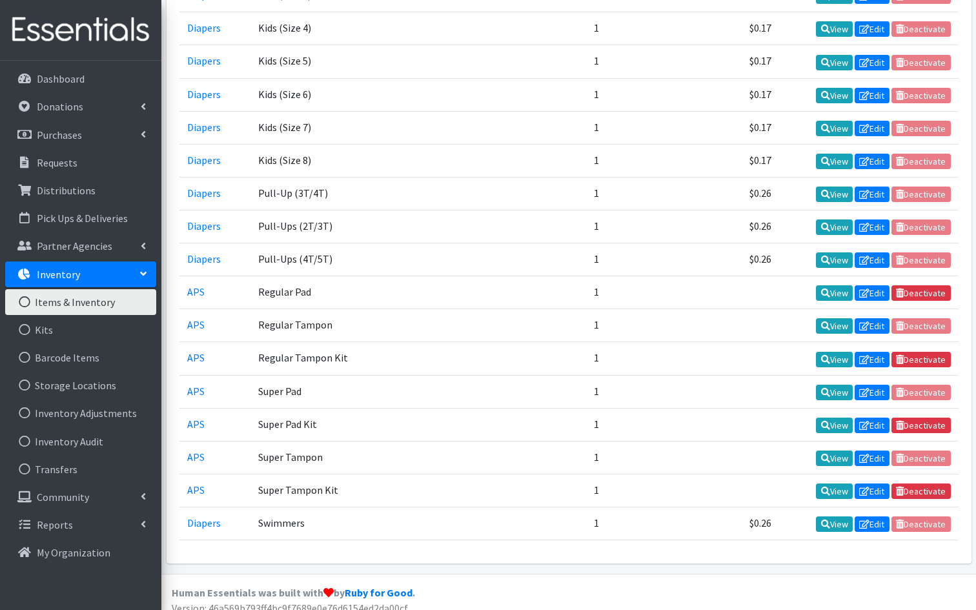
scroll to position [581, 0]
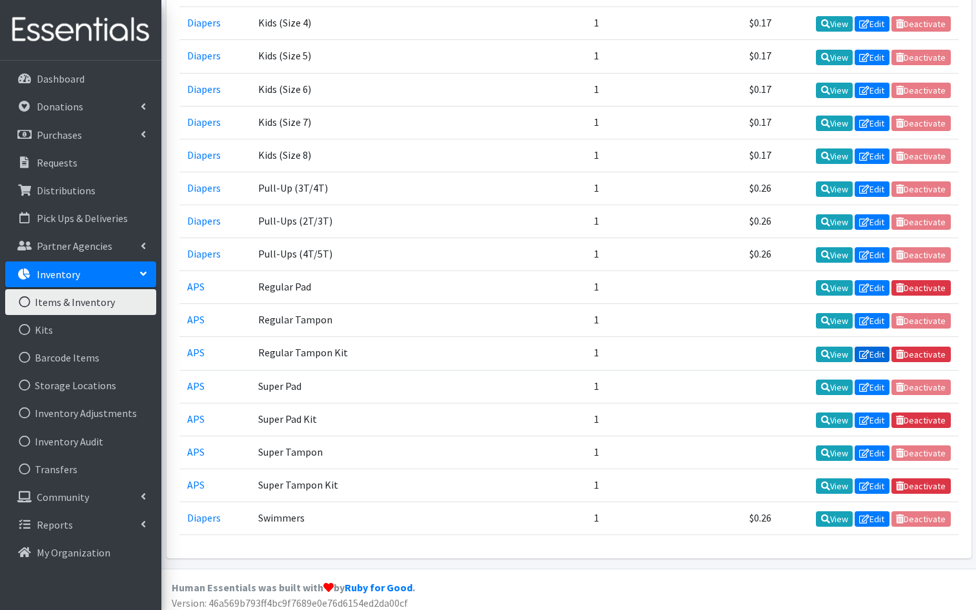
click at [876, 349] on link "Edit" at bounding box center [871, 354] width 35 height 15
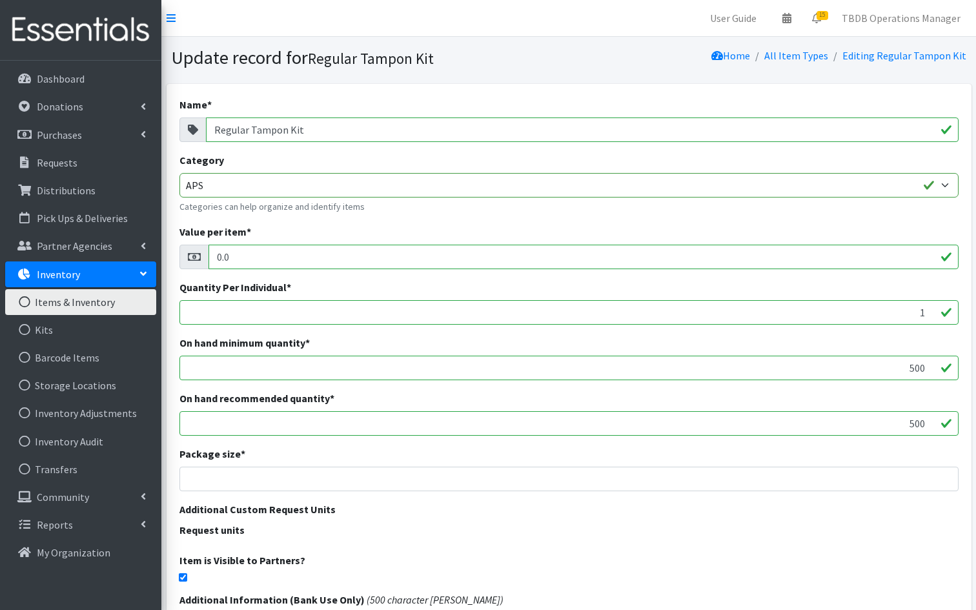
click at [181, 578] on input "checkbox" at bounding box center [183, 577] width 8 height 8
checkbox input "false"
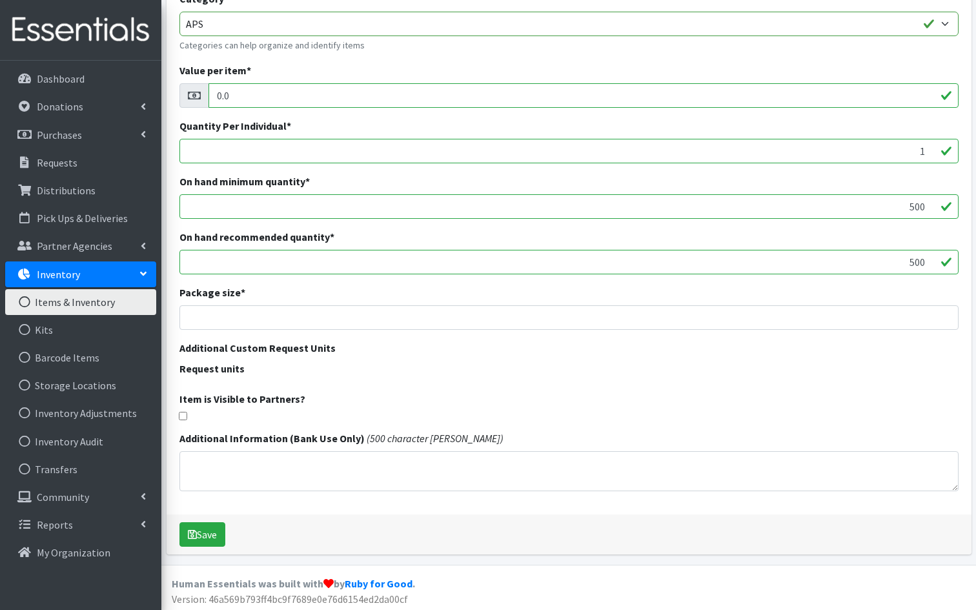
scroll to position [164, 0]
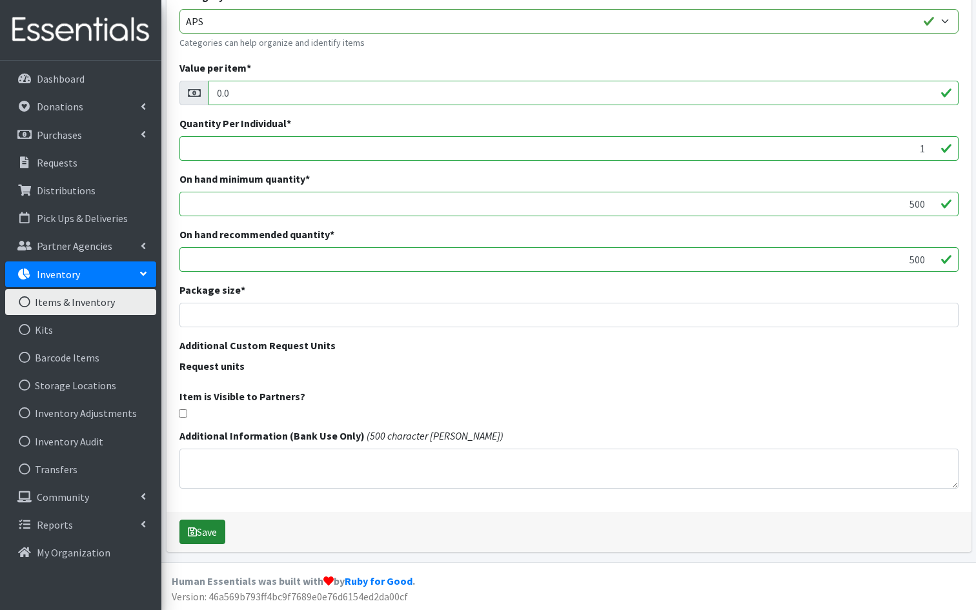
click at [210, 529] on button "Save" at bounding box center [202, 531] width 46 height 25
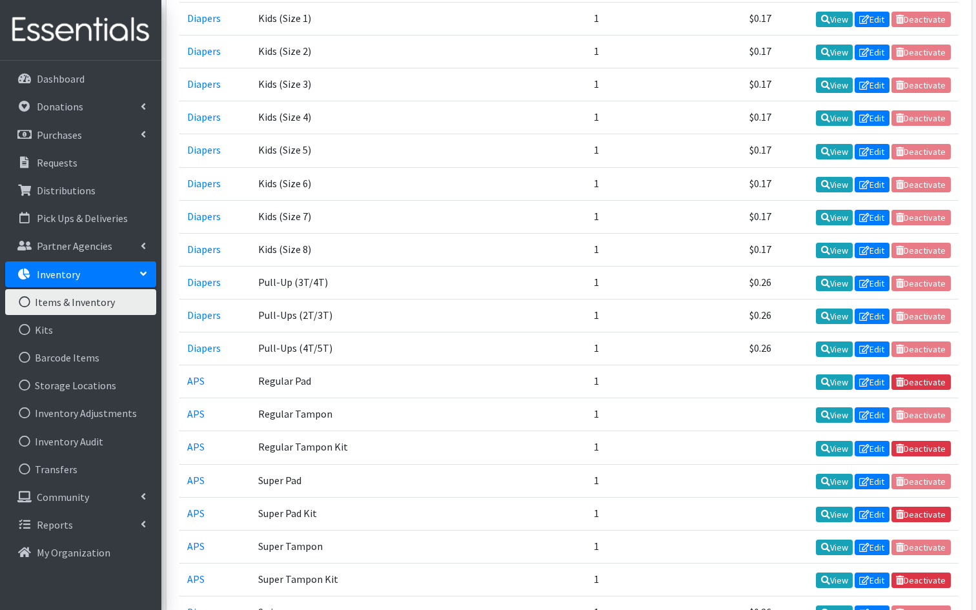
scroll to position [568, 0]
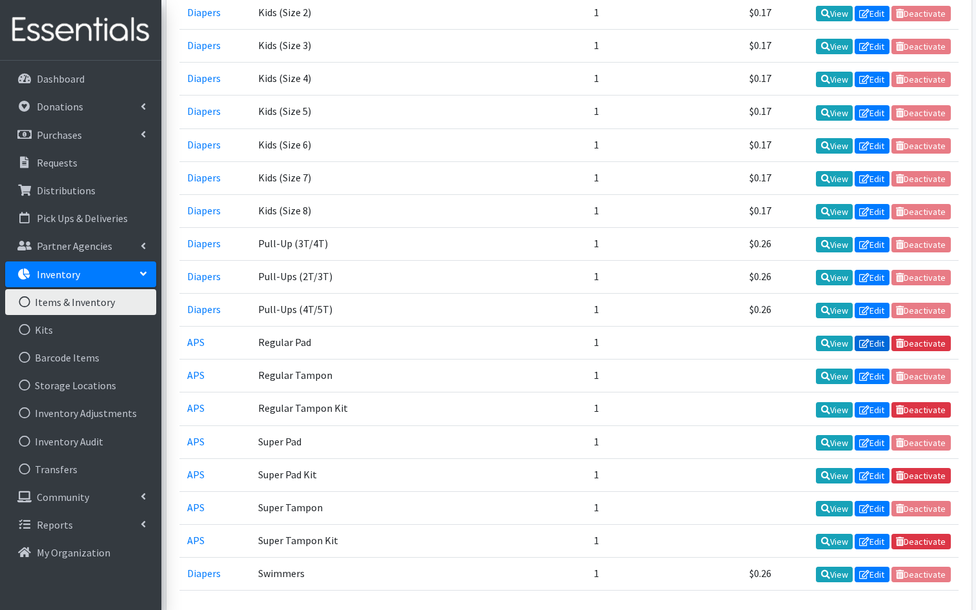
click at [875, 336] on link "Edit" at bounding box center [871, 343] width 35 height 15
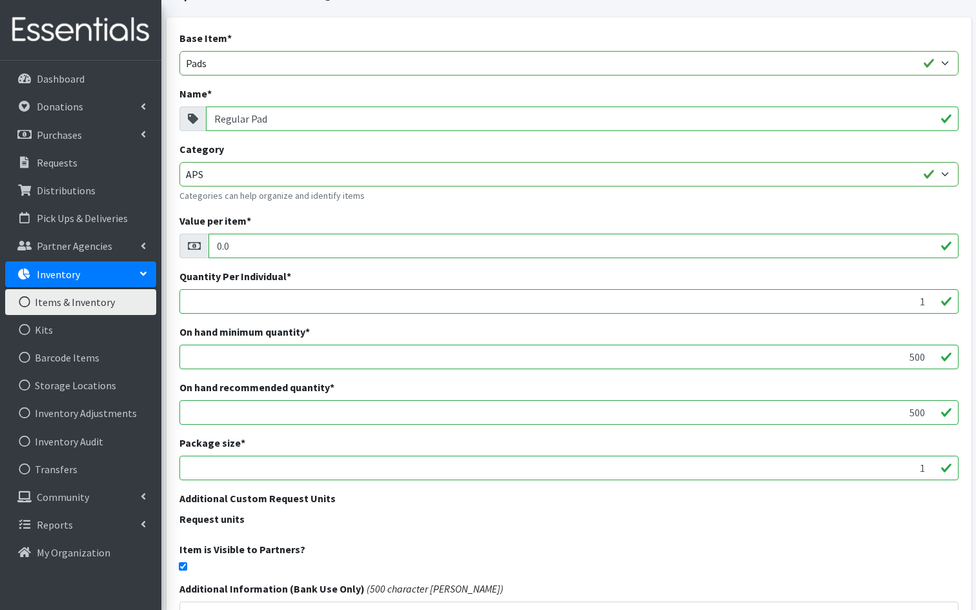
scroll to position [77, 0]
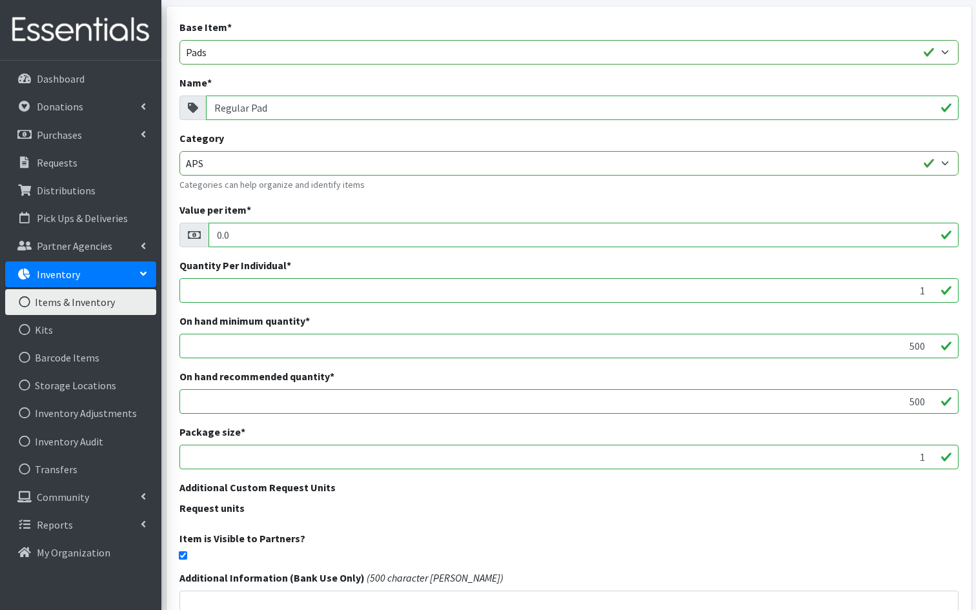
click at [183, 554] on input "checkbox" at bounding box center [183, 555] width 8 height 8
checkbox input "false"
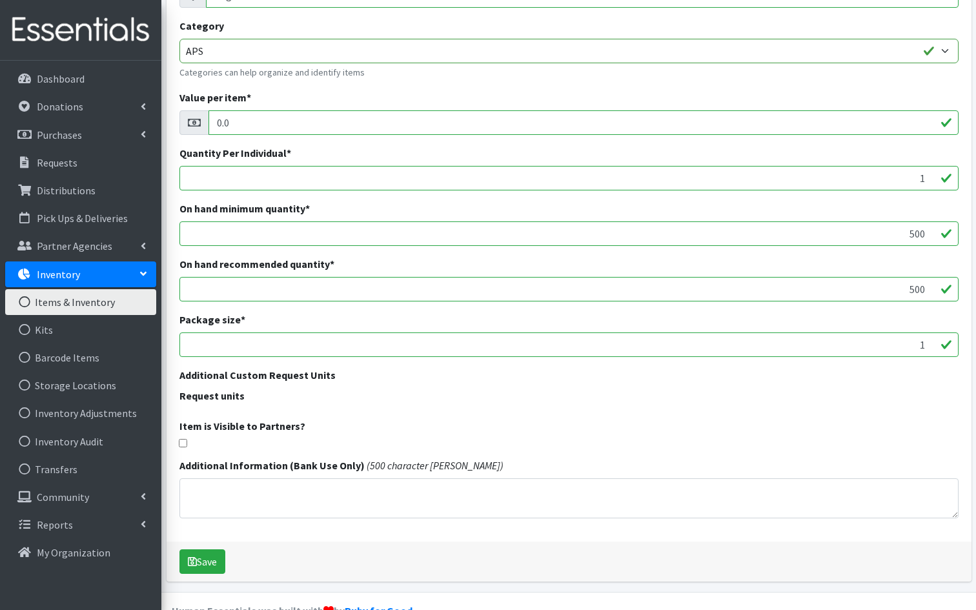
scroll to position [219, 0]
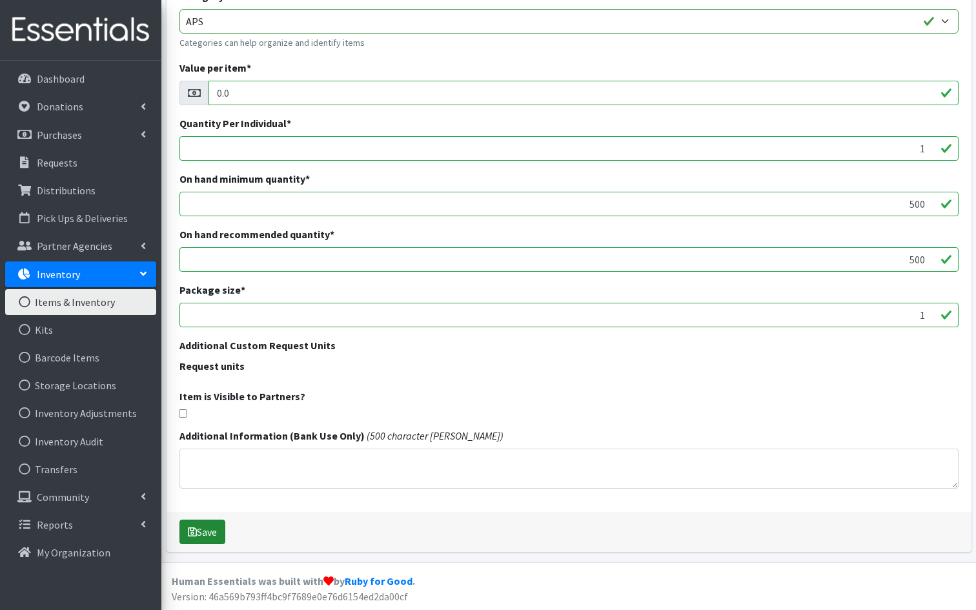
click at [212, 526] on button "Save" at bounding box center [202, 531] width 46 height 25
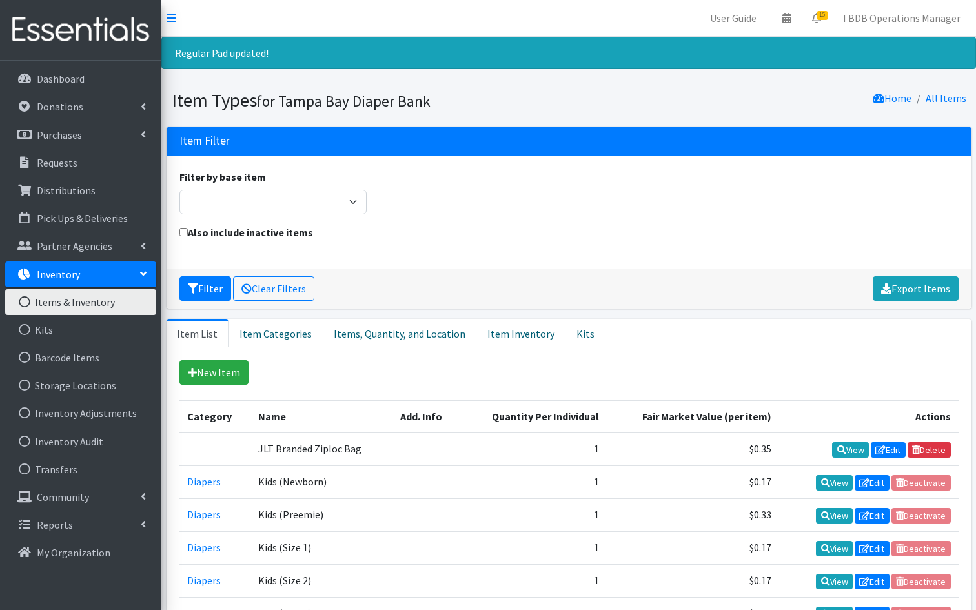
click at [317, 378] on div "New Item" at bounding box center [568, 372] width 779 height 25
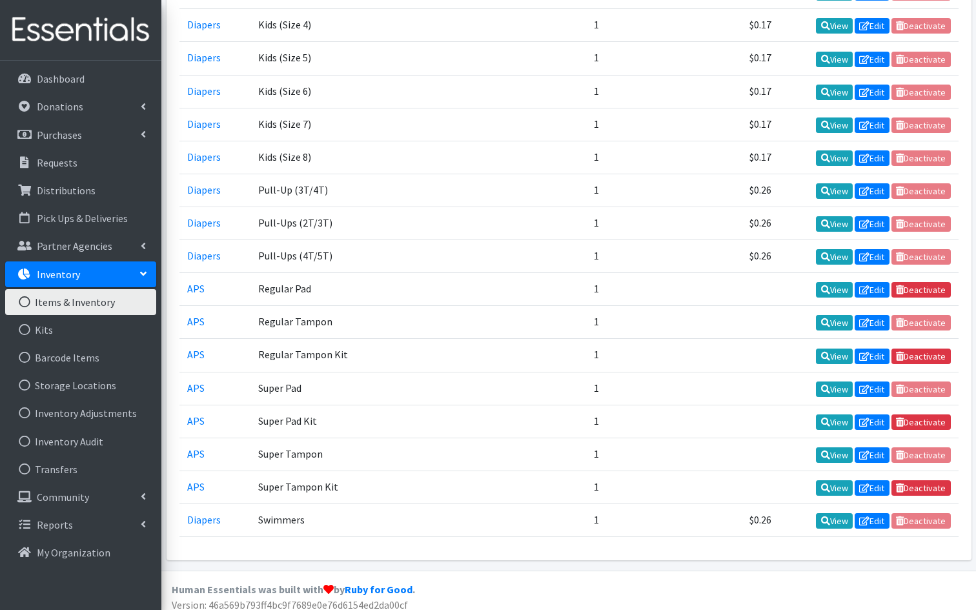
scroll to position [623, 0]
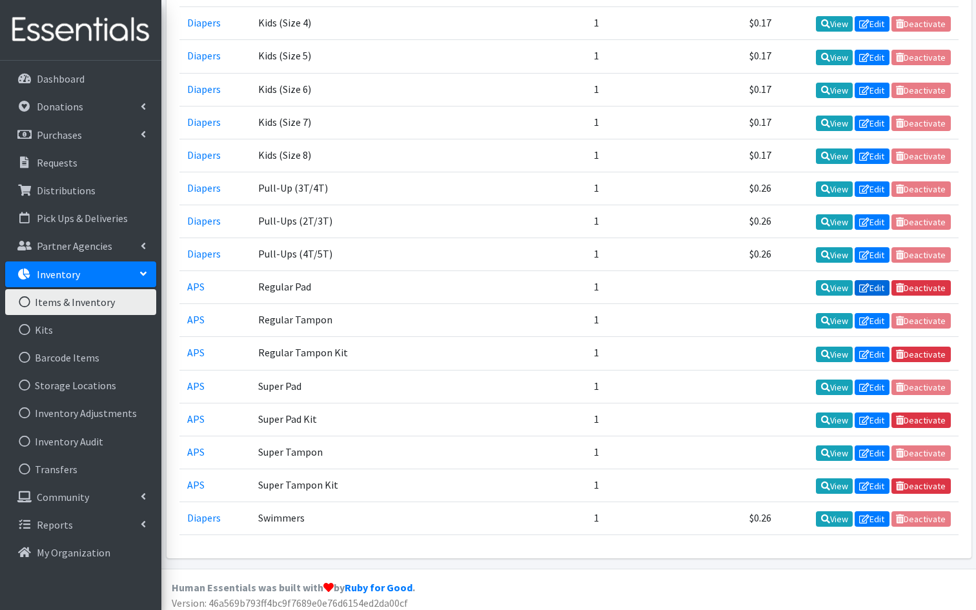
click at [874, 284] on link "Edit" at bounding box center [871, 287] width 35 height 15
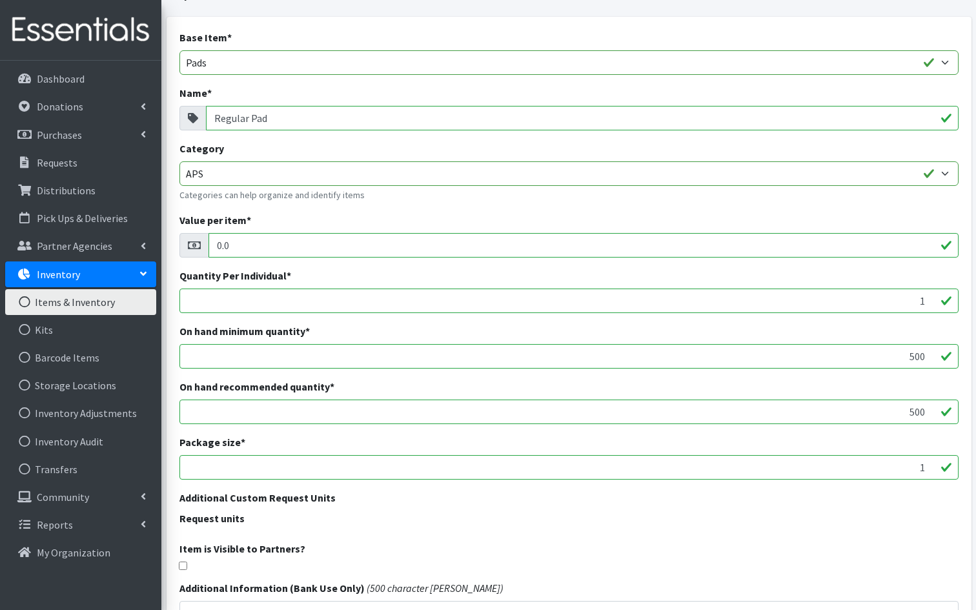
scroll to position [77, 0]
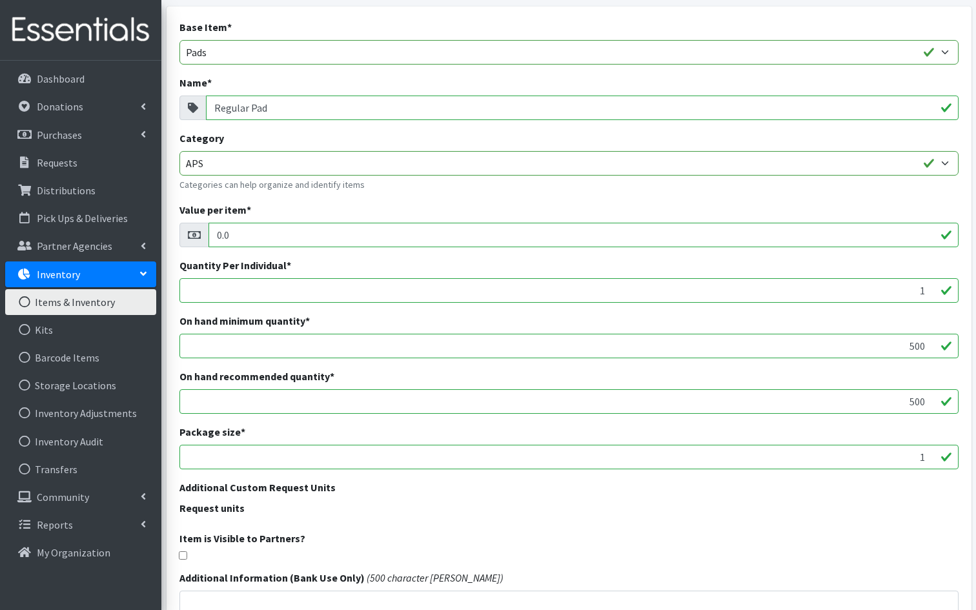
click at [94, 303] on link "Items & Inventory" at bounding box center [80, 302] width 151 height 26
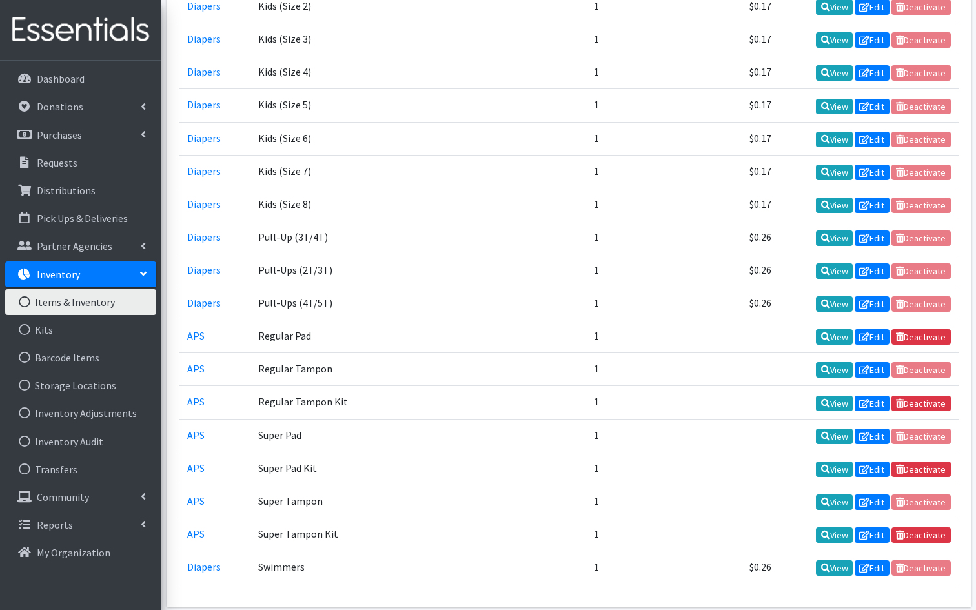
scroll to position [542, 0]
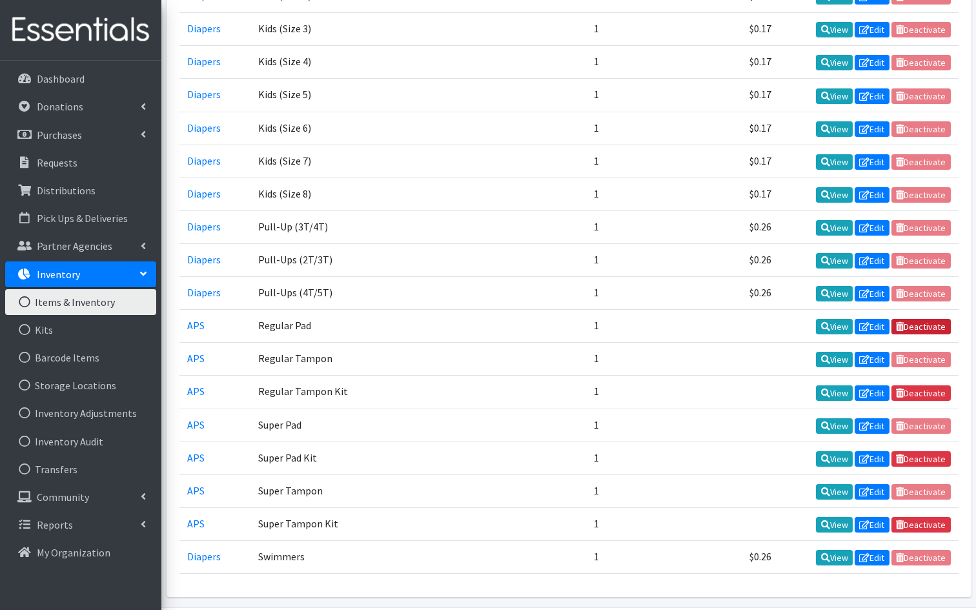
click at [922, 324] on link "Deactivate" at bounding box center [920, 326] width 59 height 15
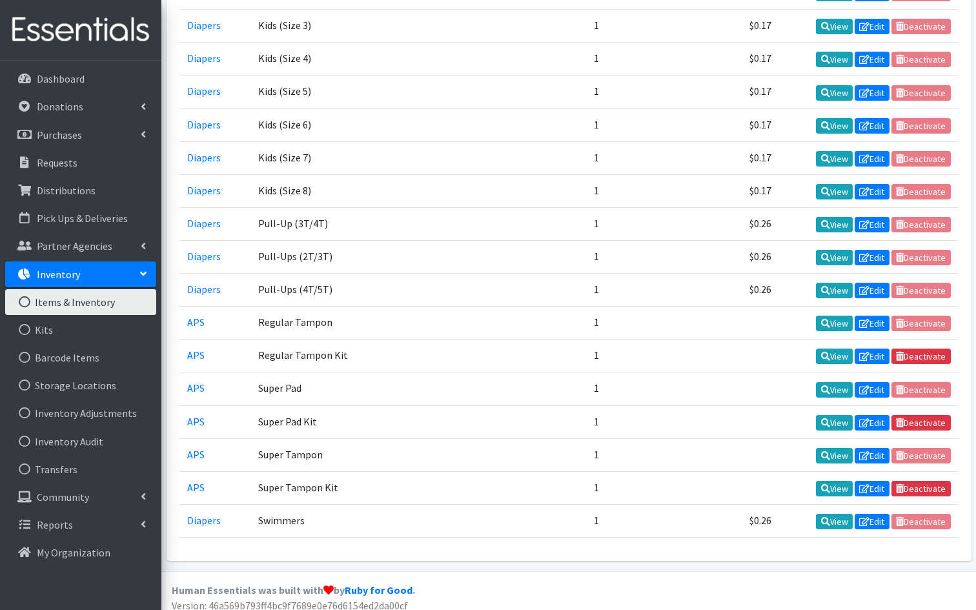
scroll to position [590, 0]
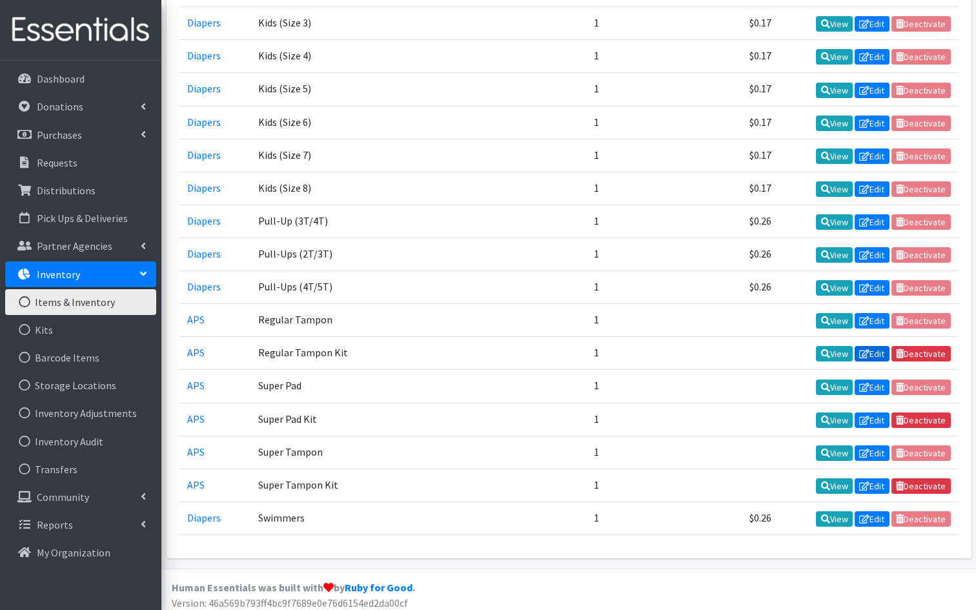
click at [861, 349] on icon at bounding box center [864, 353] width 10 height 9
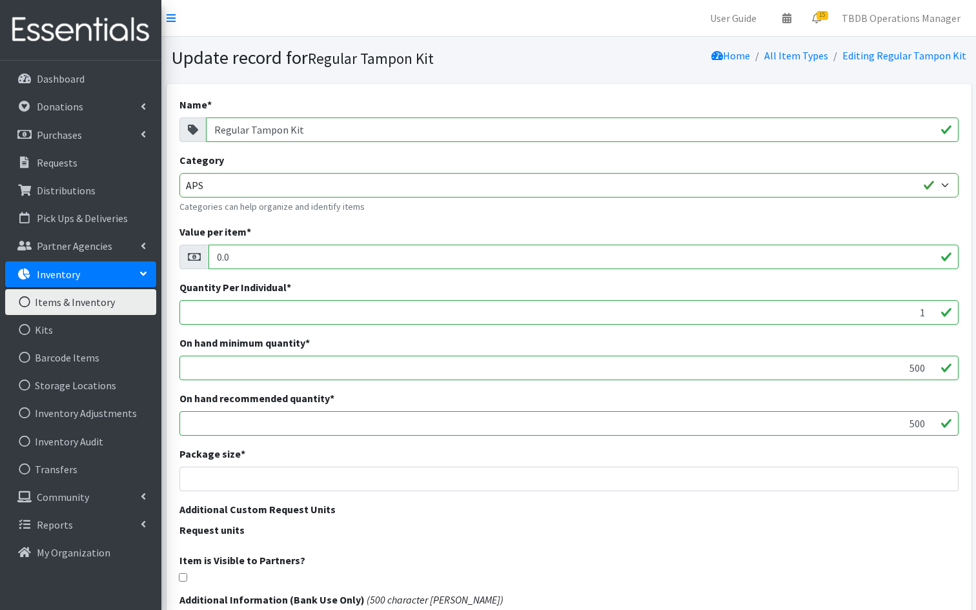
click at [72, 299] on link "Items & Inventory" at bounding box center [80, 302] width 151 height 26
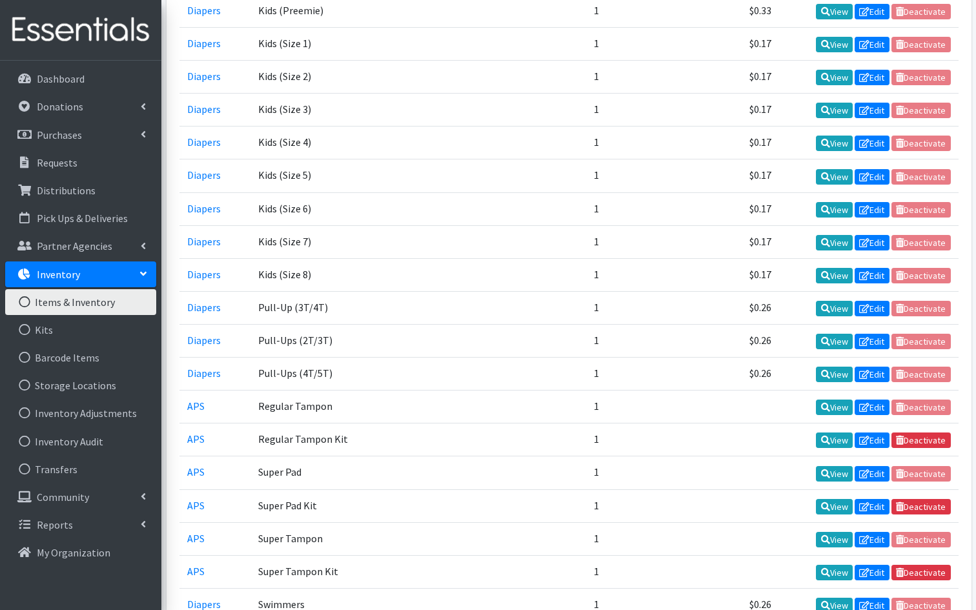
scroll to position [465, 0]
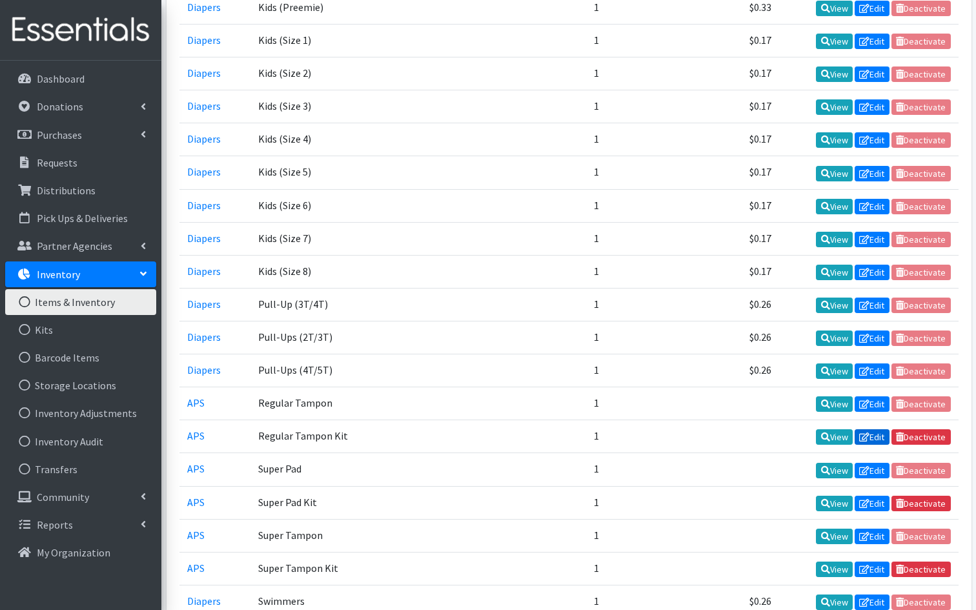
click at [876, 430] on link "Edit" at bounding box center [871, 436] width 35 height 15
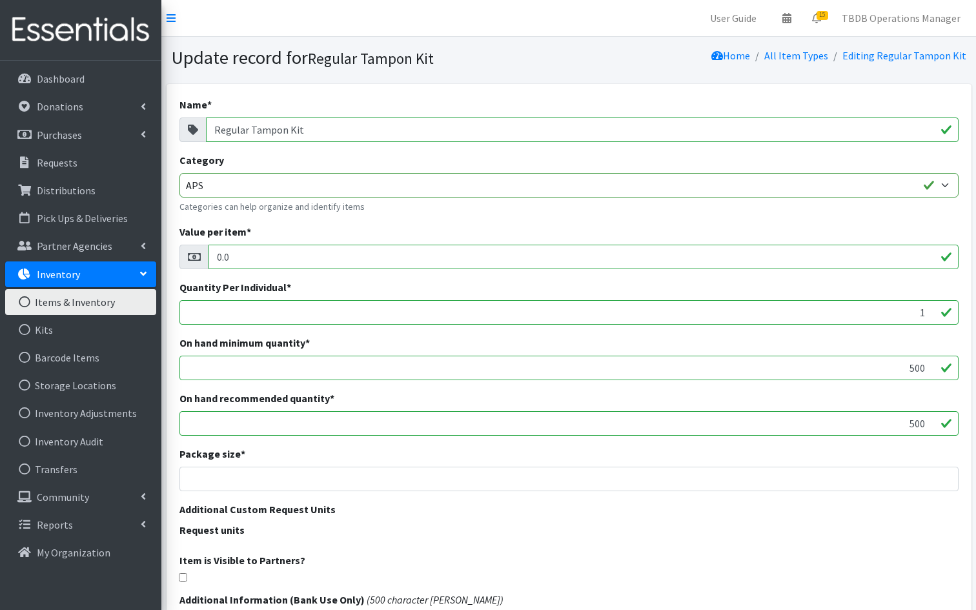
click at [56, 306] on link "Items & Inventory" at bounding box center [80, 302] width 151 height 26
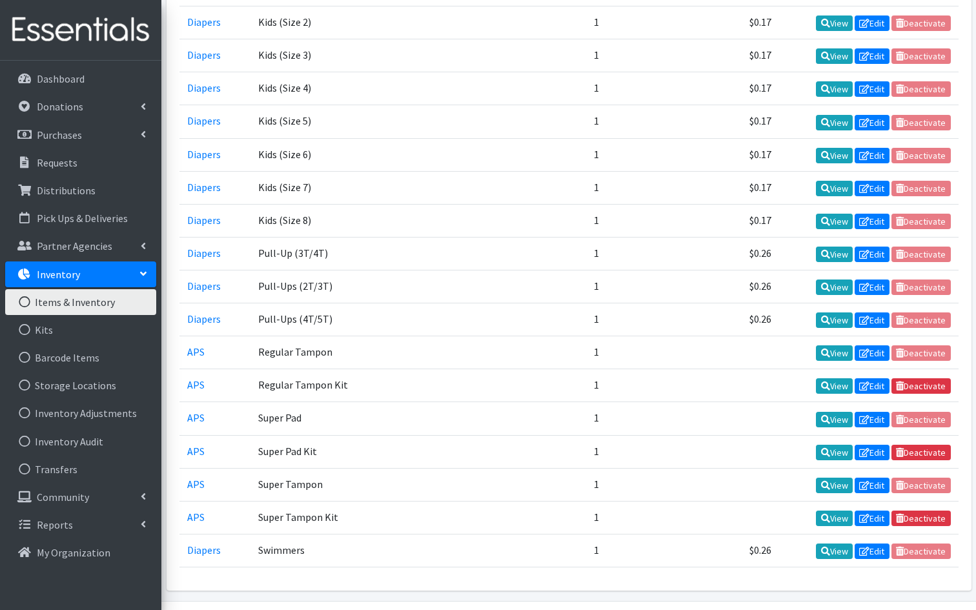
scroll to position [516, 0]
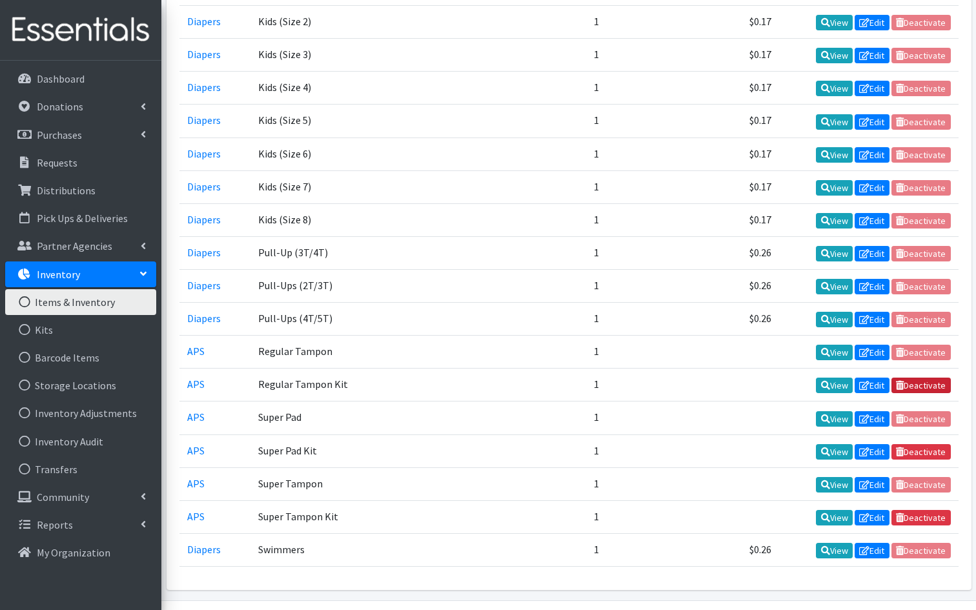
click at [909, 382] on link "Deactivate" at bounding box center [920, 385] width 59 height 15
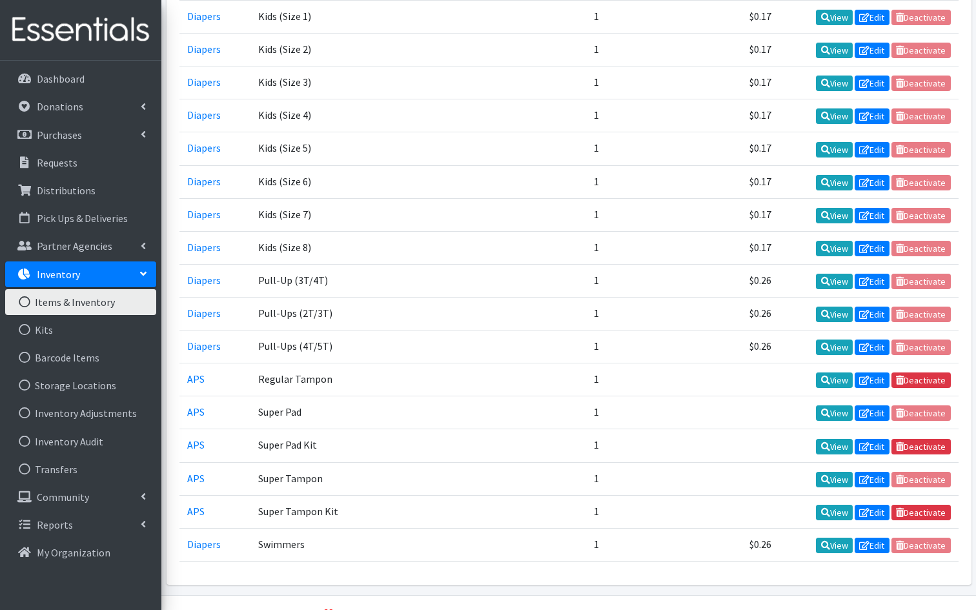
scroll to position [542, 0]
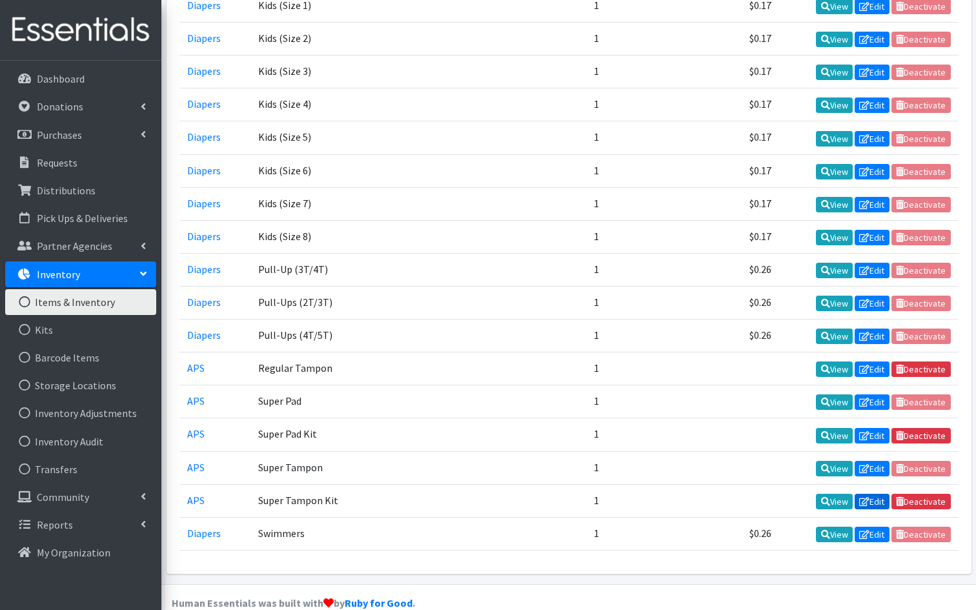
click at [879, 494] on link "Edit" at bounding box center [871, 501] width 35 height 15
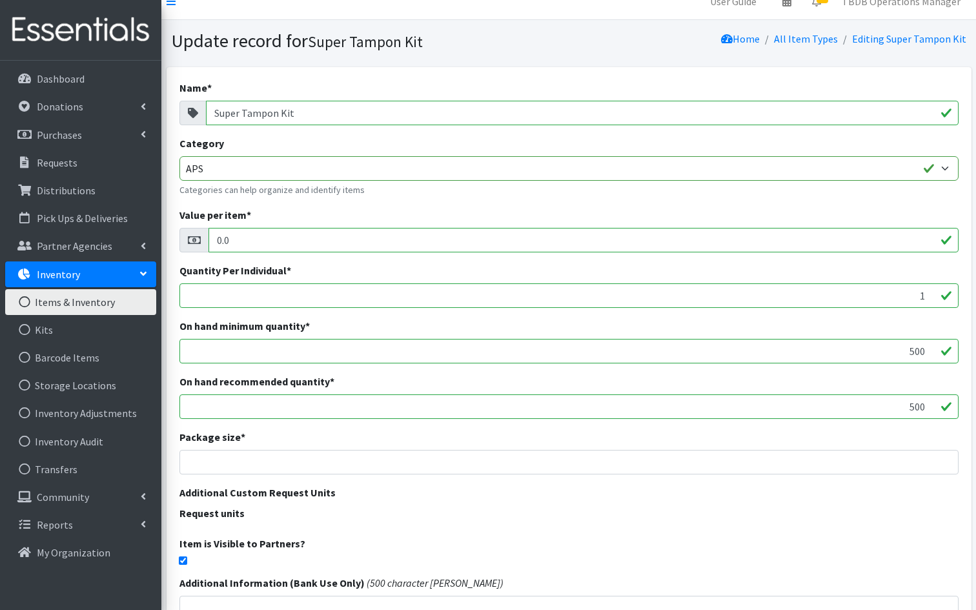
scroll to position [26, 0]
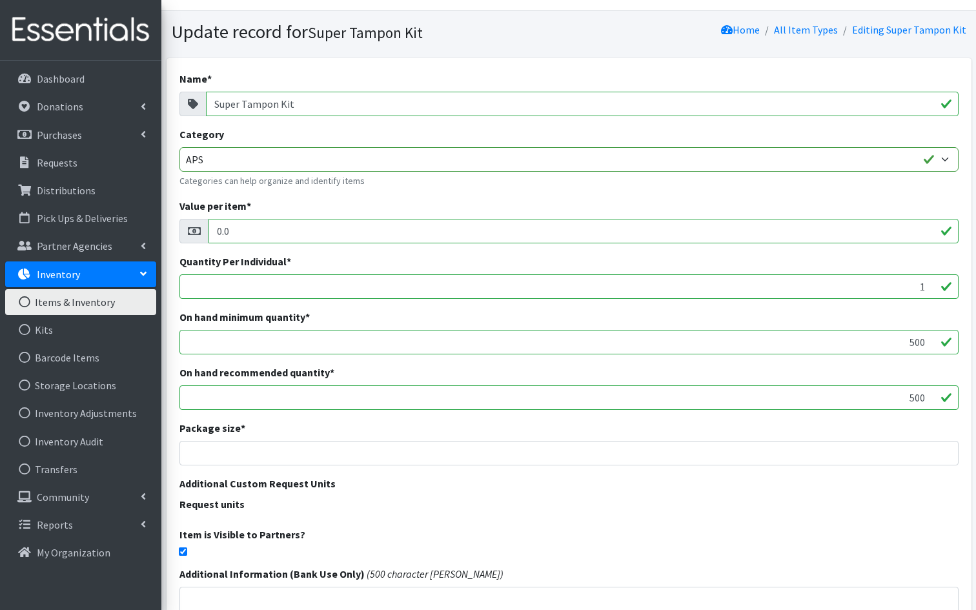
click at [181, 553] on input "checkbox" at bounding box center [183, 551] width 8 height 8
checkbox input "false"
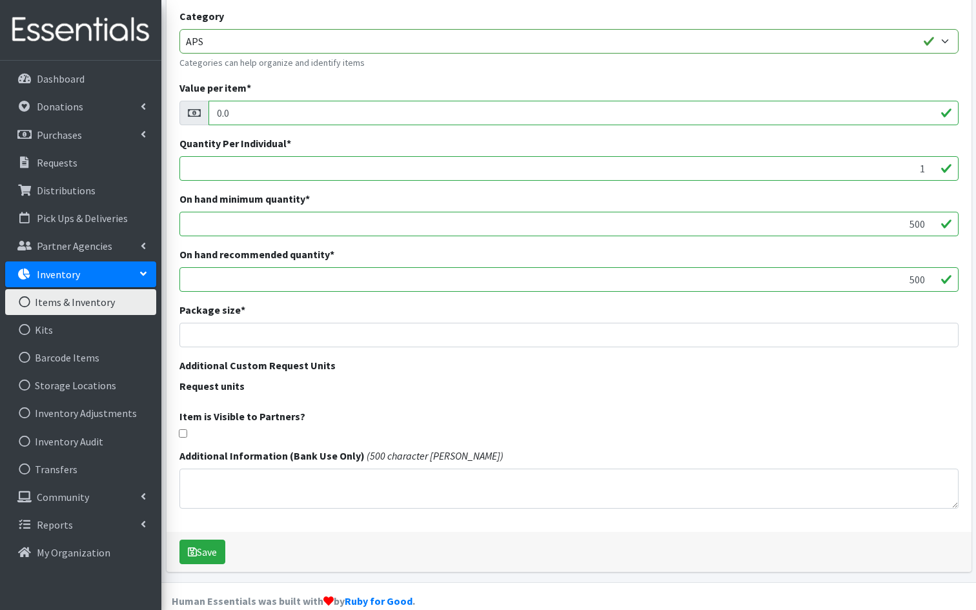
scroll to position [164, 0]
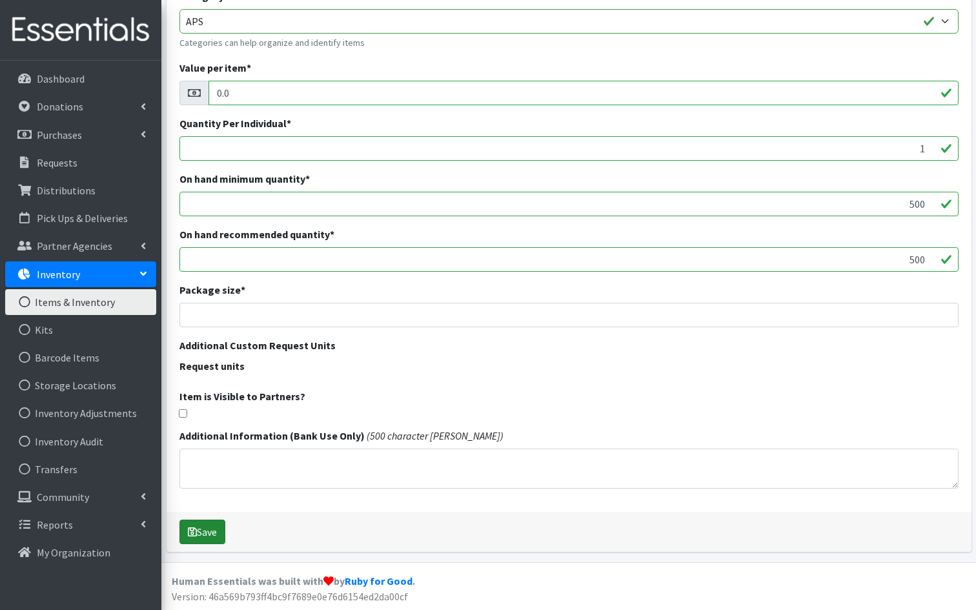
click at [205, 529] on button "Save" at bounding box center [202, 531] width 46 height 25
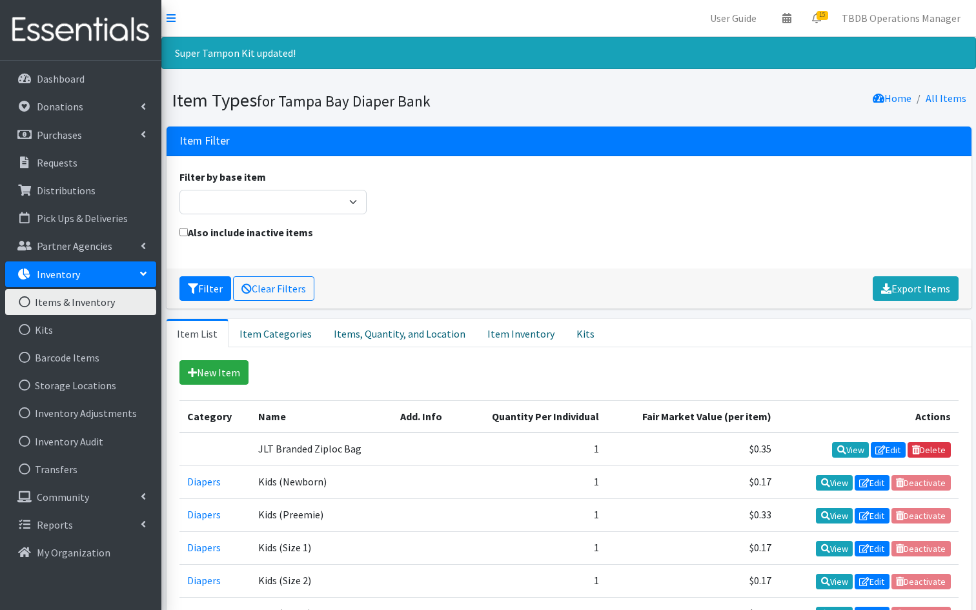
click at [328, 371] on div "New Item" at bounding box center [568, 372] width 779 height 25
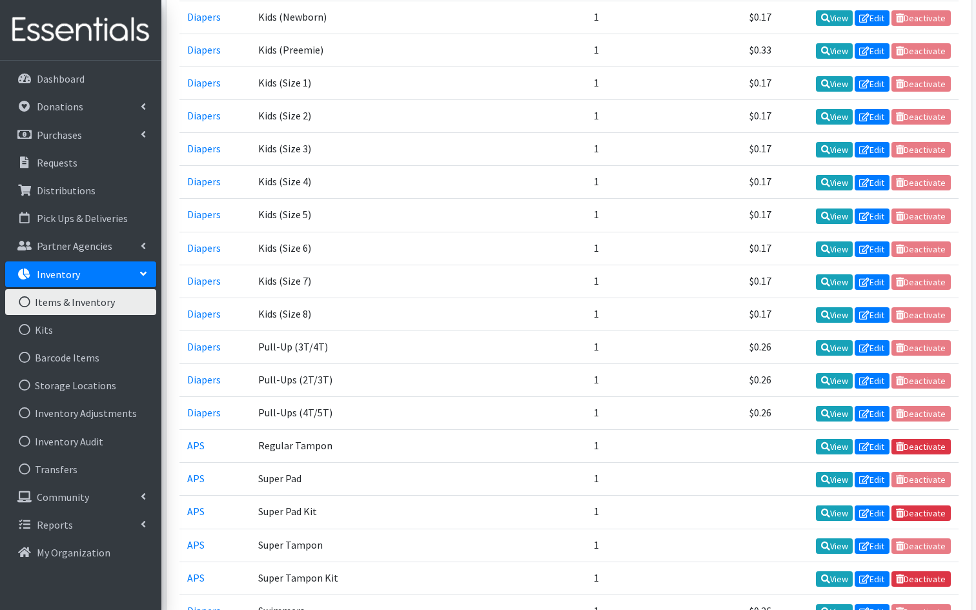
scroll to position [490, 0]
